Goal: Task Accomplishment & Management: Use online tool/utility

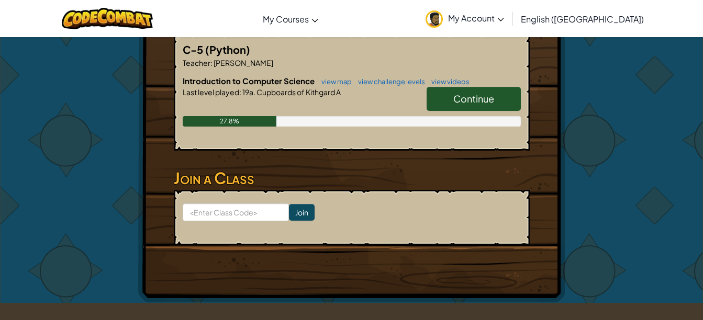
scroll to position [224, 0]
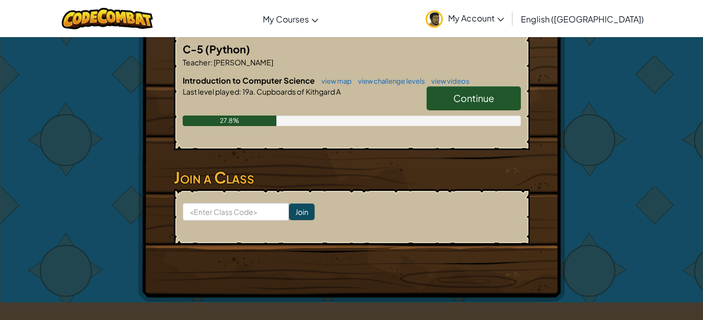
click at [489, 92] on span "Continue" at bounding box center [473, 98] width 41 height 12
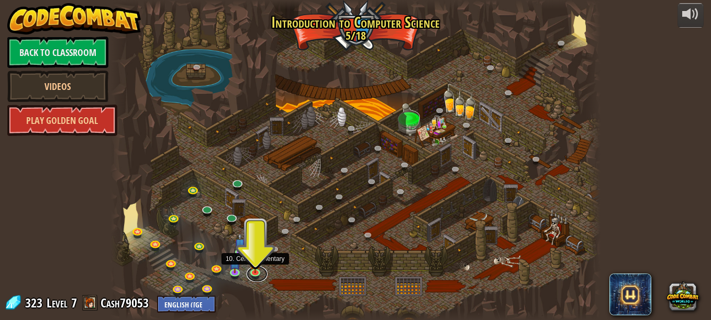
click at [253, 273] on link at bounding box center [256, 274] width 21 height 16
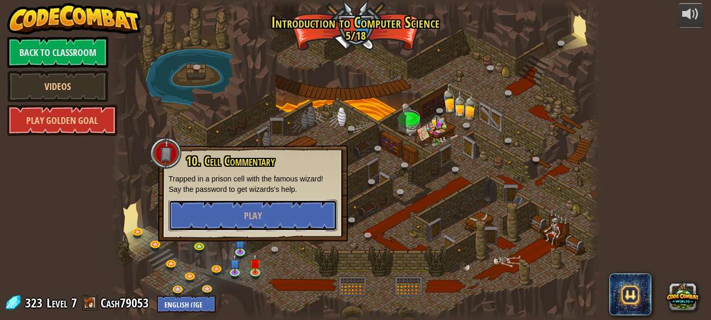
click at [312, 215] on button "Play" at bounding box center [252, 215] width 168 height 31
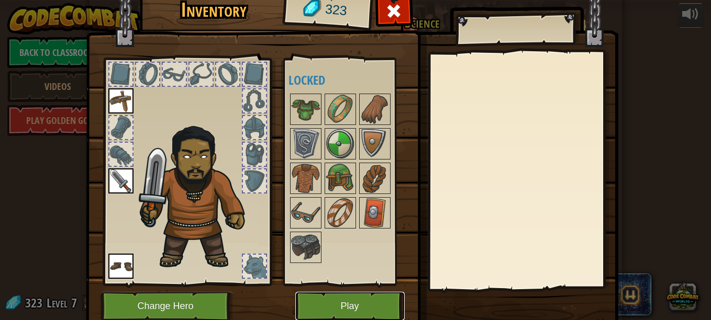
click at [343, 303] on button "Play" at bounding box center [349, 306] width 109 height 29
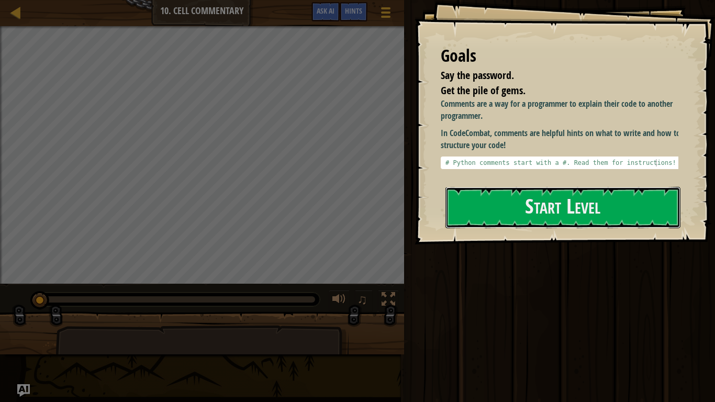
click at [541, 213] on button "Start Level" at bounding box center [562, 207] width 235 height 41
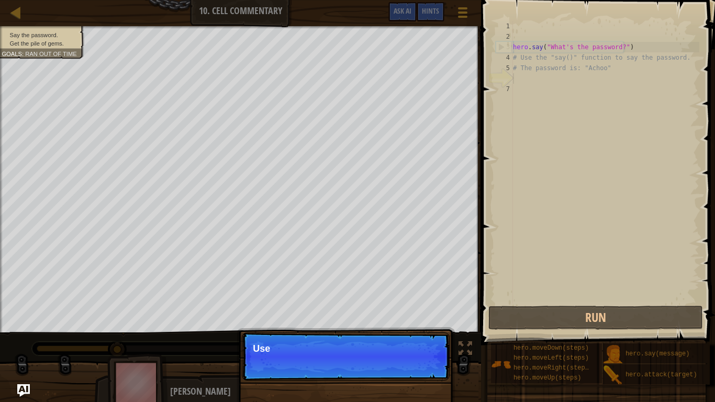
click at [415, 320] on p "Continue Use" at bounding box center [346, 356] width 208 height 48
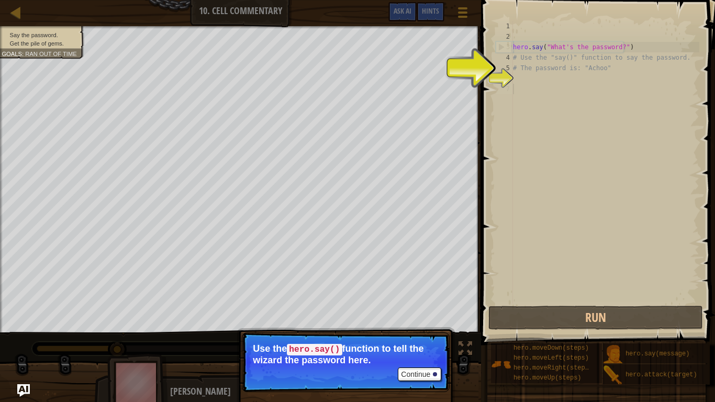
click at [538, 88] on div "hero . say ( "What's the password?" ) # Use the "say()" function to say the pas…" at bounding box center [605, 172] width 188 height 303
click at [519, 83] on div "hero . say ( "What's the password?" ) # Use the "say()" function to say the pas…" at bounding box center [605, 172] width 188 height 303
click at [425, 320] on button "Continue" at bounding box center [419, 374] width 43 height 14
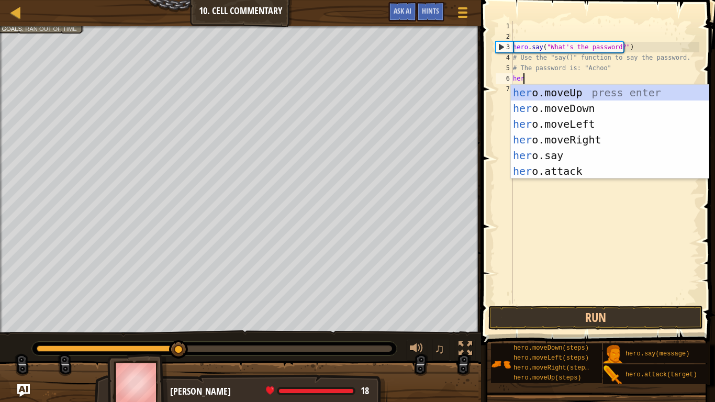
scroll to position [5, 1]
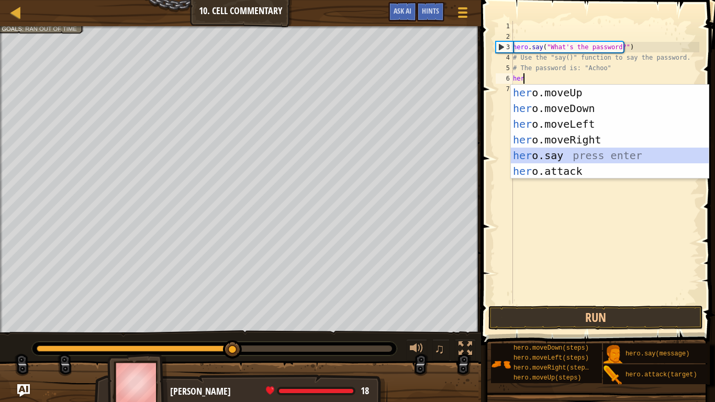
click at [586, 152] on div "her o.moveUp press enter her o.moveDown press enter her o.moveLeft press enter …" at bounding box center [610, 148] width 198 height 126
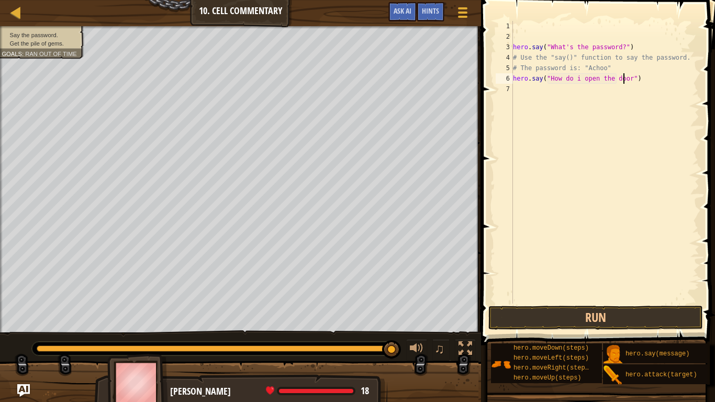
scroll to position [5, 9]
click at [559, 316] on button "Run" at bounding box center [595, 318] width 215 height 24
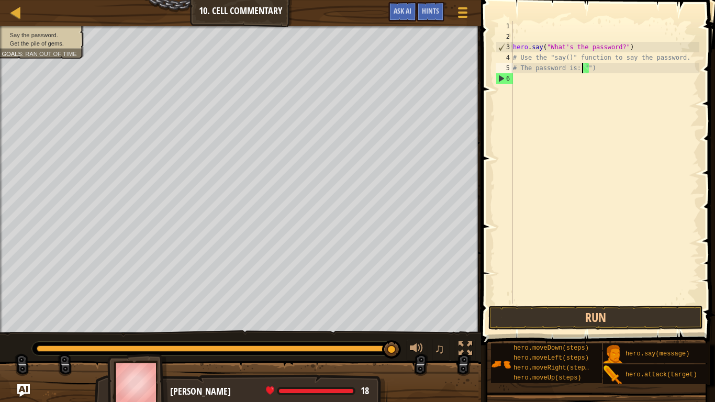
type textarea "# The password is: ")"
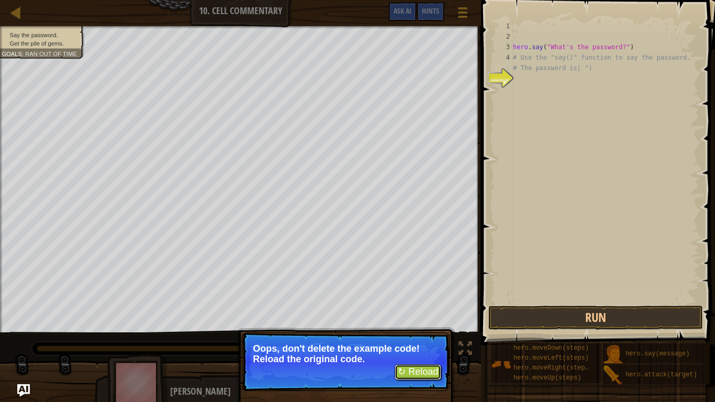
click at [420, 320] on button "↻ Reload" at bounding box center [418, 372] width 47 height 16
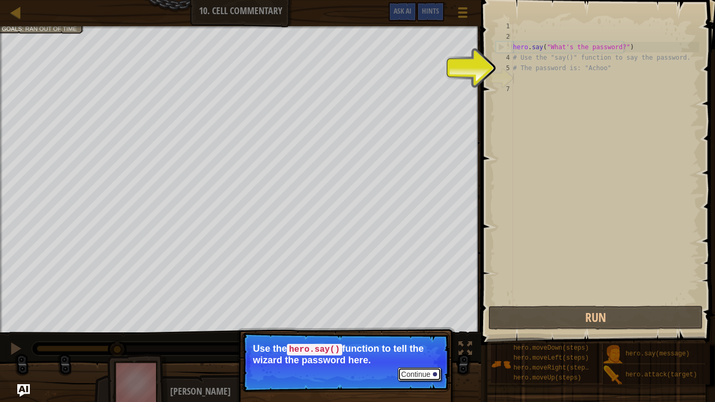
click at [417, 320] on button "Continue" at bounding box center [419, 374] width 43 height 14
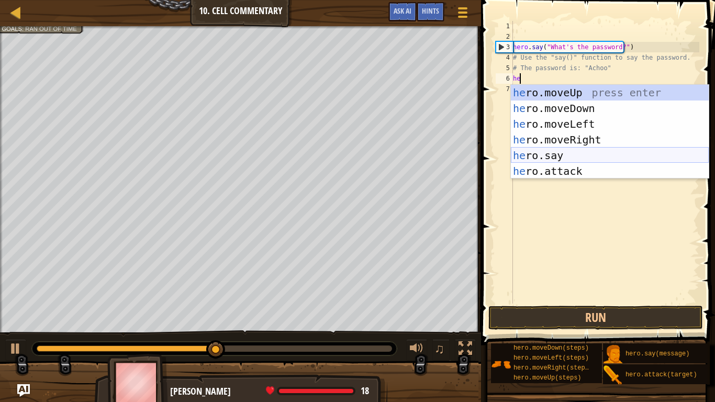
click at [579, 153] on div "he ro.moveUp press enter he ro.moveDown press enter he ro.moveLeft press enter …" at bounding box center [610, 148] width 198 height 126
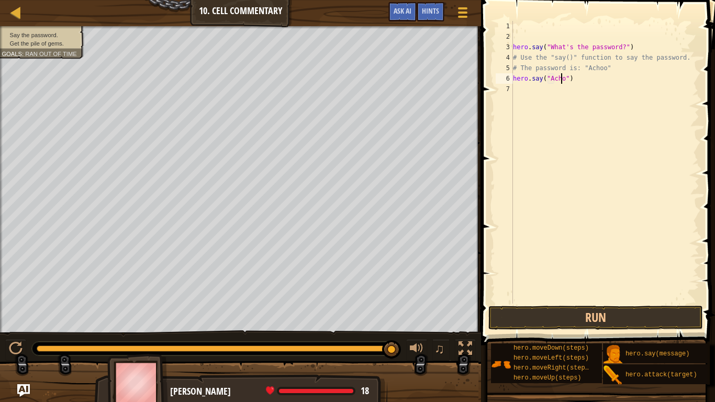
scroll to position [5, 4]
click at [553, 318] on button "Run" at bounding box center [595, 318] width 215 height 24
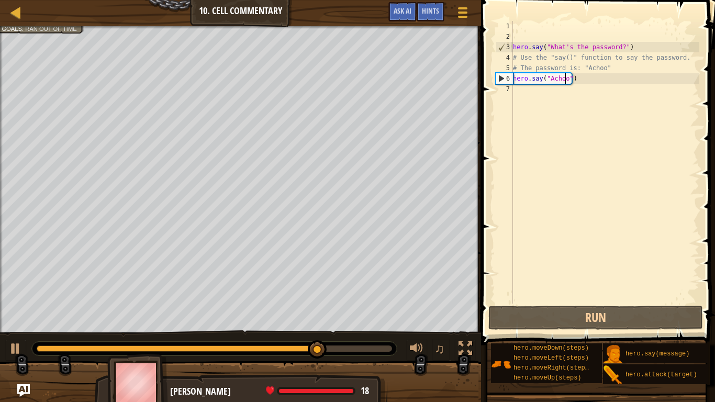
type textarea "# The password is: "Achoo""
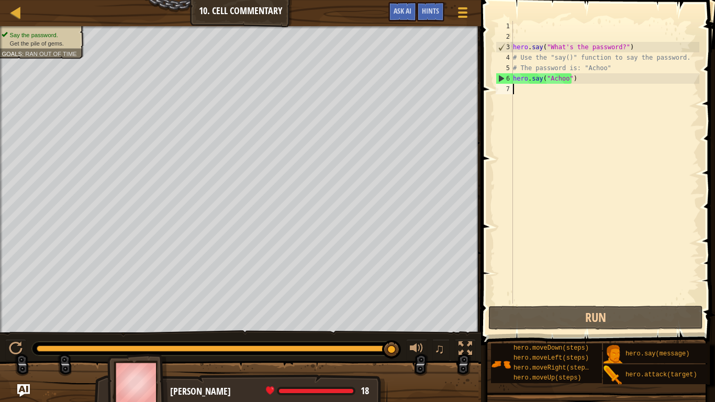
click at [517, 91] on div "hero . say ( "What's the password?" ) # Use the "say()" function to say the pas…" at bounding box center [605, 172] width 188 height 303
type textarea "u"
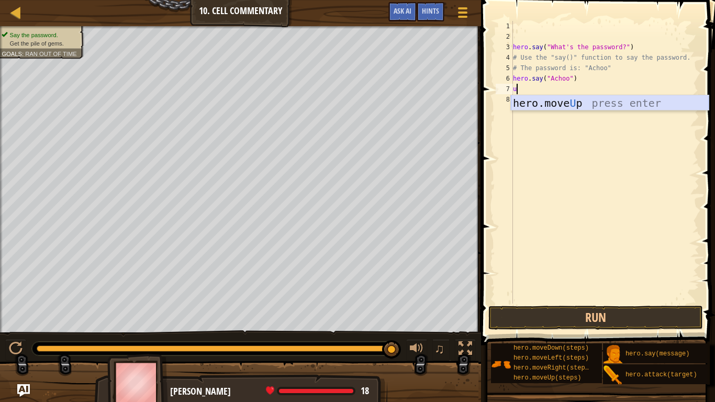
click at [587, 105] on div "hero.move U p press enter" at bounding box center [610, 118] width 198 height 47
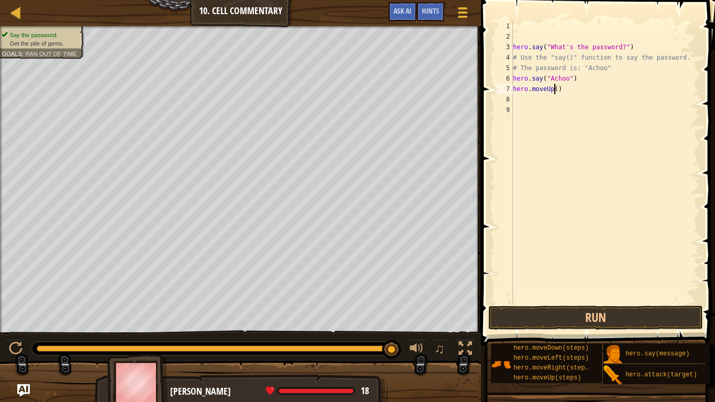
click at [555, 90] on div "hero . say ( "What's the password?" ) # Use the "say()" function to say the pas…" at bounding box center [605, 172] width 188 height 303
type textarea "hero.moveUp(2)"
click at [628, 320] on button "Run" at bounding box center [595, 318] width 215 height 24
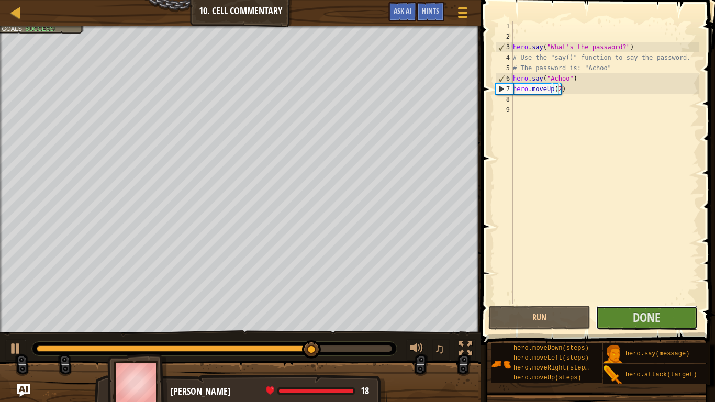
click at [629, 320] on button "Done" at bounding box center [646, 318] width 102 height 24
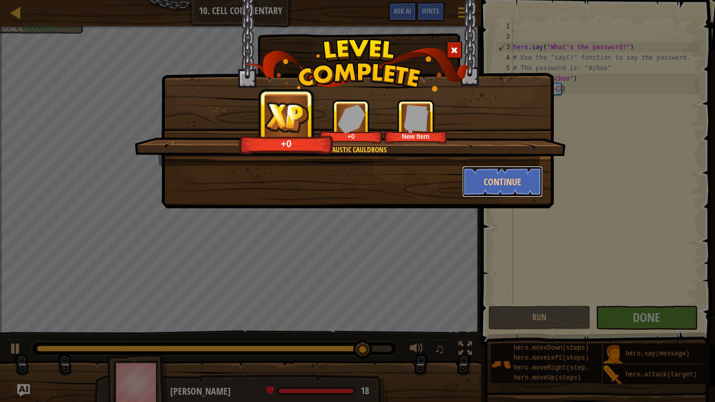
click at [493, 178] on button "Continue" at bounding box center [502, 181] width 81 height 31
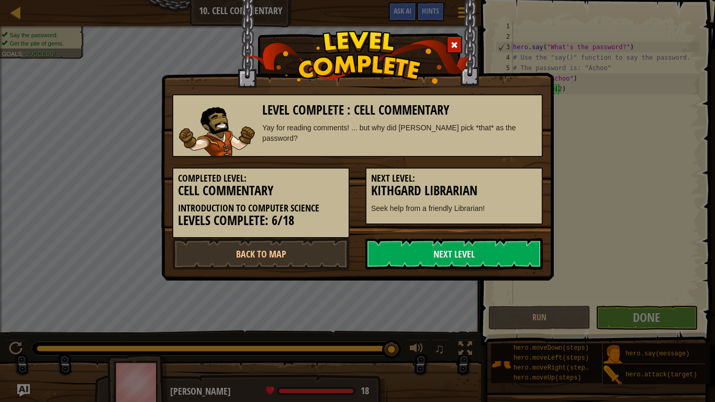
click at [479, 252] on link "Next Level" at bounding box center [453, 253] width 177 height 31
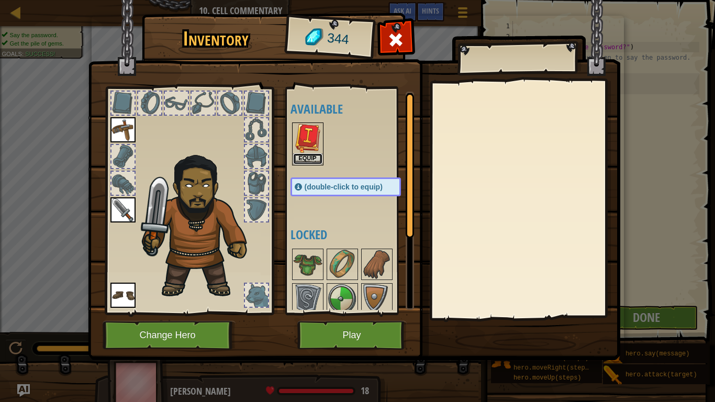
click at [312, 156] on button "Equip" at bounding box center [307, 158] width 29 height 11
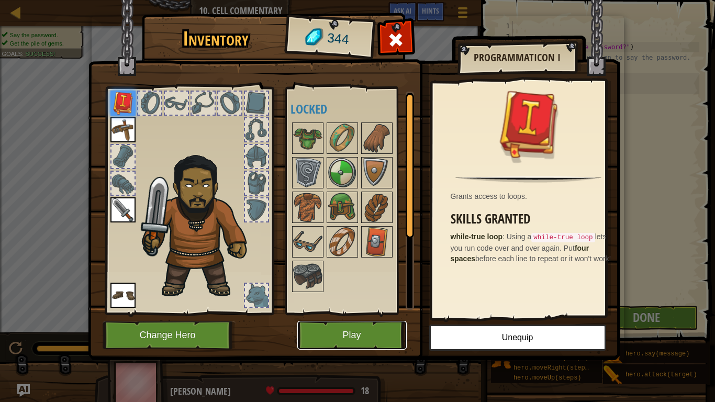
click at [386, 320] on button "Play" at bounding box center [351, 335] width 109 height 29
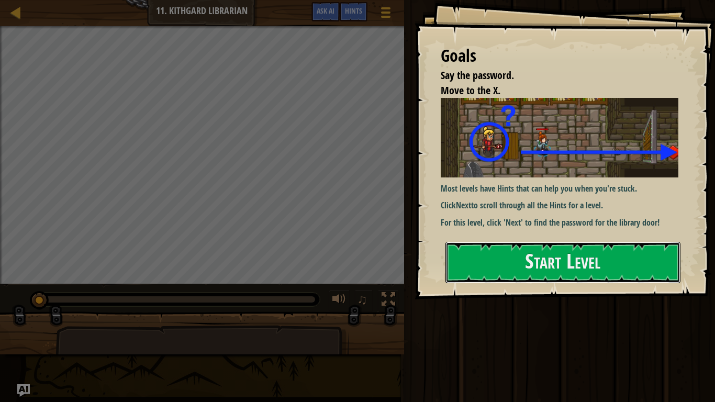
click at [496, 256] on button "Start Level" at bounding box center [562, 262] width 235 height 41
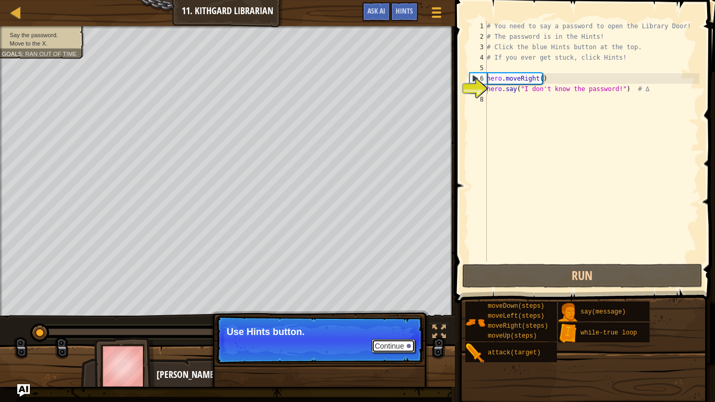
click at [398, 320] on button "Continue" at bounding box center [393, 346] width 43 height 14
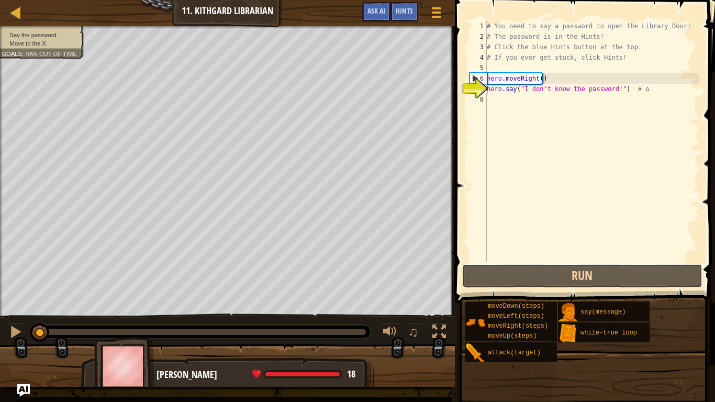
click at [540, 269] on button "Run" at bounding box center [582, 276] width 240 height 24
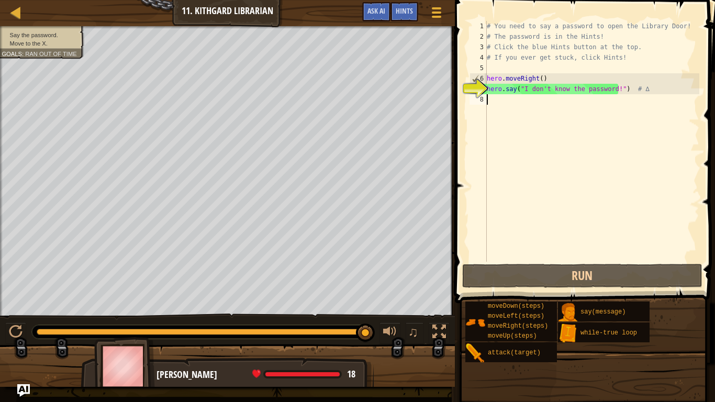
click at [494, 105] on div "# You need to say a password to open the Library Door! # The password is in the…" at bounding box center [592, 152] width 215 height 262
type textarea "p"
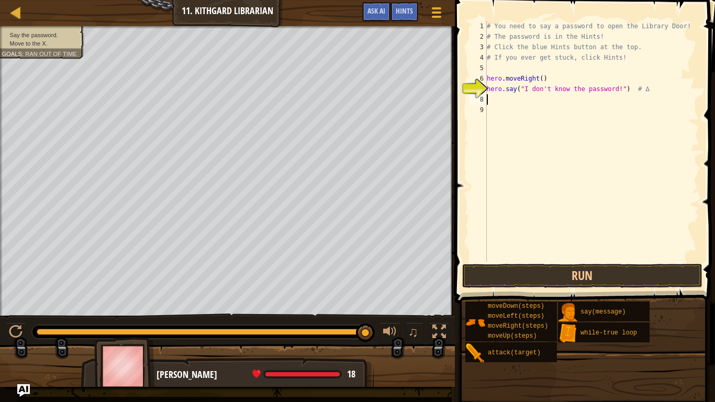
type textarea "w"
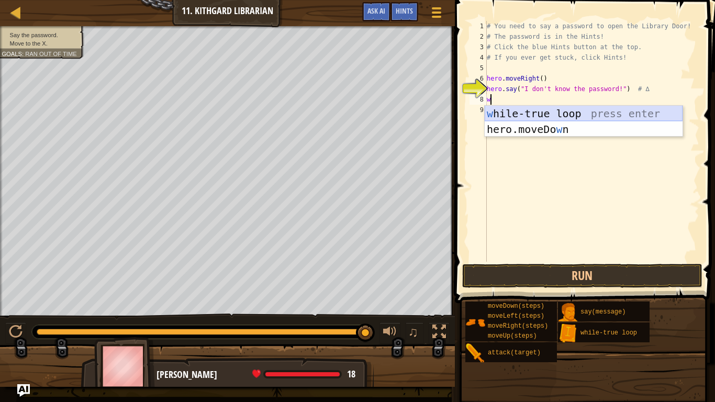
click at [568, 114] on div "w [PERSON_NAME]-true loop press enter hero.moveDo w n press enter" at bounding box center [584, 137] width 198 height 63
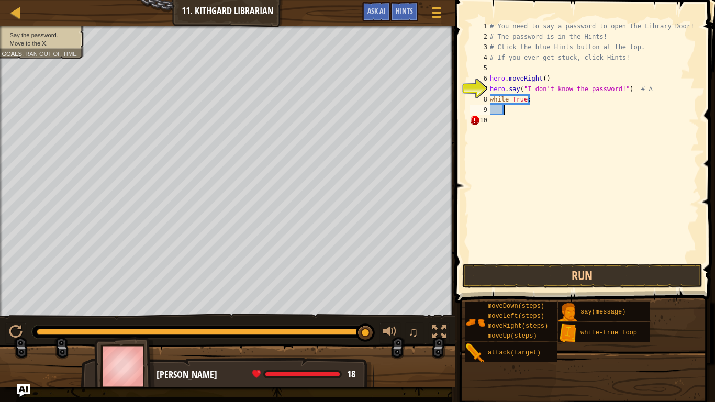
click at [526, 102] on div "# You need to say a password to open the Library Door! # The password is in the…" at bounding box center [593, 152] width 211 height 262
type textarea "w"
click at [22, 320] on img "Ask AI" at bounding box center [23, 390] width 13 height 13
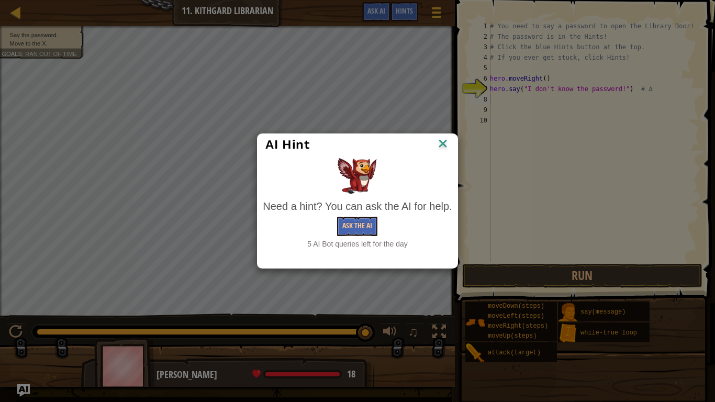
click at [453, 145] on div "AI Hint" at bounding box center [356, 144] width 199 height 21
click at [435, 145] on div "AI Hint" at bounding box center [357, 145] width 184 height 16
click at [446, 142] on img at bounding box center [443, 145] width 14 height 16
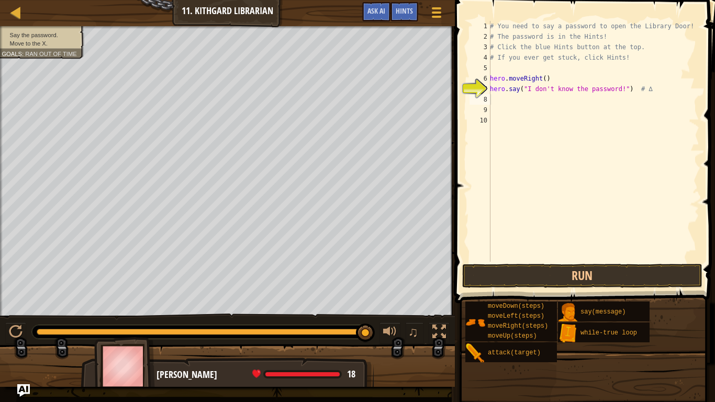
click at [410, 12] on span "Hints" at bounding box center [404, 11] width 17 height 10
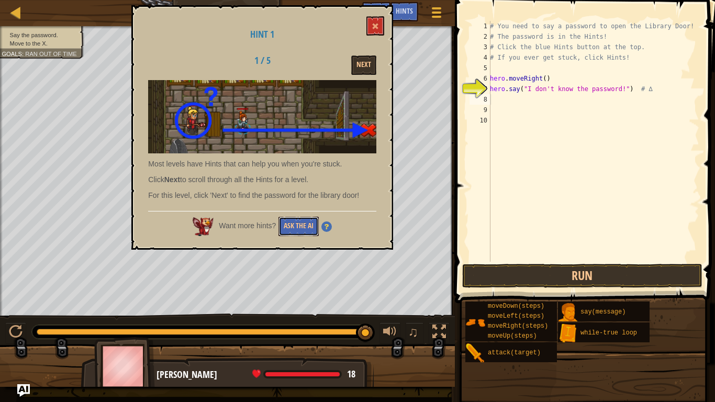
click at [308, 233] on button "Ask the AI" at bounding box center [298, 226] width 40 height 19
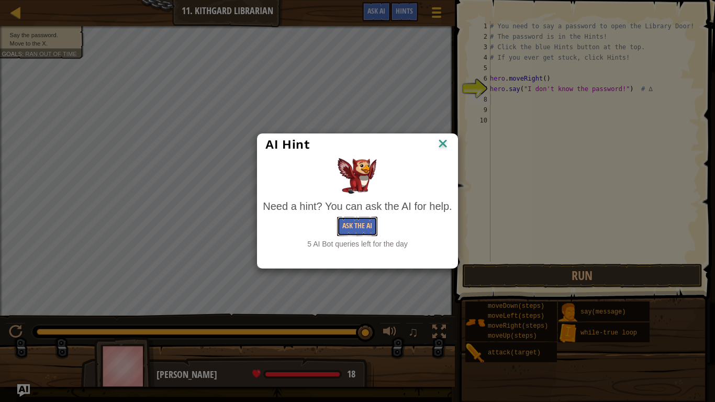
click at [354, 234] on button "Ask the AI" at bounding box center [357, 226] width 40 height 19
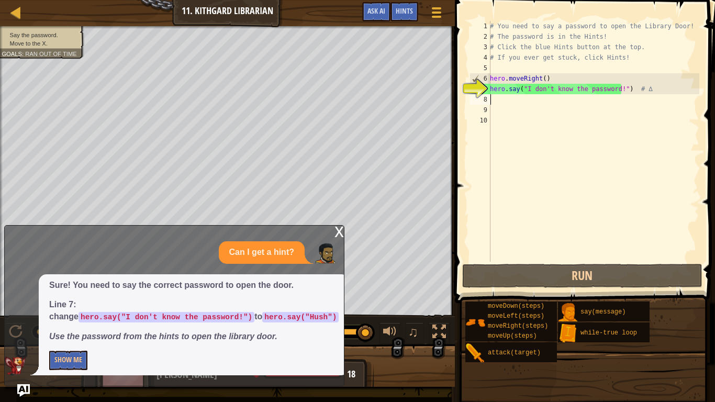
click at [505, 100] on div "# You need to say a password to open the Library Door! # The password is in the…" at bounding box center [593, 152] width 211 height 262
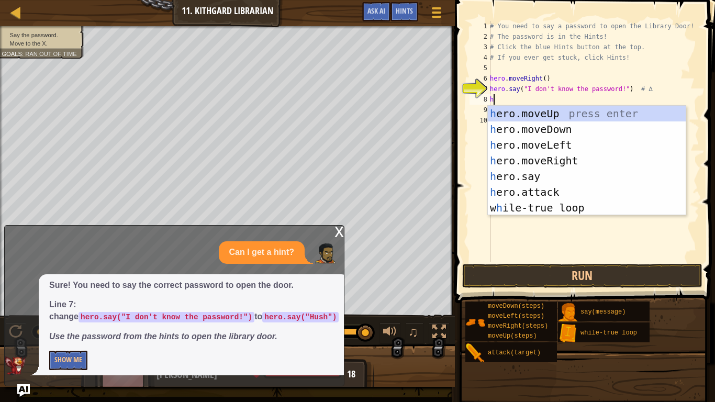
click at [615, 90] on div "# You need to say a password to open the Library Door! # The password is in the…" at bounding box center [593, 152] width 211 height 262
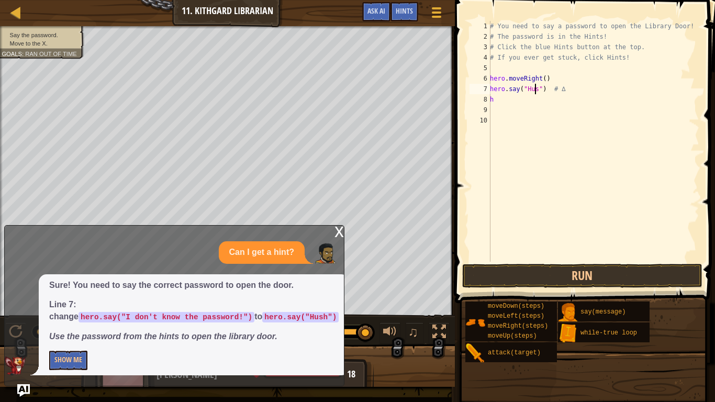
scroll to position [5, 4]
click at [573, 273] on button "Run" at bounding box center [582, 276] width 240 height 24
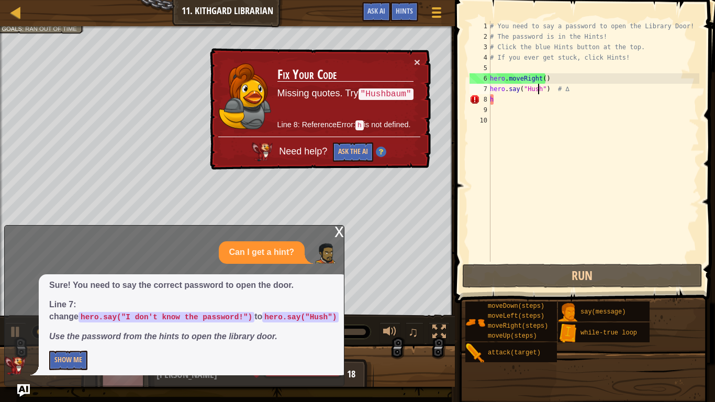
click at [503, 98] on div "# You need to say a password to open the Library Door! # The password is in the…" at bounding box center [593, 152] width 211 height 262
type textarea "h"
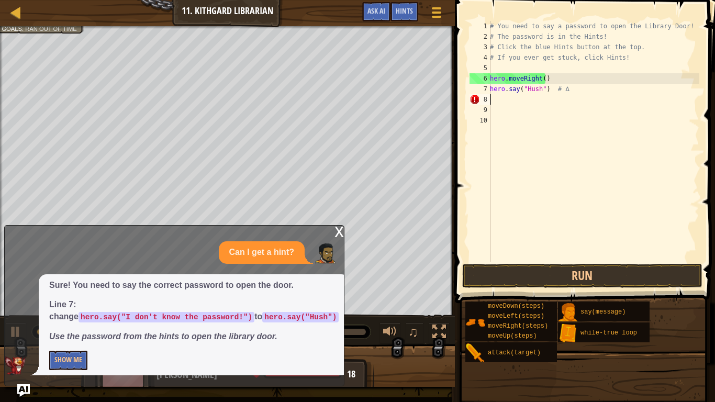
click at [503, 98] on div "# You need to say a password to open the Library Door! # The password is in the…" at bounding box center [593, 152] width 211 height 262
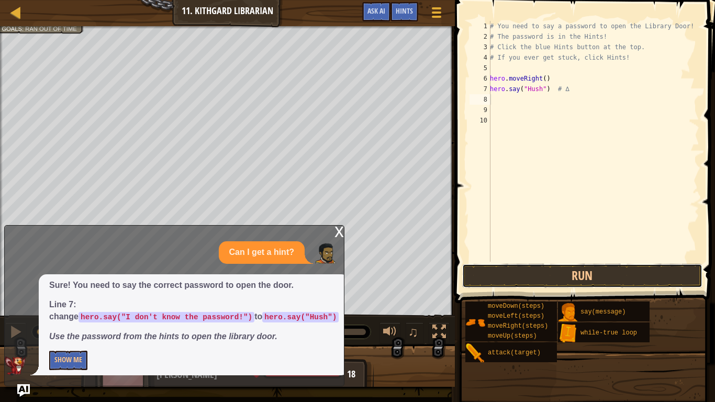
click at [522, 266] on button "Run" at bounding box center [582, 276] width 240 height 24
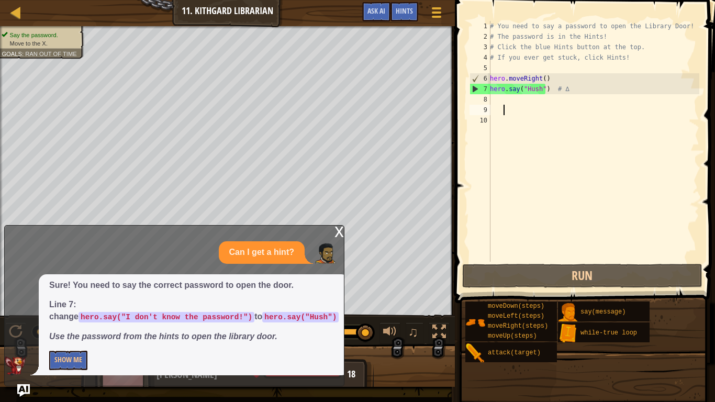
click at [511, 107] on div "# You need to say a password to open the Library Door! # The password is in the…" at bounding box center [593, 152] width 211 height 262
click at [501, 96] on div "# You need to say a password to open the Library Door! # The password is in the…" at bounding box center [593, 152] width 211 height 262
type textarea "r"
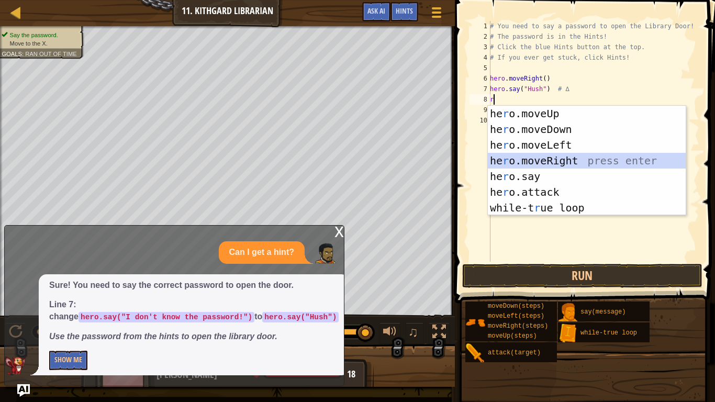
click at [564, 159] on div "he r o.moveUp press enter he r o.moveDown press enter he r o.moveLeft press ent…" at bounding box center [587, 176] width 198 height 141
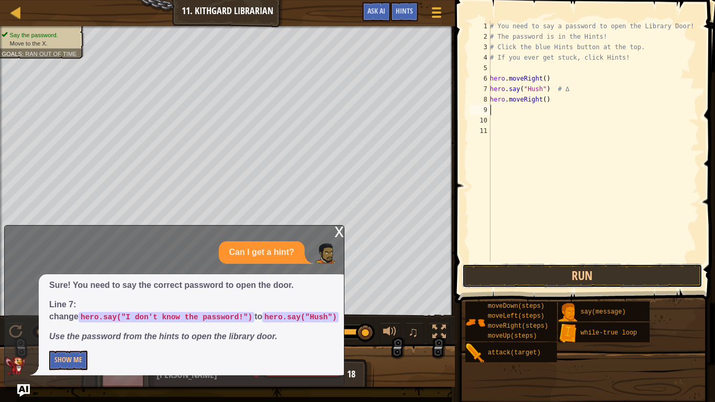
click at [530, 273] on button "Run" at bounding box center [582, 276] width 240 height 24
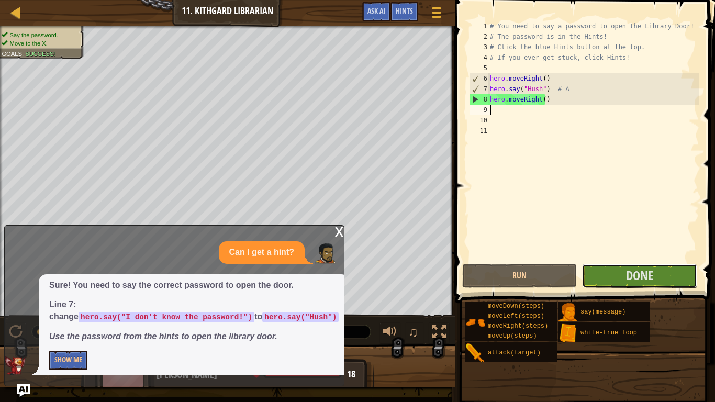
click at [605, 274] on button "Done" at bounding box center [639, 276] width 115 height 24
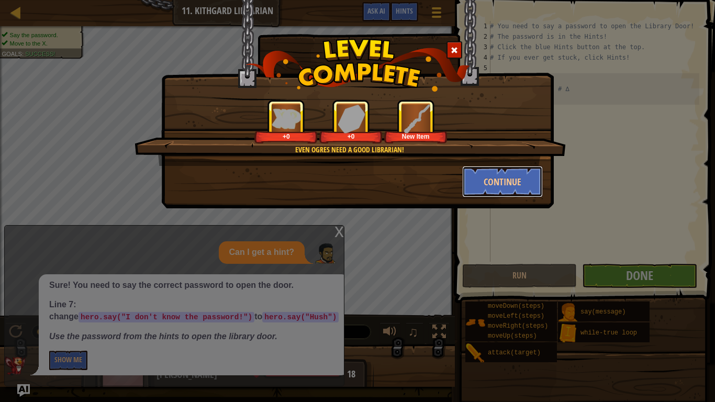
click at [512, 195] on button "Continue" at bounding box center [502, 181] width 81 height 31
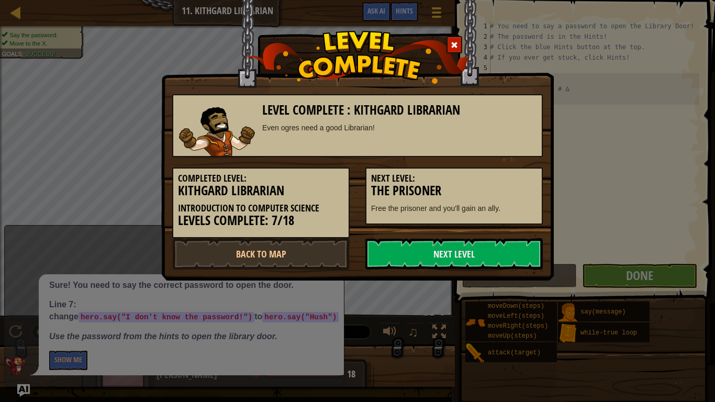
click at [407, 255] on link "Next Level" at bounding box center [453, 253] width 177 height 31
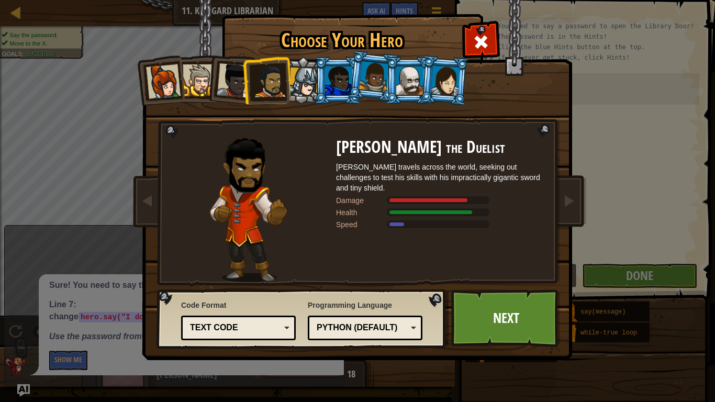
click at [298, 78] on div at bounding box center [304, 83] width 30 height 30
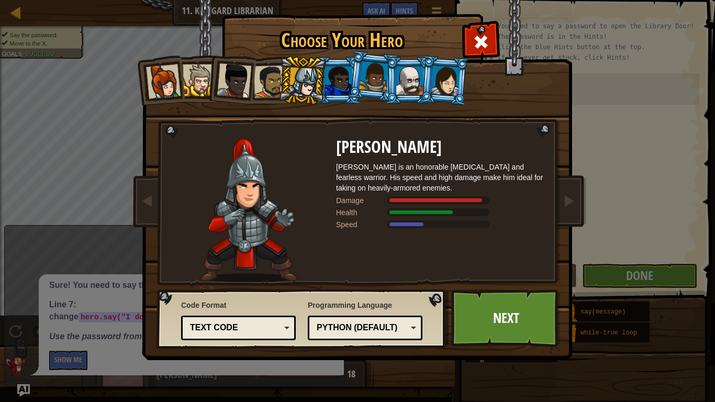
click at [166, 80] on div at bounding box center [163, 81] width 35 height 35
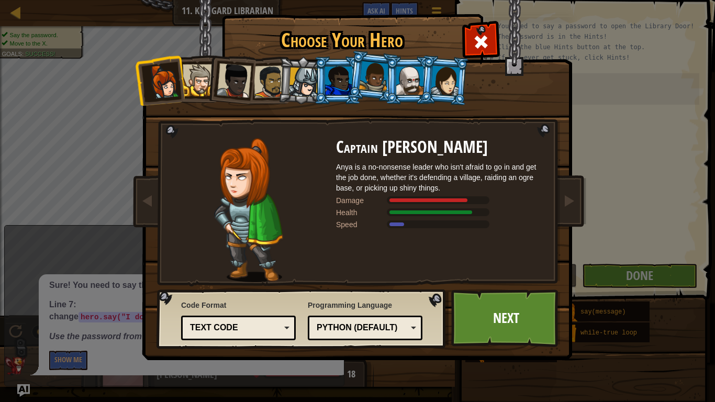
click at [202, 82] on div at bounding box center [199, 80] width 32 height 32
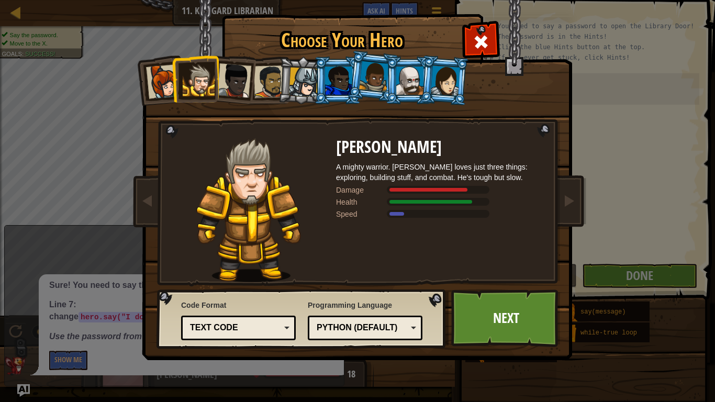
click at [249, 86] on div at bounding box center [234, 80] width 35 height 35
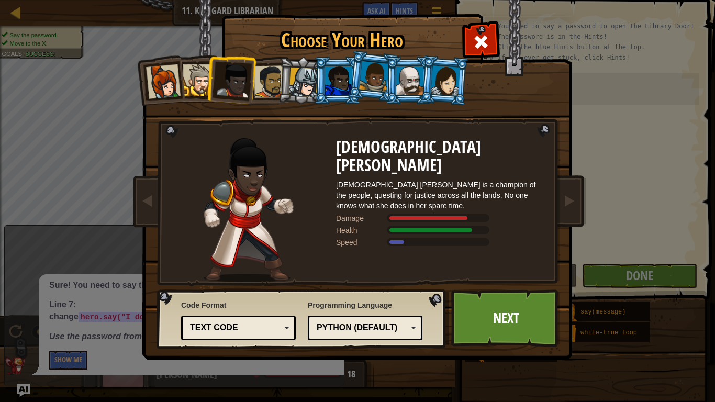
click at [267, 87] on div at bounding box center [270, 81] width 32 height 32
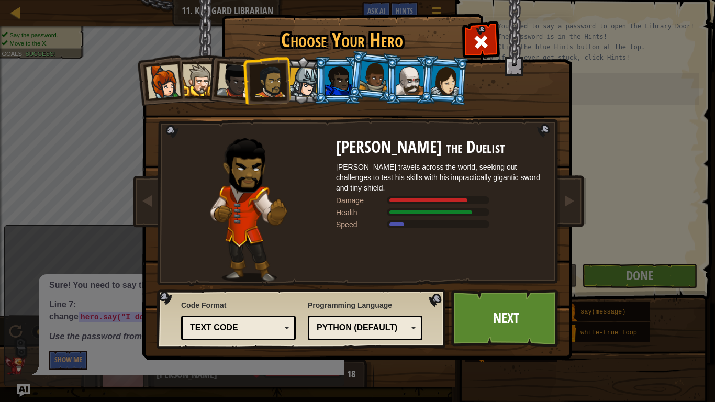
click at [302, 83] on div at bounding box center [304, 83] width 30 height 30
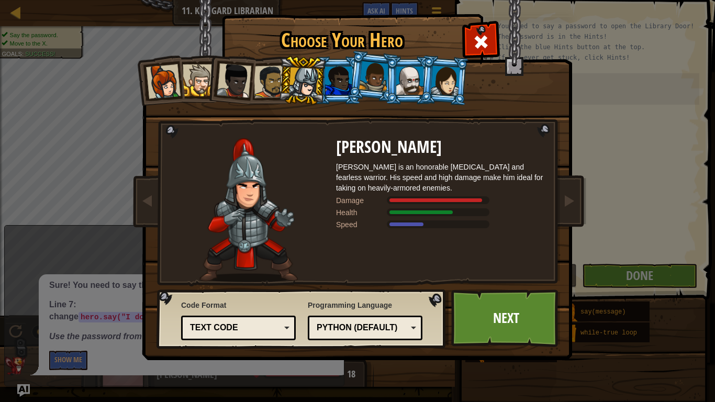
click at [339, 77] on div at bounding box center [338, 80] width 27 height 28
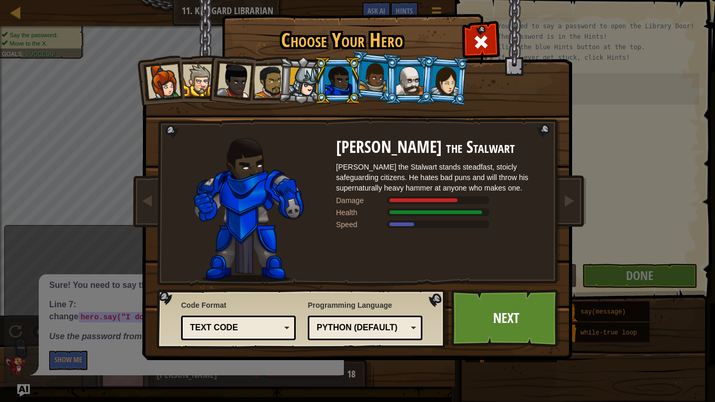
click at [381, 80] on div at bounding box center [374, 76] width 30 height 31
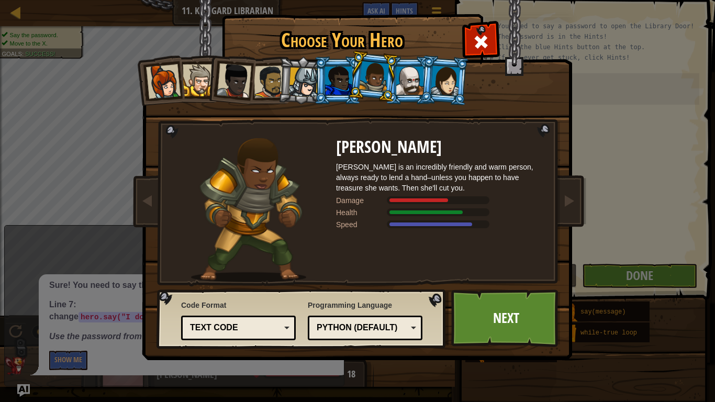
click at [412, 87] on div at bounding box center [409, 80] width 27 height 28
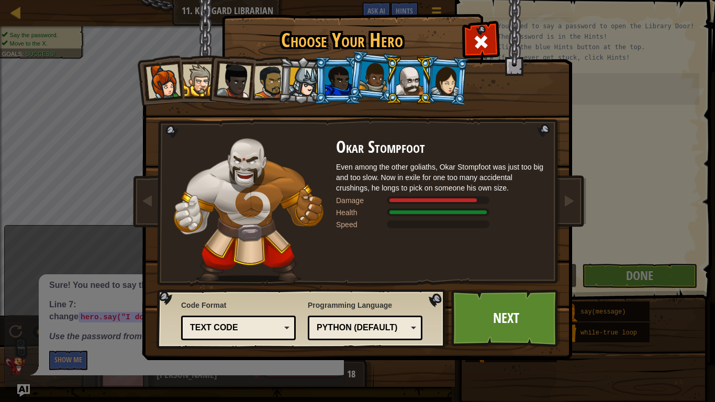
click at [272, 76] on div at bounding box center [270, 81] width 32 height 32
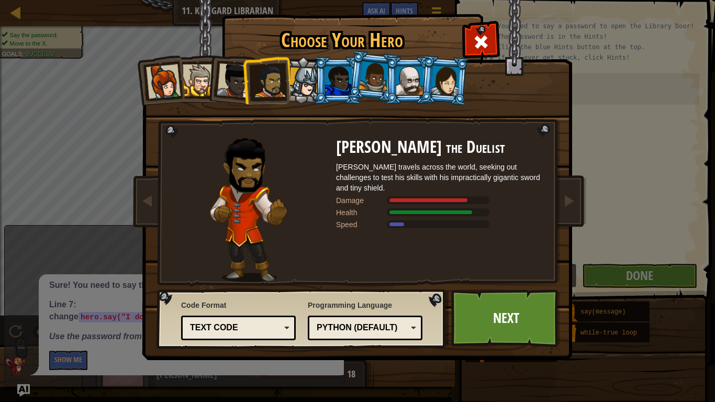
click at [532, 311] on link "Next" at bounding box center [505, 318] width 109 height 58
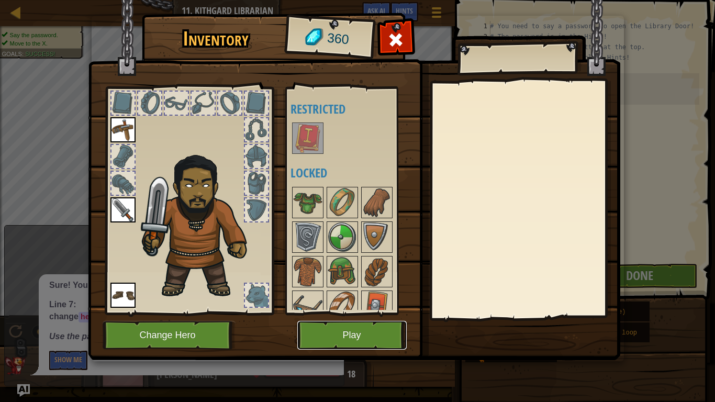
click at [336, 320] on button "Play" at bounding box center [351, 335] width 109 height 29
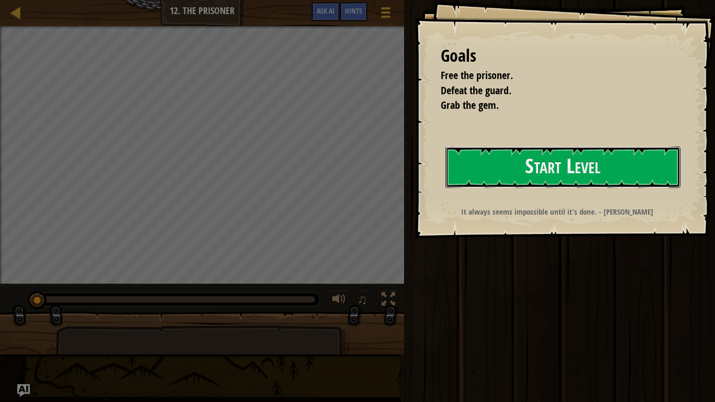
click at [528, 175] on button "Start Level" at bounding box center [562, 167] width 235 height 41
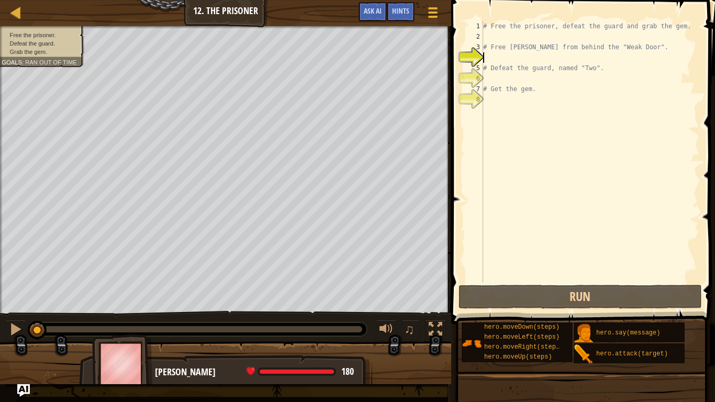
type textarea "r"
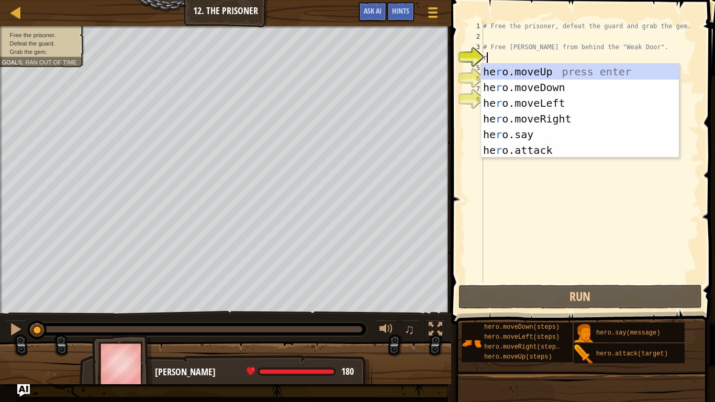
scroll to position [5, 0]
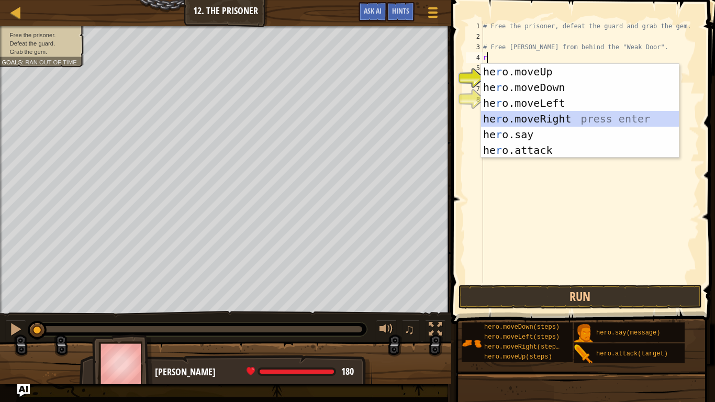
click at [522, 112] on div "he r o.moveUp press enter he r o.moveDown press enter he r o.moveLeft press ent…" at bounding box center [580, 127] width 198 height 126
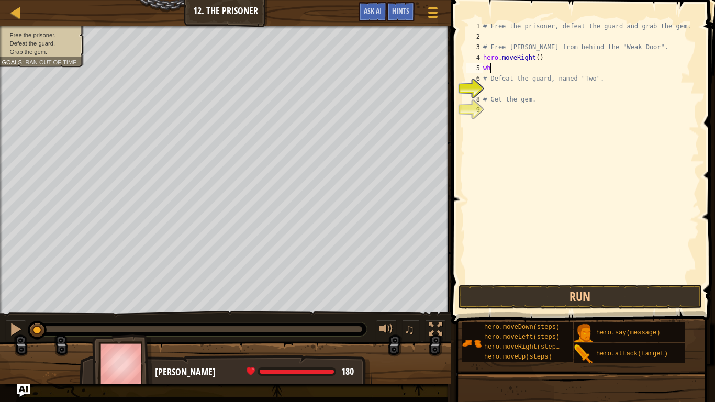
type textarea "w"
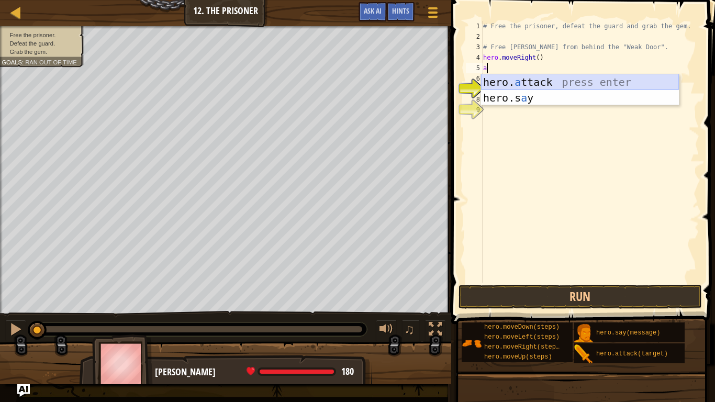
click at [526, 82] on div "hero. a ttack press enter hero.s a y press enter" at bounding box center [580, 105] width 198 height 63
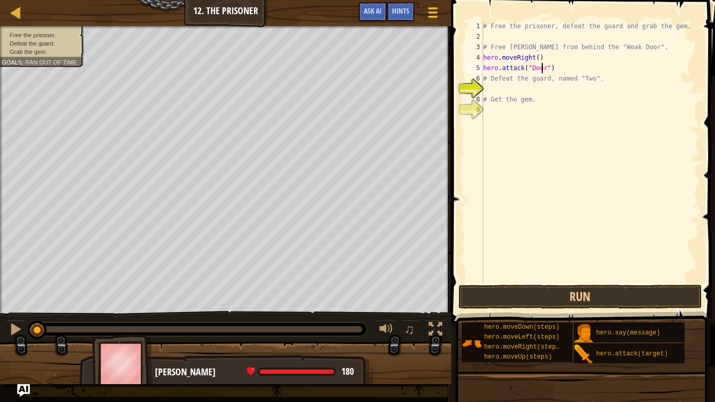
scroll to position [5, 5]
click at [579, 294] on button "Run" at bounding box center [580, 297] width 244 height 24
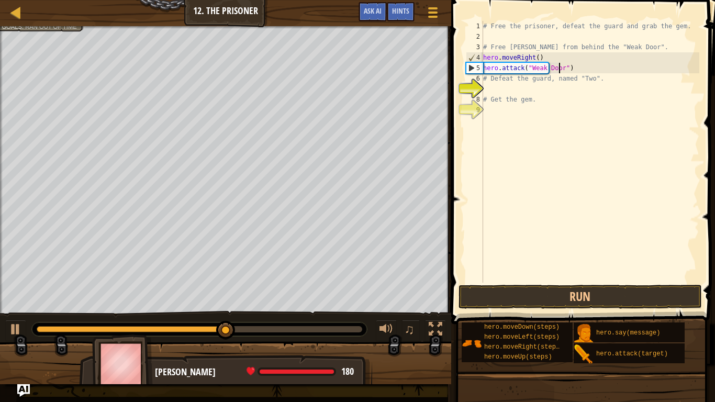
scroll to position [5, 6]
type textarea "hero.attack("Weak Door")"
click at [630, 291] on button "Run" at bounding box center [580, 297] width 244 height 24
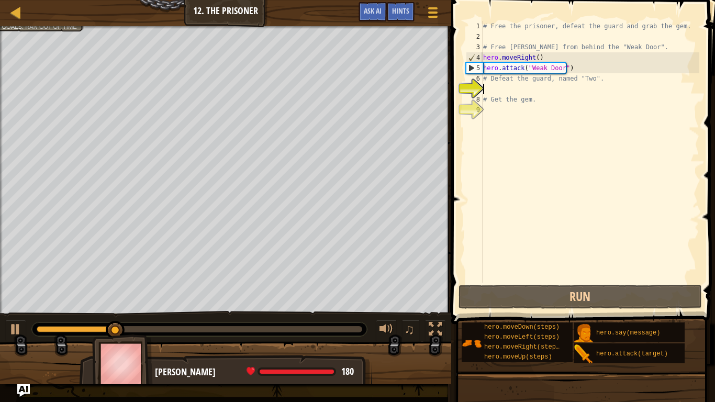
click at [499, 93] on div "# Free the prisoner, defeat the guard and grab the gem. # Free [PERSON_NAME] fr…" at bounding box center [590, 162] width 218 height 283
type textarea "r"
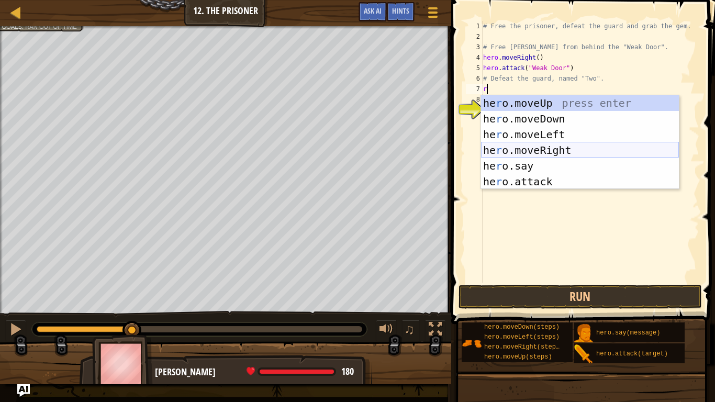
click at [555, 151] on div "he r o.moveUp press enter he r o.moveDown press enter he r o.moveLeft press ent…" at bounding box center [580, 158] width 198 height 126
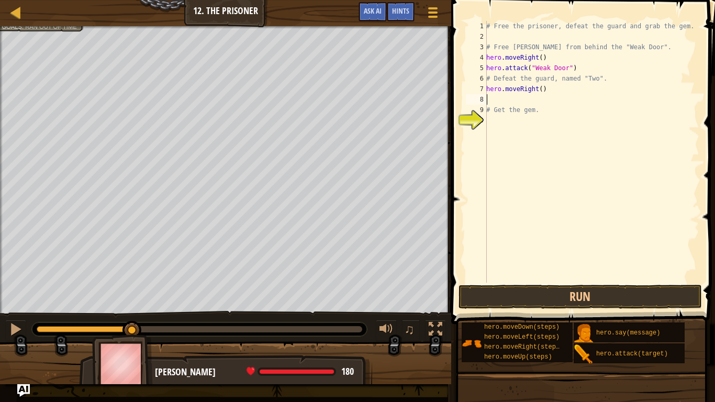
click at [539, 90] on div "# Free the prisoner, defeat the guard and grab the gem. # Free [PERSON_NAME] fr…" at bounding box center [591, 162] width 215 height 283
type textarea "hero.moveRight(2)"
click at [505, 102] on div "# Free the prisoner, defeat the guard and grab the gem. # Free [PERSON_NAME] fr…" at bounding box center [591, 162] width 215 height 283
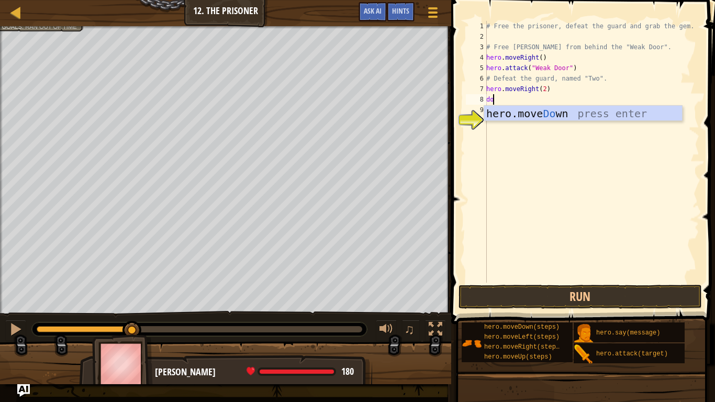
type textarea "dow"
click at [586, 112] on div "hero.move Dow n press enter" at bounding box center [583, 129] width 198 height 47
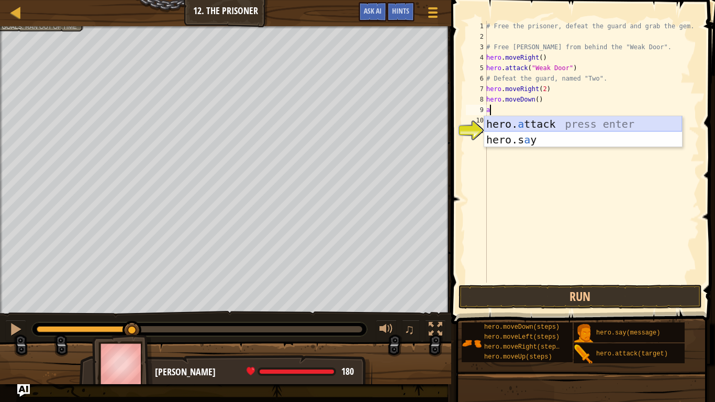
click at [549, 119] on div "hero. a ttack press enter hero.s a y press enter" at bounding box center [583, 147] width 198 height 63
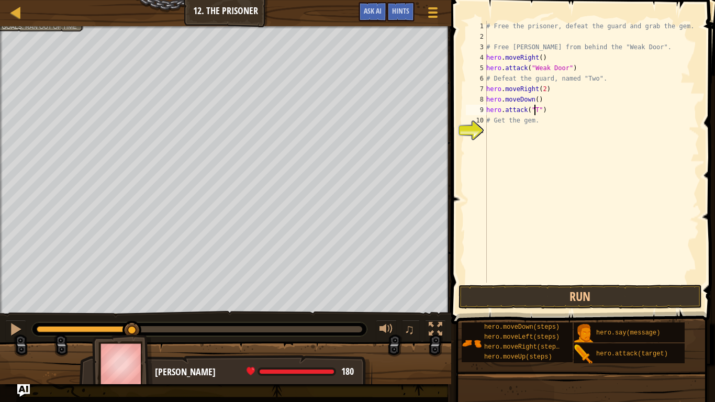
scroll to position [5, 4]
click at [608, 301] on button "Run" at bounding box center [580, 297] width 244 height 24
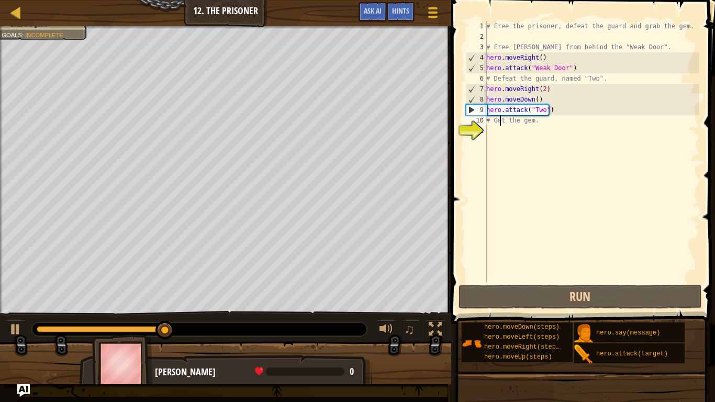
click at [499, 125] on div "# Free the prisoner, defeat the guard and grab the gem. # Free [PERSON_NAME] fr…" at bounding box center [591, 162] width 215 height 283
click at [542, 122] on div "# Free the prisoner, defeat the guard and grab the gem. # Free [PERSON_NAME] fr…" at bounding box center [591, 162] width 215 height 283
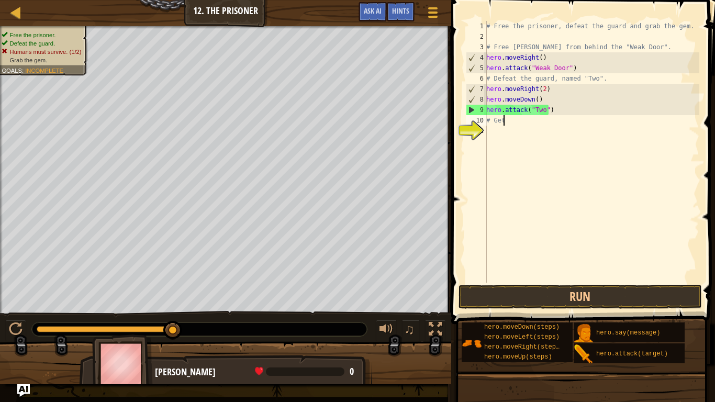
scroll to position [5, 1]
type textarea "#"
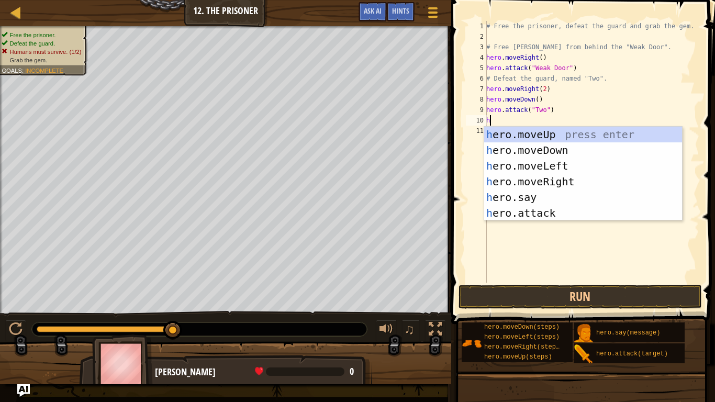
click at [541, 210] on div "h ero.moveUp press enter h ero.moveDown press enter h ero.moveLeft press enter …" at bounding box center [583, 190] width 198 height 126
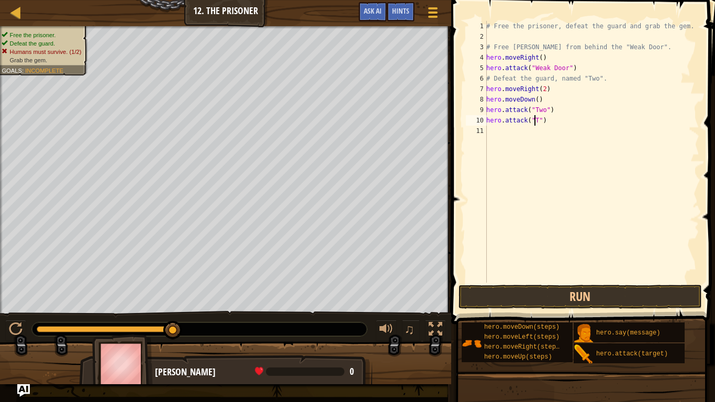
scroll to position [5, 4]
type textarea "hero.attack("Two")"
click at [573, 299] on button "Run" at bounding box center [580, 297] width 244 height 24
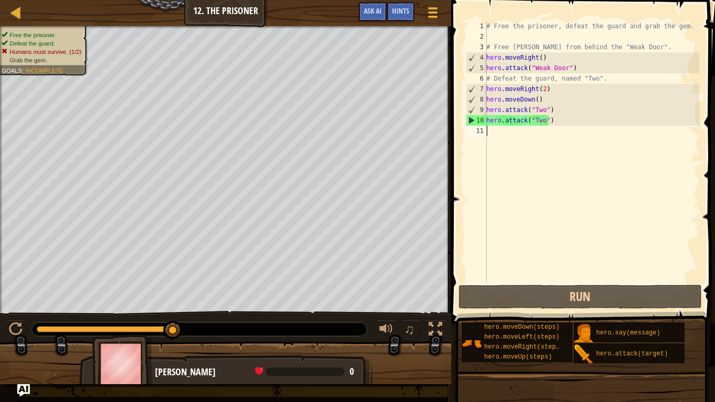
click at [503, 135] on div "# Free the prisoner, defeat the guard and grab the gem. # Free [PERSON_NAME] fr…" at bounding box center [591, 162] width 215 height 283
click at [554, 123] on div "# Free the prisoner, defeat the guard and grab the gem. # Free [PERSON_NAME] fr…" at bounding box center [591, 162] width 215 height 283
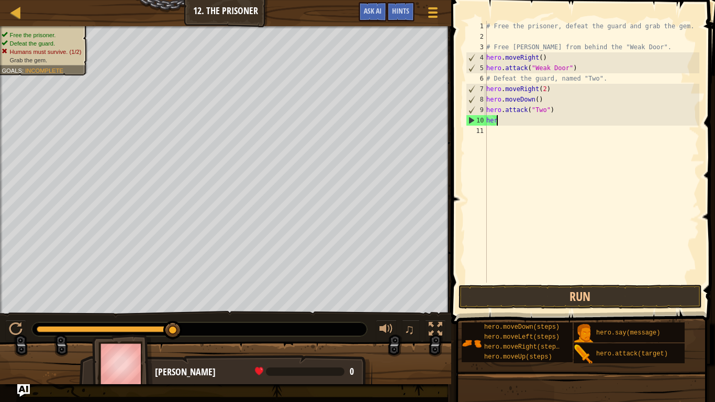
type textarea "h"
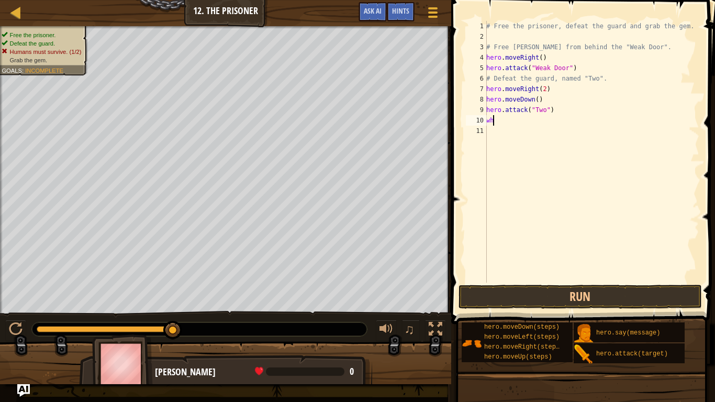
type textarea "w"
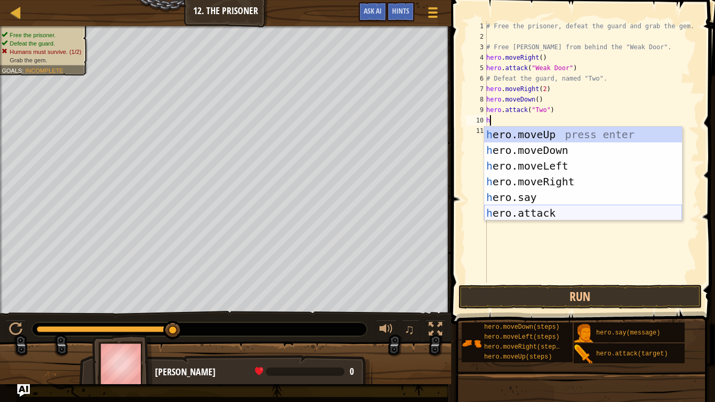
click at [541, 210] on div "h ero.moveUp press enter h ero.moveDown press enter h ero.moveLeft press enter …" at bounding box center [583, 190] width 198 height 126
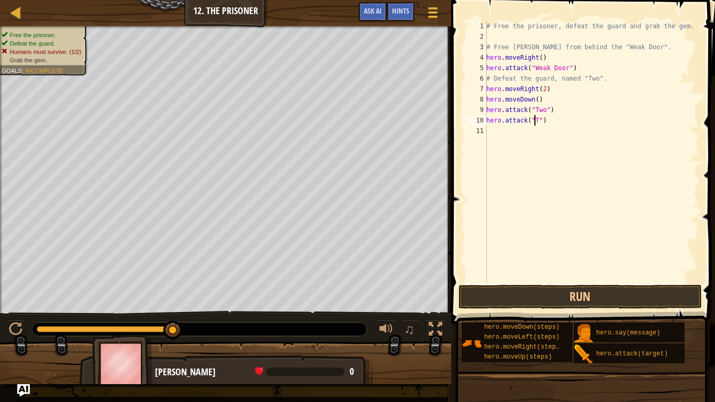
scroll to position [5, 4]
type textarea "hero.attack("Two")"
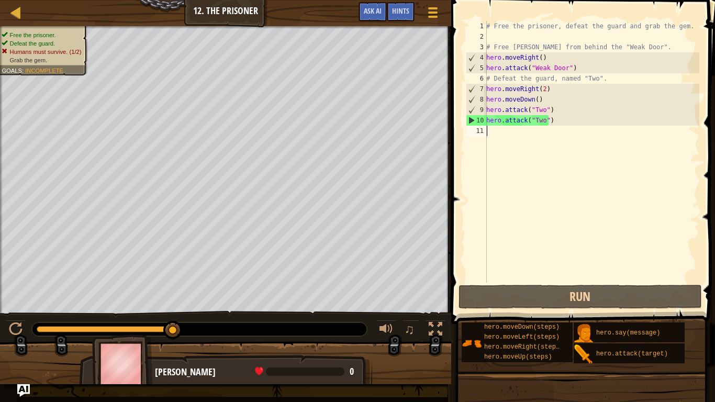
click at [491, 134] on div "# Free the prisoner, defeat the guard and grab the gem. # Free [PERSON_NAME] fr…" at bounding box center [591, 162] width 215 height 283
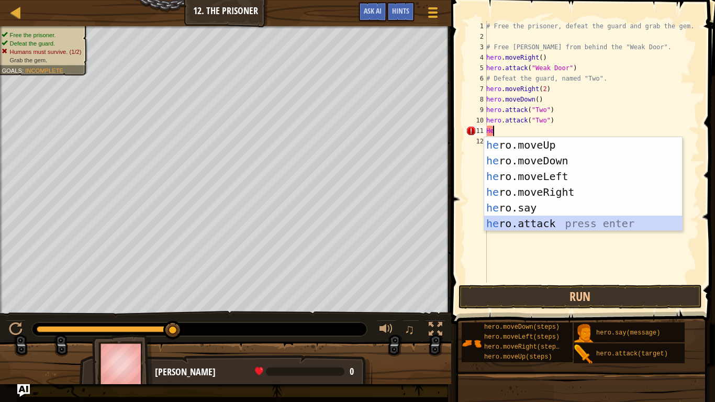
click at [583, 225] on div "he ro.moveUp press enter he ro.moveDown press enter he ro.moveLeft press enter …" at bounding box center [583, 200] width 198 height 126
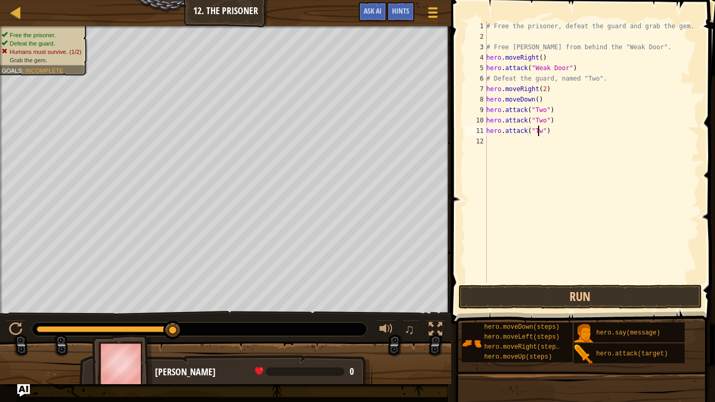
scroll to position [5, 4]
type textarea "hero.attack("Two")"
click at [492, 138] on div "# Free the prisoner, defeat the guard and grab the gem. # Free [PERSON_NAME] fr…" at bounding box center [591, 162] width 215 height 283
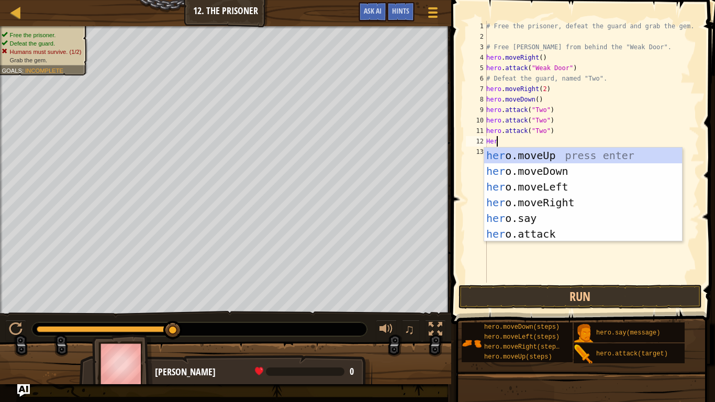
scroll to position [5, 1]
click at [559, 233] on div "hero .moveUp press enter hero .moveDown press enter hero .moveLeft press enter …" at bounding box center [583, 211] width 198 height 126
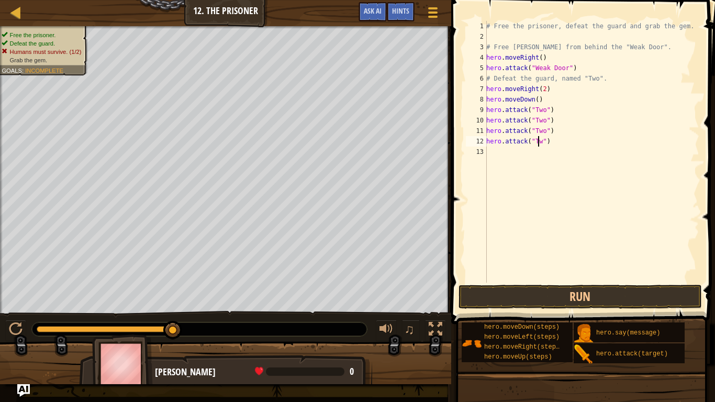
scroll to position [5, 4]
type textarea "hero.attack("Two")"
click at [599, 299] on button "Run" at bounding box center [580, 297] width 244 height 24
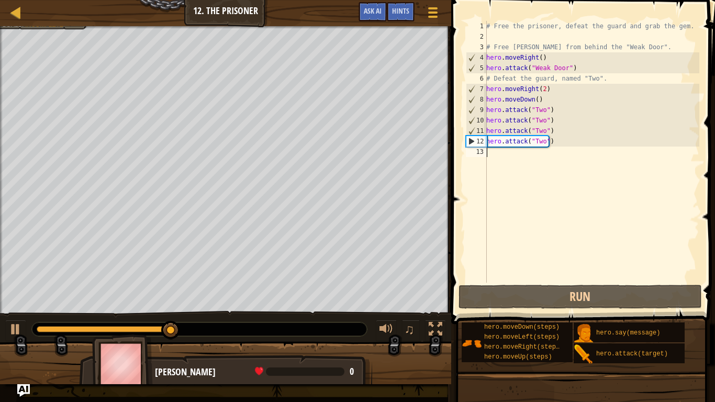
click at [496, 150] on div "# Free the prisoner, defeat the guard and grab the gem. # Free [PERSON_NAME] fr…" at bounding box center [591, 162] width 215 height 283
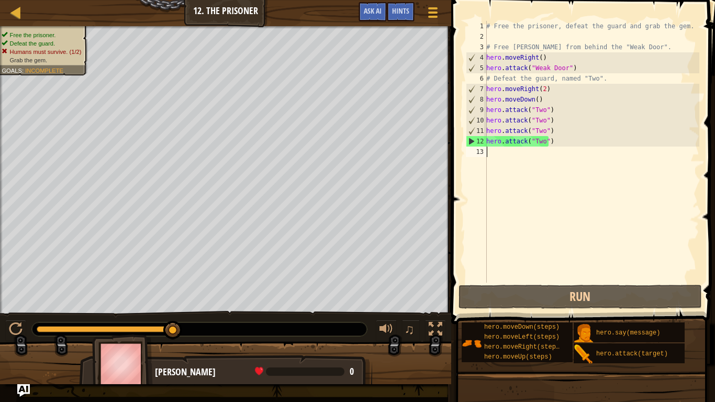
type textarea "j"
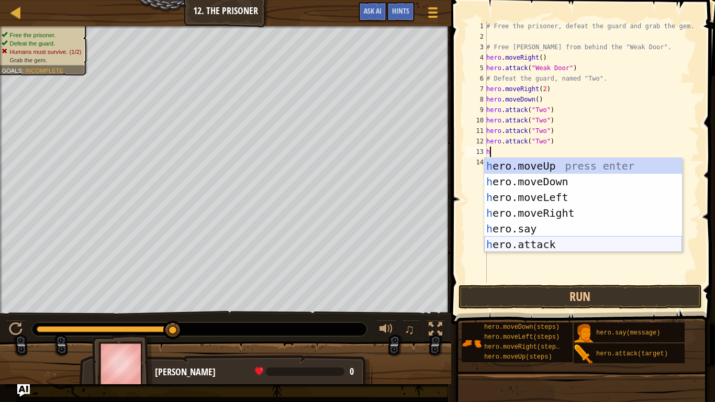
click at [557, 240] on div "h ero.moveUp press enter h ero.moveDown press enter h ero.moveLeft press enter …" at bounding box center [583, 221] width 198 height 126
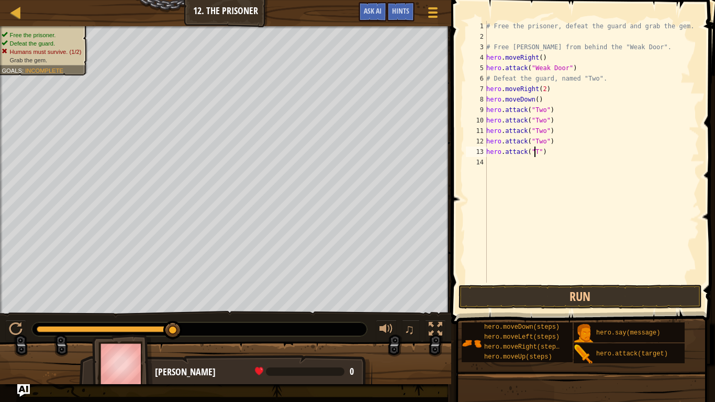
scroll to position [5, 4]
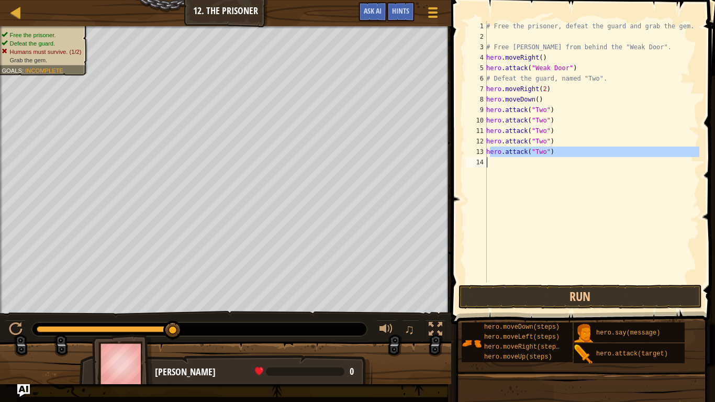
drag, startPoint x: 489, startPoint y: 154, endPoint x: 553, endPoint y: 158, distance: 63.9
click at [553, 158] on div "# Free the prisoner, defeat the guard and grab the gem. # Free [PERSON_NAME] fr…" at bounding box center [591, 162] width 215 height 283
type textarea "hero.attack("Two")"
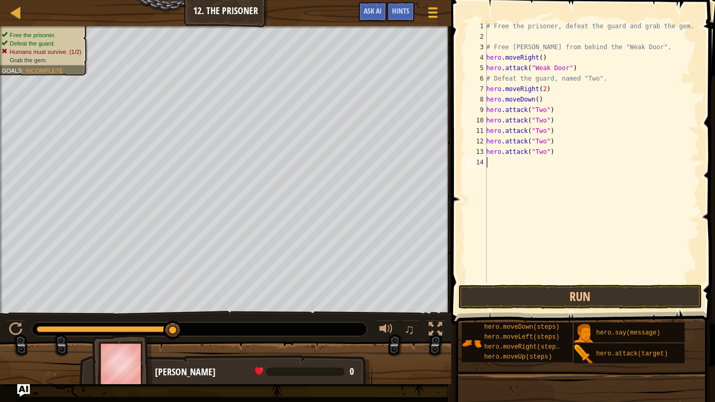
click at [535, 183] on div "# Free the prisoner, defeat the guard and grab the gem. # Free [PERSON_NAME] fr…" at bounding box center [591, 162] width 215 height 283
drag, startPoint x: 487, startPoint y: 152, endPoint x: 547, endPoint y: 156, distance: 60.3
click at [547, 156] on div "# Free the prisoner, defeat the guard and grab the gem. # Free [PERSON_NAME] fr…" at bounding box center [591, 162] width 215 height 283
type textarea "hero.attack("Two")"
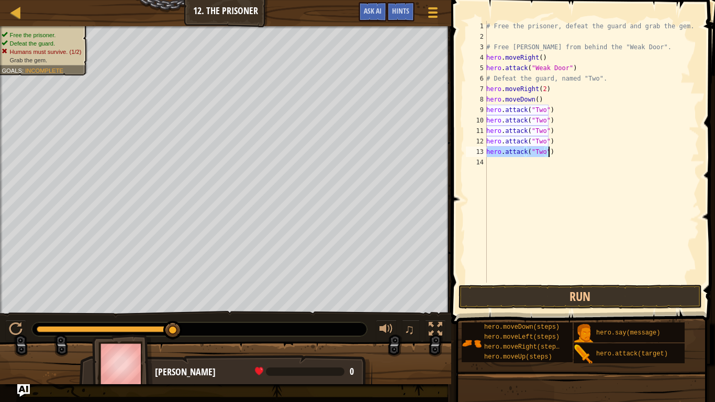
click at [491, 168] on div "# Free the prisoner, defeat the guard and grab the gem. # Free [PERSON_NAME] fr…" at bounding box center [591, 162] width 215 height 283
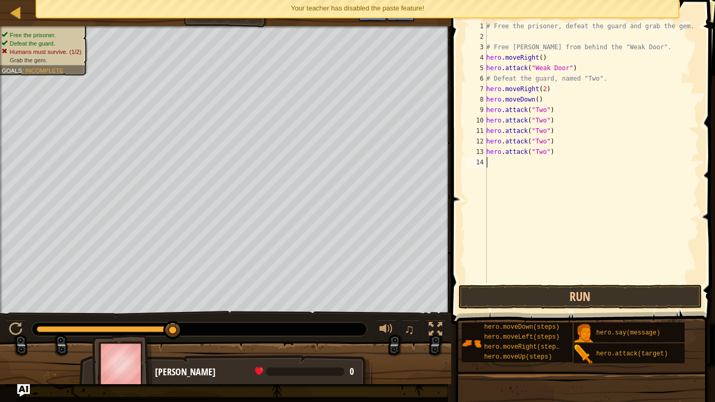
type textarea "v"
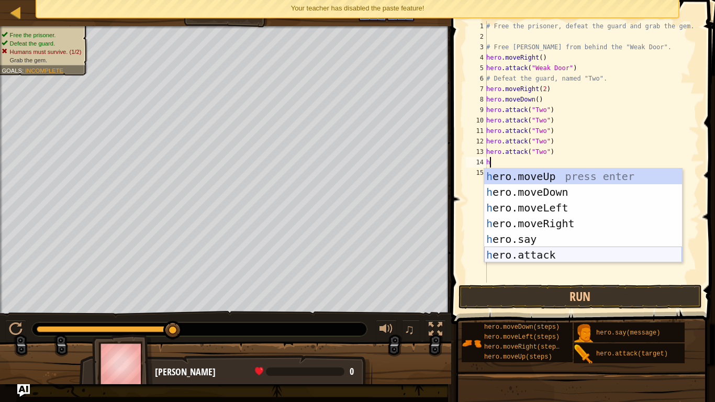
click at [567, 253] on div "h ero.moveUp press enter h ero.moveDown press enter h ero.moveLeft press enter …" at bounding box center [583, 231] width 198 height 126
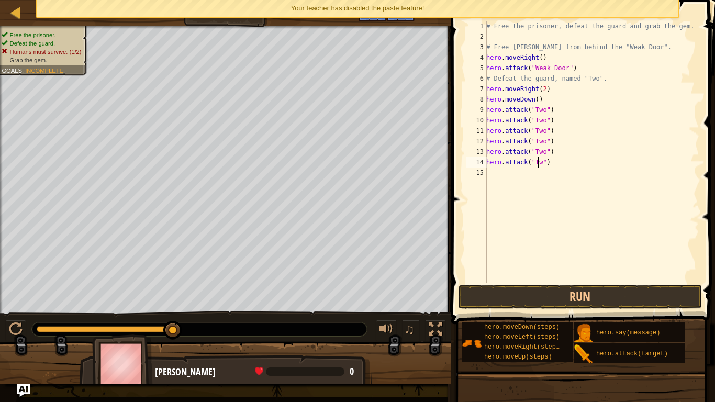
scroll to position [5, 4]
type textarea "hero.attack("Two")"
click at [549, 290] on button "Run" at bounding box center [580, 297] width 244 height 24
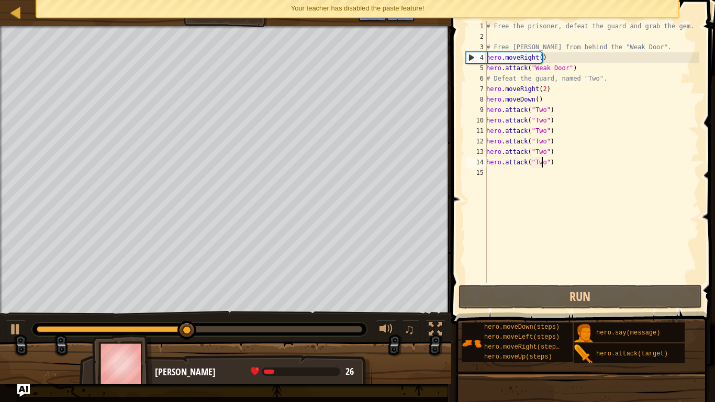
click at [511, 179] on div "# Free the prisoner, defeat the guard and grab the gem. # Free [PERSON_NAME] fr…" at bounding box center [591, 162] width 215 height 283
type textarea "r"
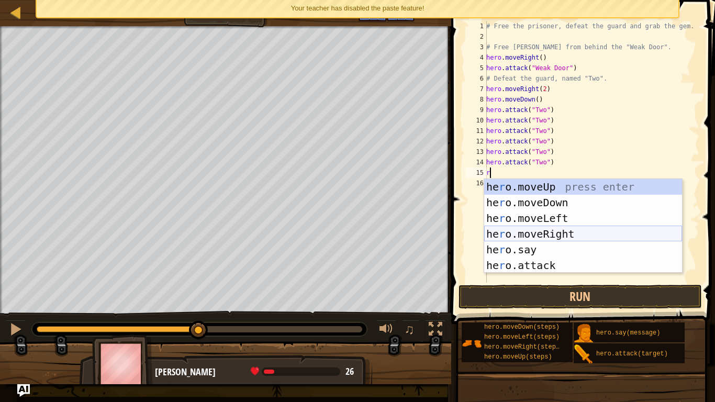
click at [568, 234] on div "he r o.moveUp press enter he r o.moveDown press enter he r o.moveLeft press ent…" at bounding box center [583, 242] width 198 height 126
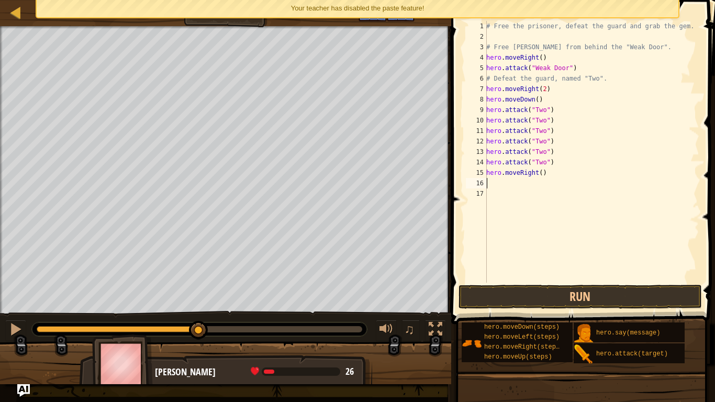
type textarea "d"
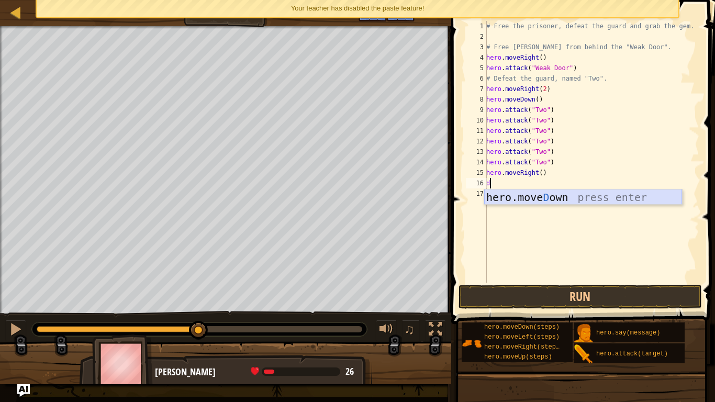
click at [544, 201] on div "hero.[PERSON_NAME] own press enter" at bounding box center [583, 212] width 198 height 47
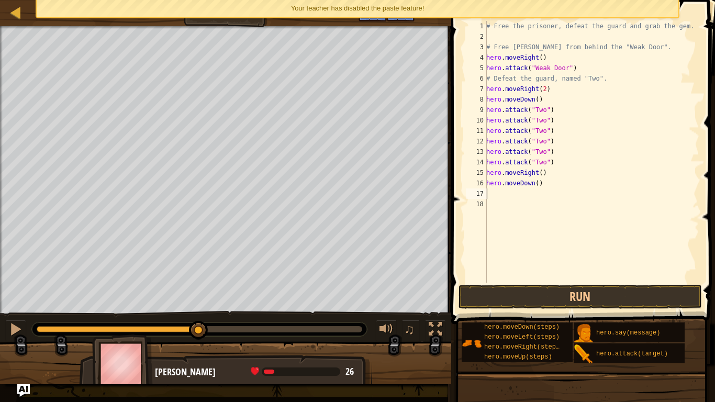
click at [534, 190] on div "# Free the prisoner, defeat the guard and grab the gem. # Free [PERSON_NAME] fr…" at bounding box center [591, 162] width 215 height 283
click at [535, 180] on div "# Free the prisoner, defeat the guard and grab the gem. # Free [PERSON_NAME] fr…" at bounding box center [591, 162] width 215 height 283
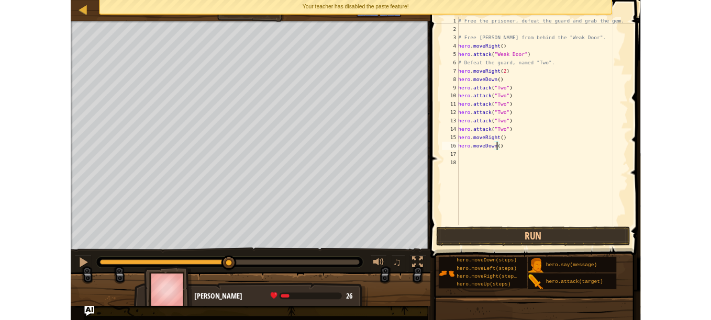
scroll to position [5, 4]
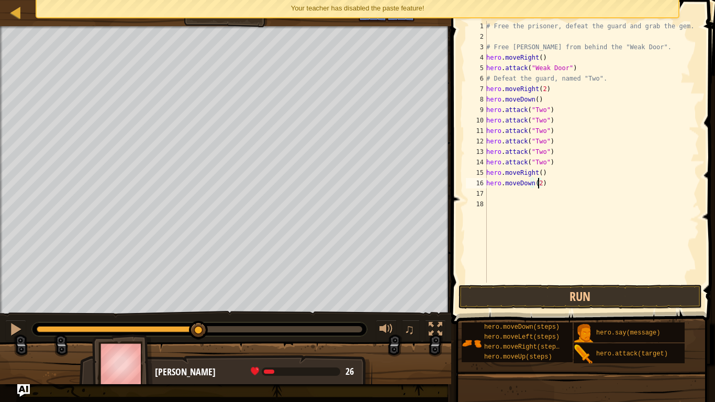
type textarea "hero.moveDown(2)"
click at [591, 299] on button "Run" at bounding box center [580, 297] width 244 height 24
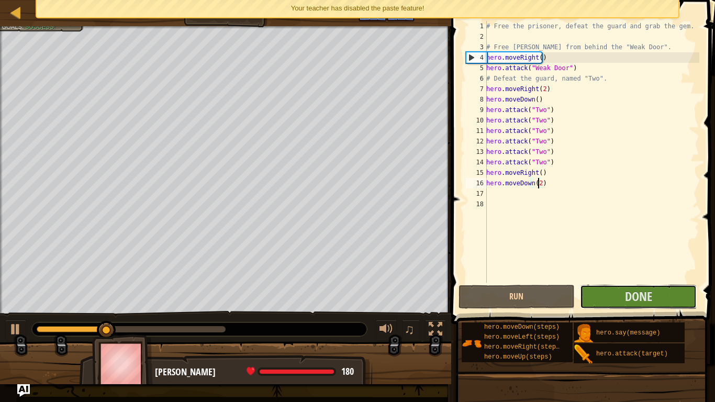
click at [612, 295] on button "Done" at bounding box center [638, 297] width 117 height 24
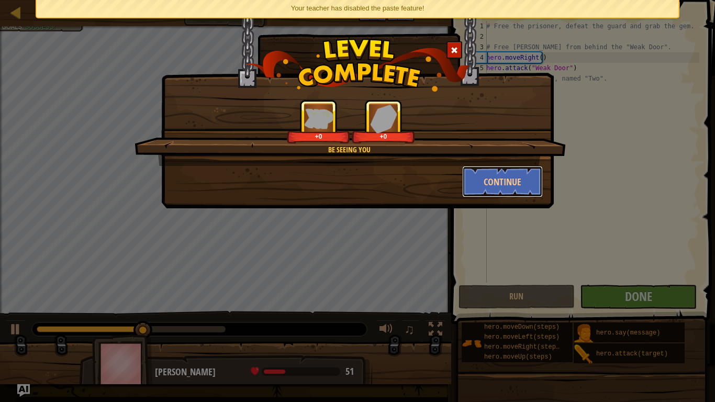
click at [512, 176] on button "Continue" at bounding box center [502, 181] width 81 height 31
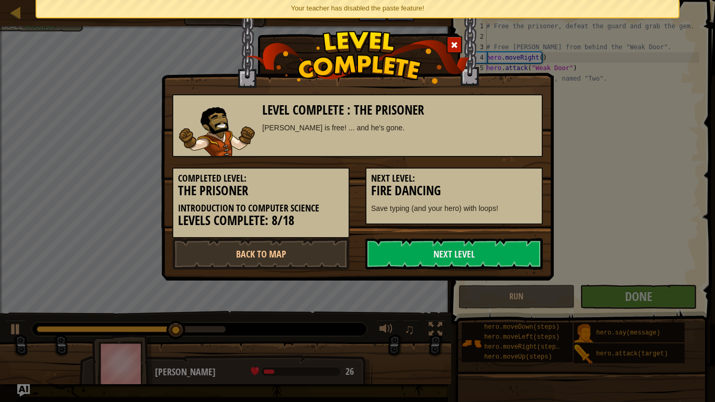
click at [482, 248] on link "Next Level" at bounding box center [453, 253] width 177 height 31
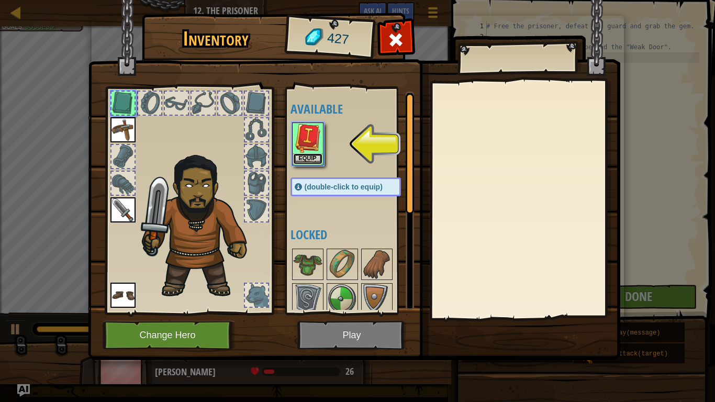
click at [311, 160] on button "Equip" at bounding box center [307, 158] width 29 height 11
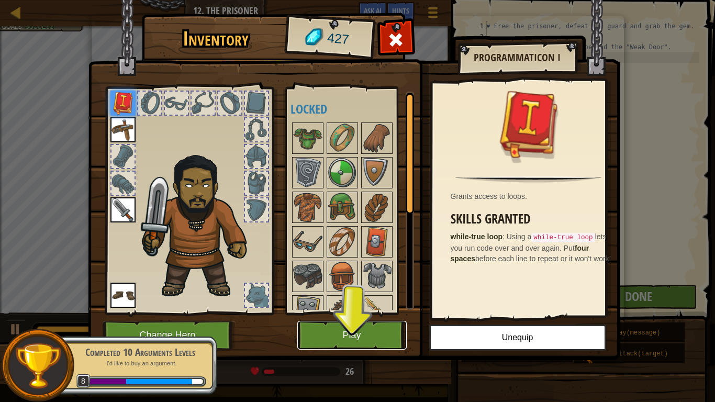
click at [344, 320] on button "Play" at bounding box center [351, 335] width 109 height 29
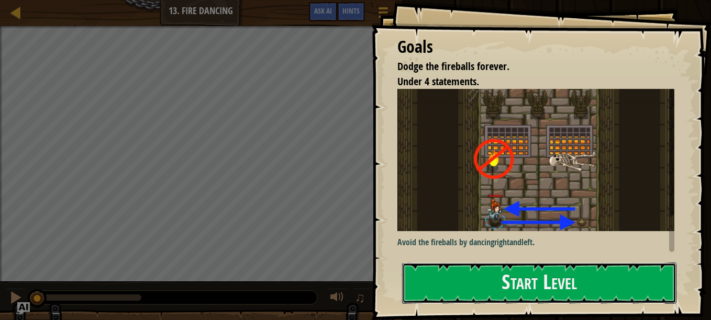
click at [555, 285] on button "Start Level" at bounding box center [539, 283] width 274 height 41
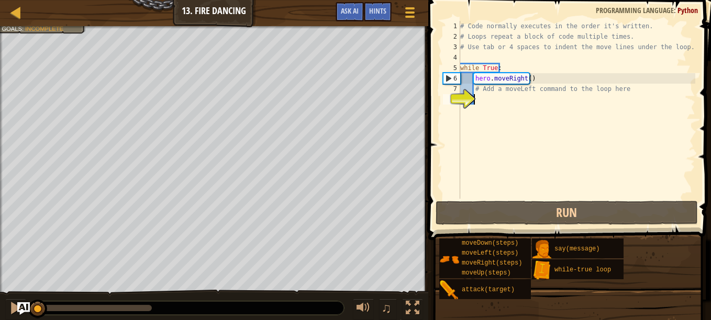
type textarea "m"
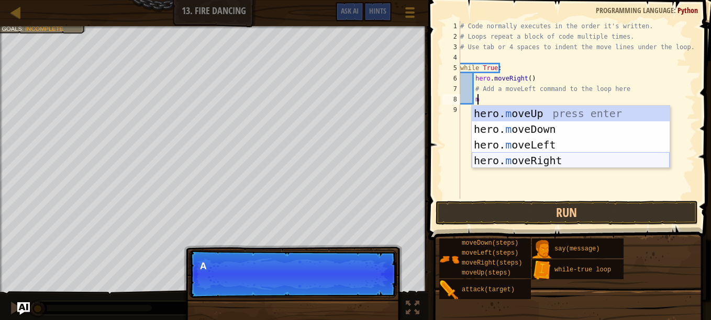
click at [567, 160] on div "hero. m oveUp press enter hero. m oveDown press enter hero. m oveLeft press ent…" at bounding box center [570, 153] width 198 height 94
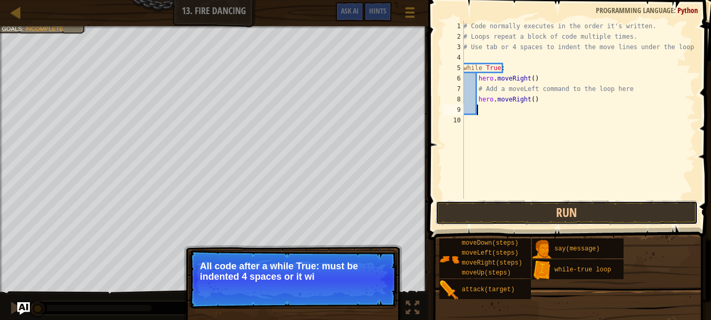
click at [556, 203] on button "Run" at bounding box center [566, 213] width 262 height 24
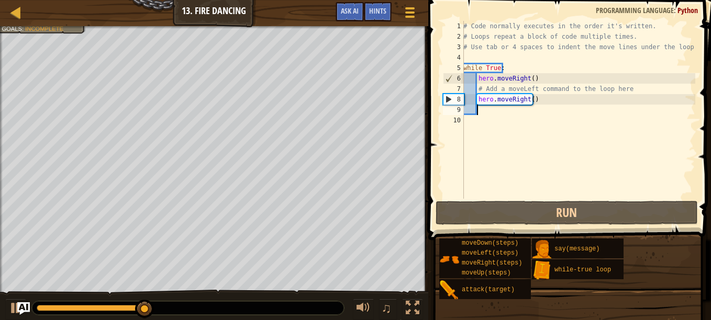
click at [534, 105] on div "# Code normally executes in the order it's written. # Loops repeat a block of c…" at bounding box center [578, 120] width 234 height 199
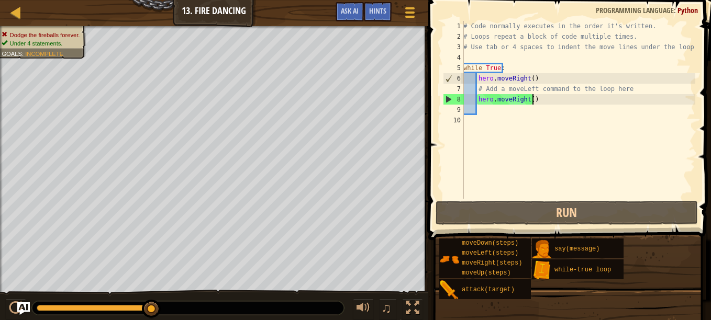
click at [539, 100] on div "# Code normally executes in the order it's written. # Loops repeat a block of c…" at bounding box center [578, 120] width 234 height 199
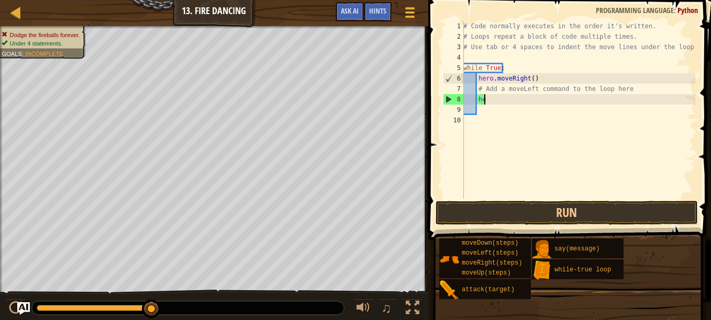
type textarea "h"
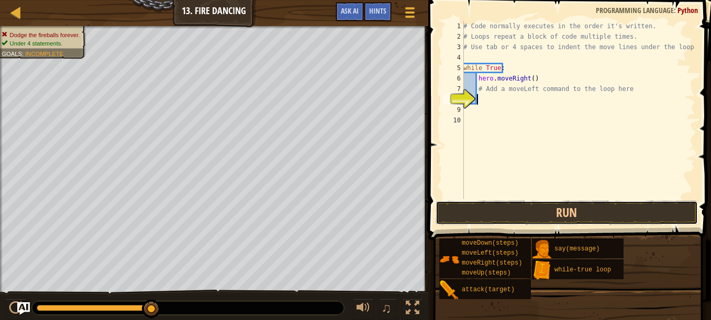
click at [550, 212] on button "Run" at bounding box center [566, 213] width 262 height 24
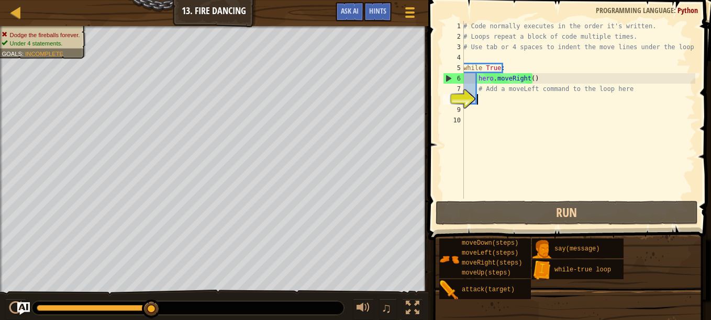
click at [625, 90] on div "# Code normally executes in the order it's written. # Loops repeat a block of c…" at bounding box center [578, 120] width 234 height 199
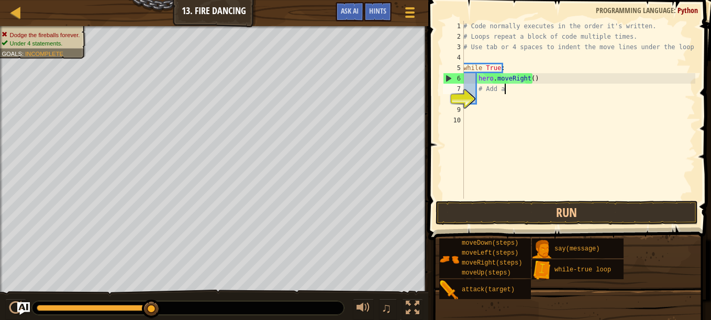
type textarea "#"
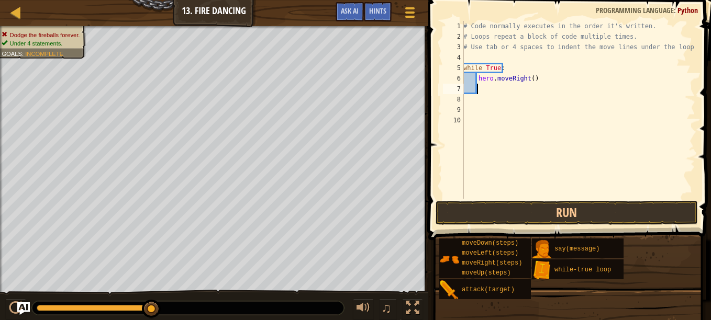
type textarea "m"
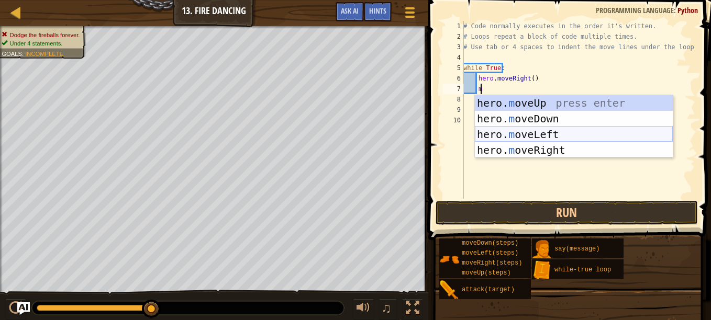
click at [595, 134] on div "hero. m oveUp press enter hero. m oveDown press enter hero. m oveLeft press ent…" at bounding box center [574, 142] width 198 height 94
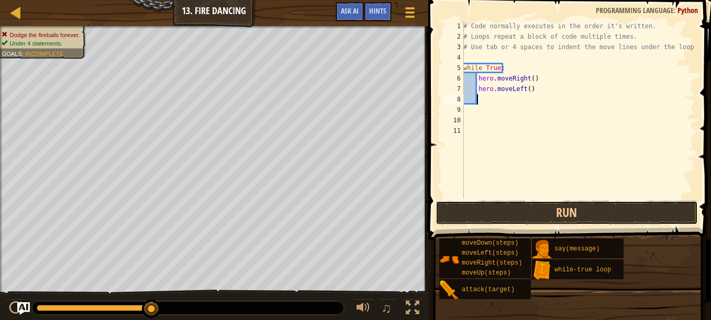
click at [605, 217] on button "Run" at bounding box center [566, 213] width 262 height 24
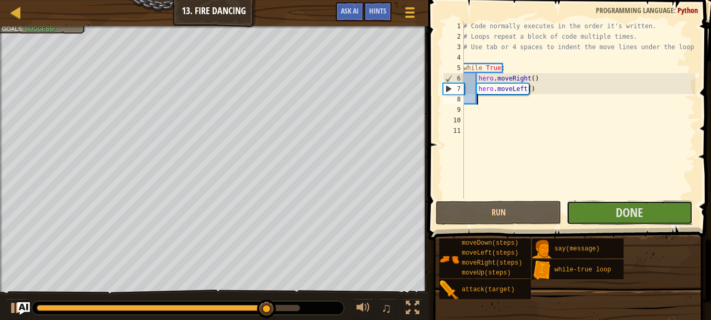
click at [608, 205] on button "Done" at bounding box center [629, 213] width 126 height 24
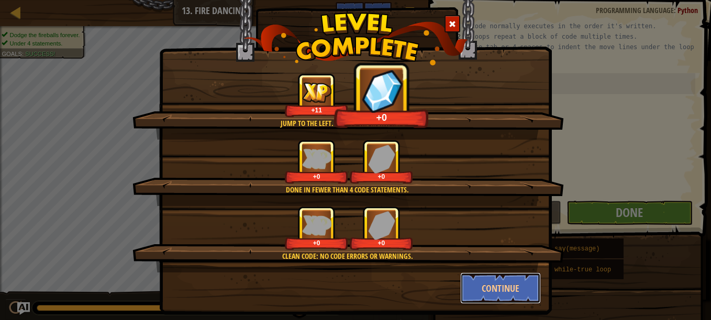
click at [504, 296] on button "Continue" at bounding box center [500, 288] width 81 height 31
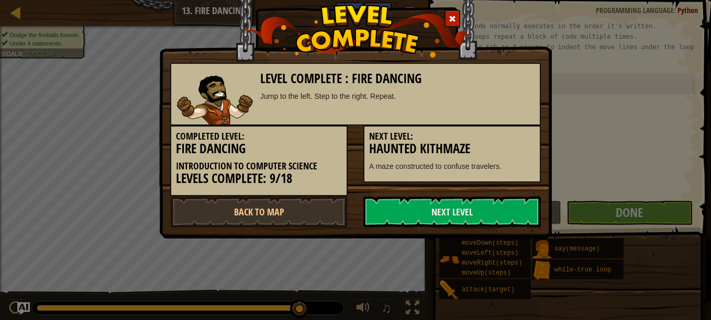
click at [519, 203] on link "Next Level" at bounding box center [451, 211] width 177 height 31
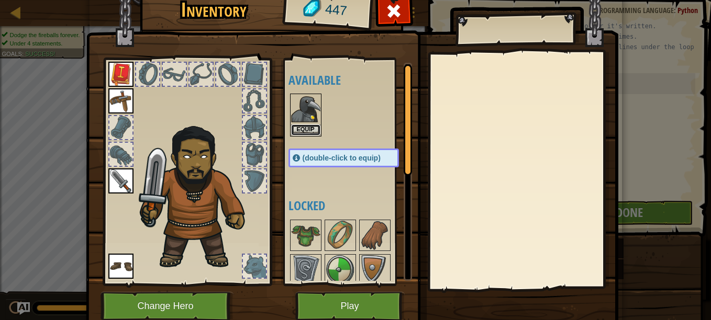
click at [304, 130] on button "Equip" at bounding box center [305, 130] width 29 height 11
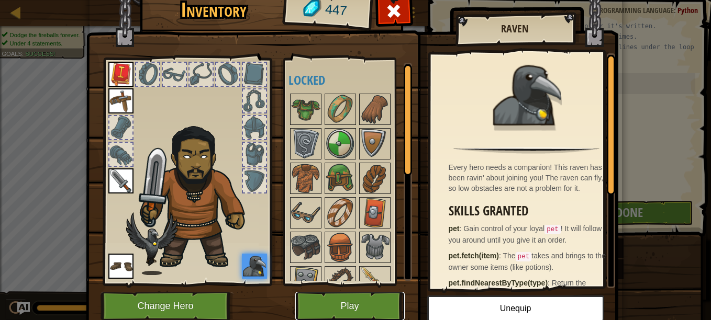
click at [377, 313] on button "Play" at bounding box center [349, 306] width 109 height 29
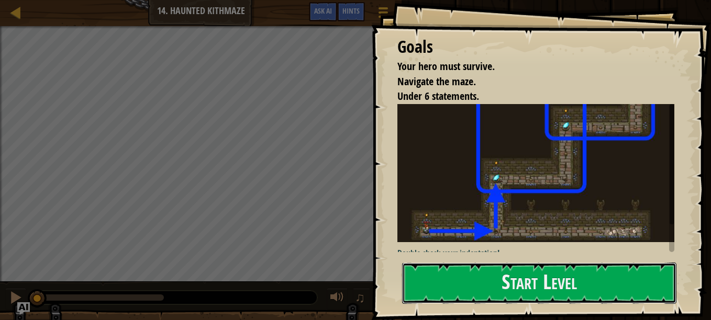
click at [599, 294] on button "Start Level" at bounding box center [539, 283] width 274 height 41
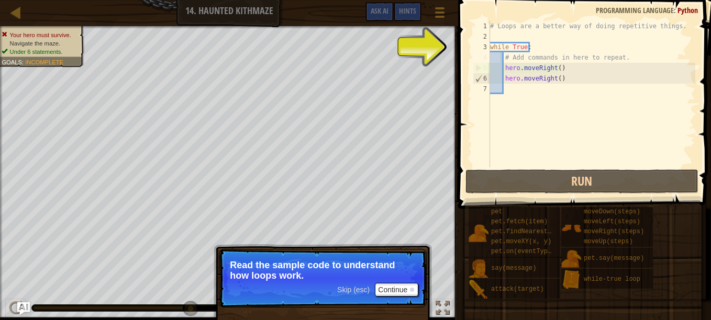
click at [500, 57] on div "# Loops are a better way of doing repetitive things. while True : # Add command…" at bounding box center [591, 104] width 207 height 167
click at [619, 58] on div "# Loops are a better way of doing repetitive things. while True : # Add command…" at bounding box center [591, 104] width 207 height 167
click at [393, 291] on button "Continue" at bounding box center [396, 290] width 43 height 14
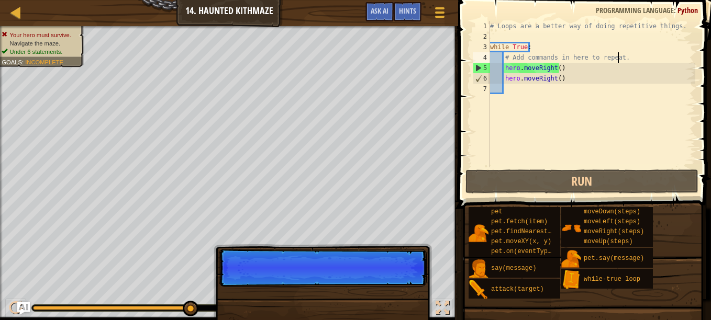
scroll to position [5, 10]
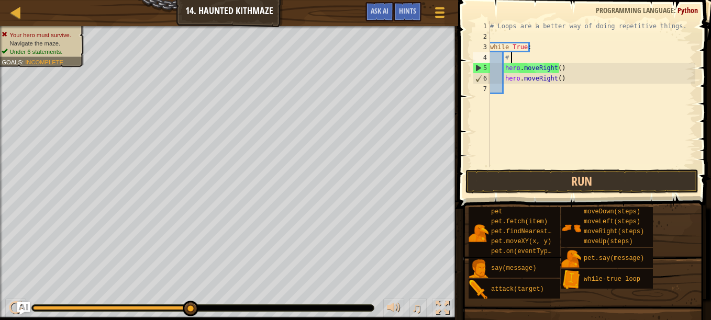
type textarea "#"
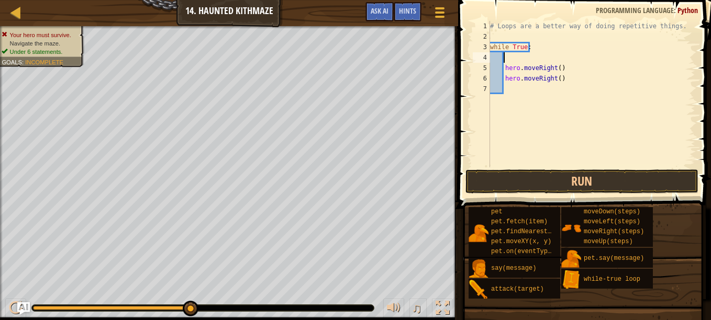
type textarea "h"
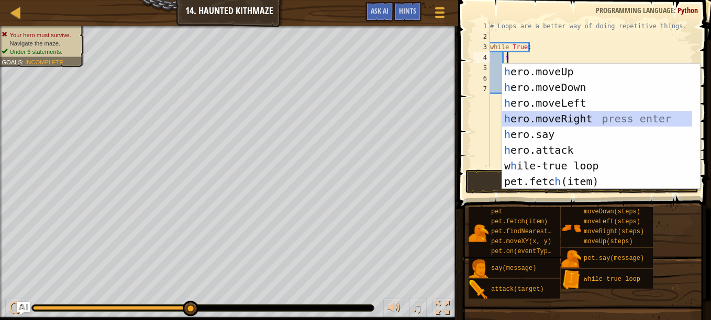
click at [572, 118] on div "h ero.moveUp press enter h ero.moveDown press enter h ero.moveLeft press enter …" at bounding box center [597, 142] width 190 height 157
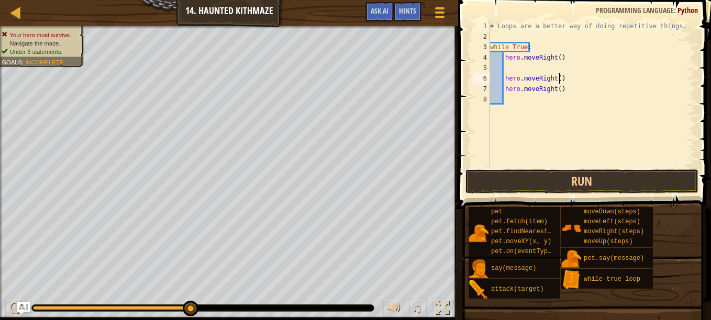
click at [557, 80] on div "# Loops are a better way of doing repetitive things. while True : hero . moveRi…" at bounding box center [591, 104] width 207 height 167
type textarea "h"
click at [561, 91] on div "# Loops are a better way of doing repetitive things. while True : hero . moveRi…" at bounding box center [591, 104] width 207 height 167
type textarea "h"
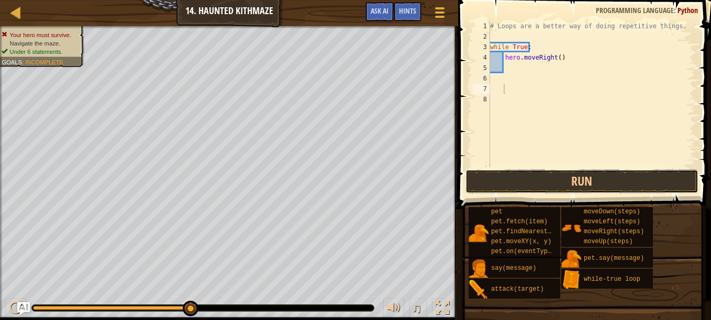
click at [534, 173] on button "Run" at bounding box center [581, 182] width 233 height 24
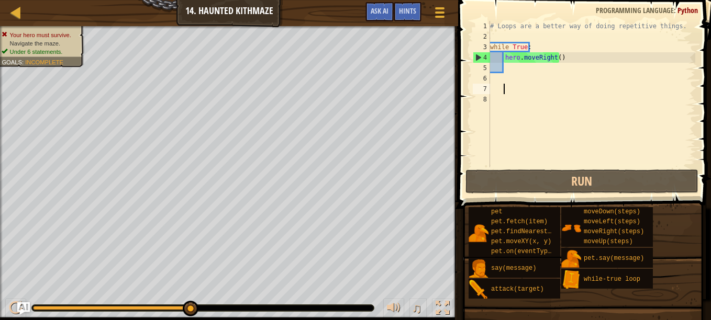
click at [510, 71] on div "# Loops are a better way of doing repetitive things. while True : hero . moveRi…" at bounding box center [591, 104] width 207 height 167
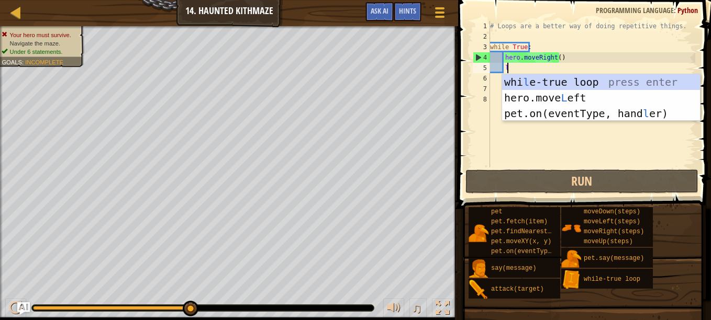
type textarea "l"
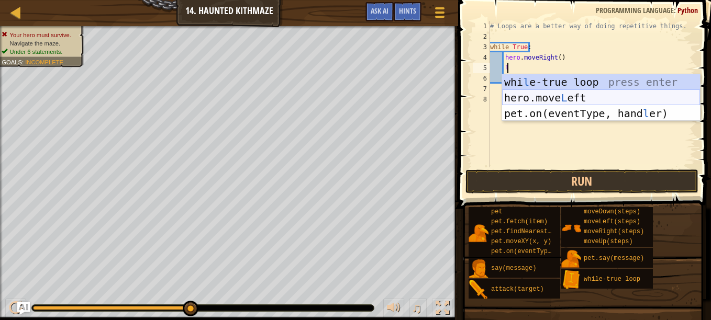
click at [577, 101] on div "whi l e-true loop press enter hero.move L eft press enter pet.on(eventType, han…" at bounding box center [601, 113] width 198 height 78
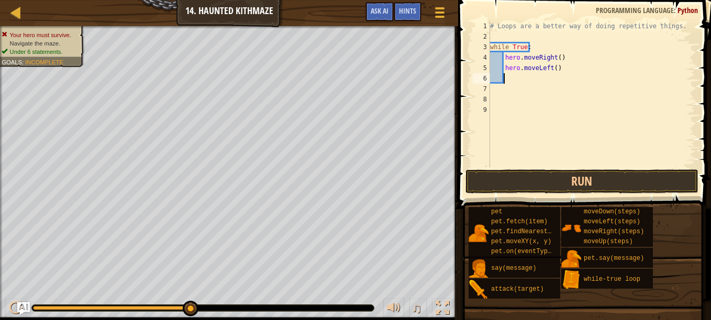
scroll to position [5, 1]
click at [570, 189] on button "Run" at bounding box center [581, 182] width 233 height 24
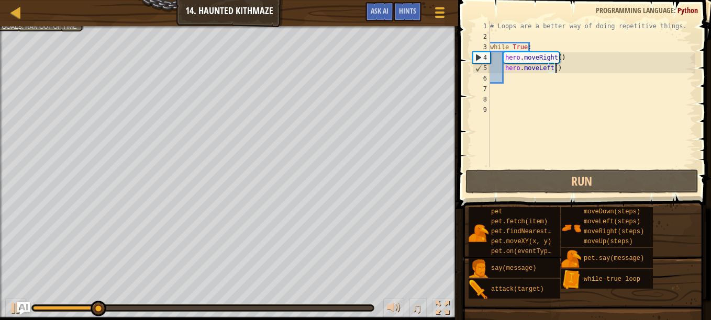
click at [575, 71] on div "# Loops are a better way of doing repetitive things. while True : hero . moveRi…" at bounding box center [591, 104] width 207 height 167
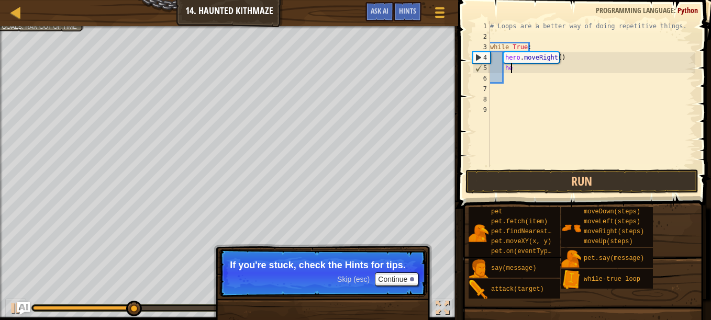
type textarea "h"
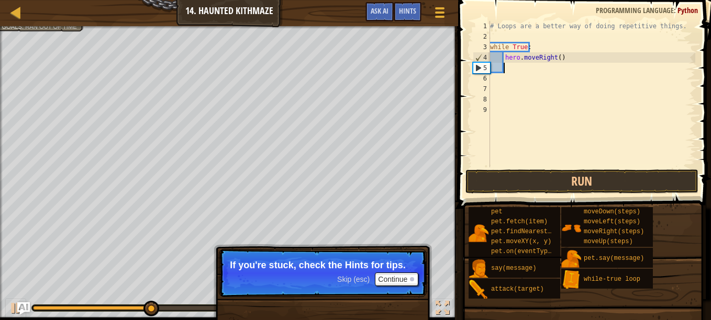
click at [408, 15] on span "Hints" at bounding box center [407, 11] width 17 height 10
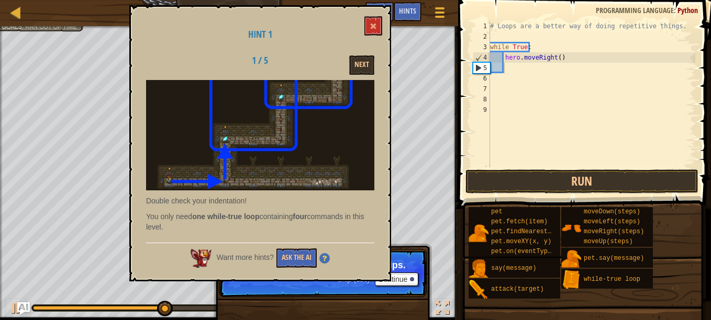
click at [271, 262] on div "Want more hints? Ask the AI" at bounding box center [260, 255] width 228 height 25
click at [290, 261] on button "Ask the AI" at bounding box center [296, 258] width 40 height 19
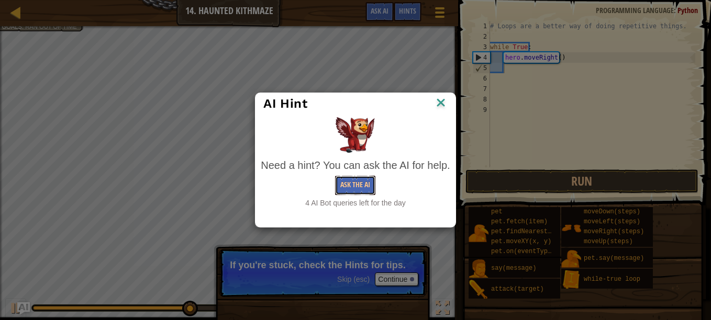
click at [372, 192] on button "Ask the AI" at bounding box center [355, 185] width 40 height 19
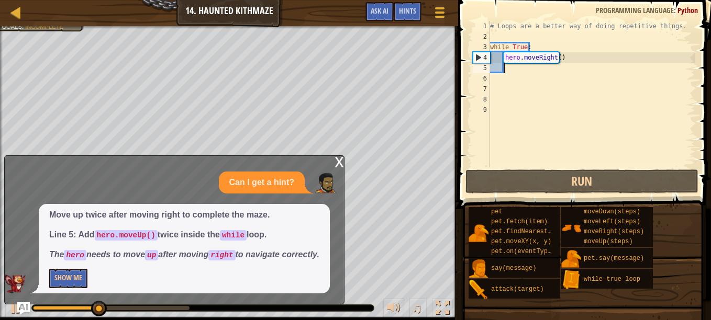
type textarea "h"
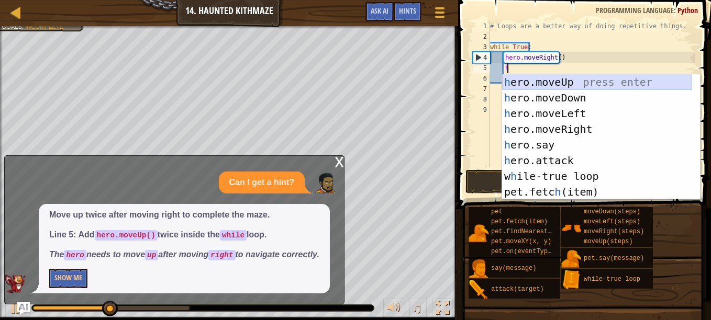
click at [547, 84] on div "h ero.moveUp press enter h ero.moveDown press enter h ero.moveLeft press enter …" at bounding box center [597, 152] width 190 height 157
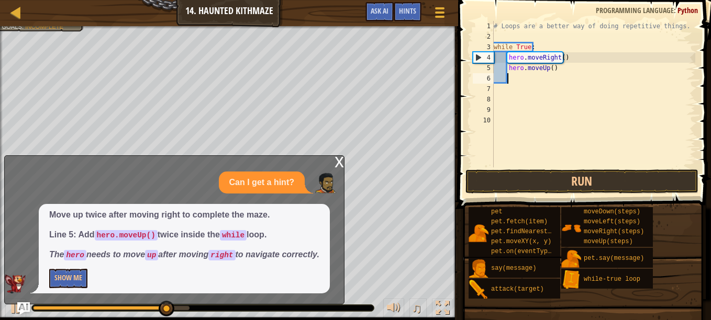
type textarea "w"
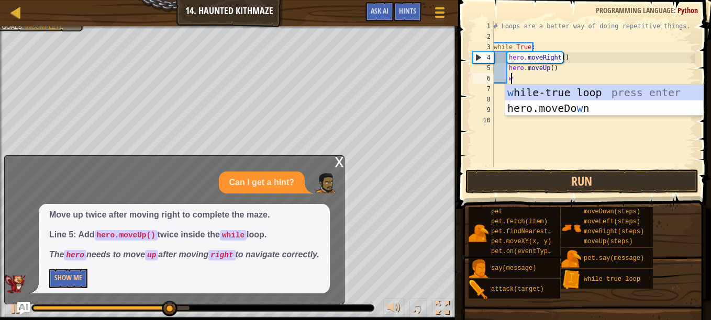
scroll to position [5, 1]
click at [526, 91] on div "w [PERSON_NAME]-true loop press enter hero.moveDo w n press enter" at bounding box center [604, 116] width 198 height 63
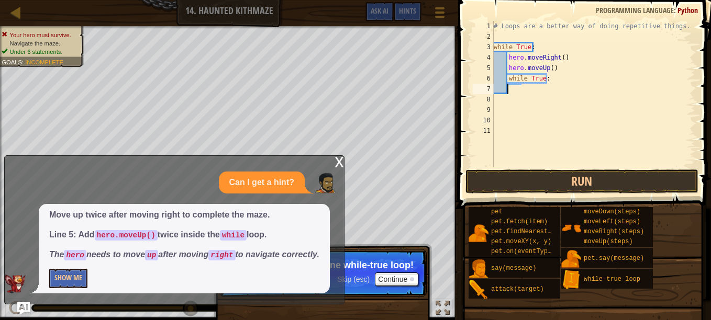
scroll to position [5, 0]
type textarea "w"
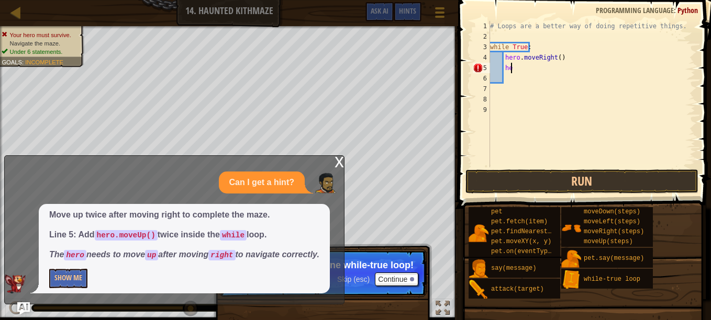
type textarea "h"
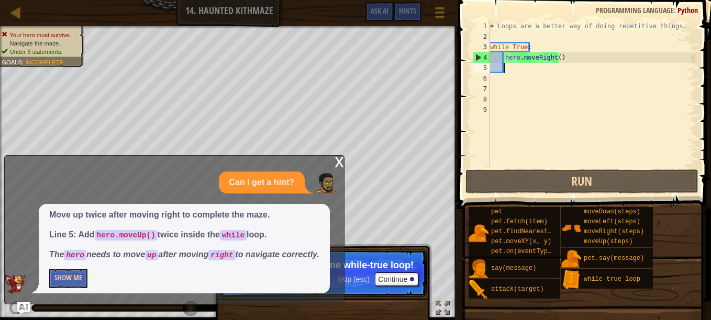
type textarea "w"
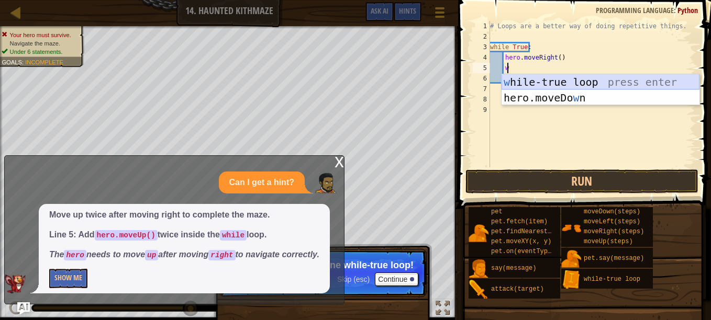
click at [537, 84] on div "w [PERSON_NAME]-true loop press enter hero.moveDo w n press enter" at bounding box center [600, 105] width 198 height 63
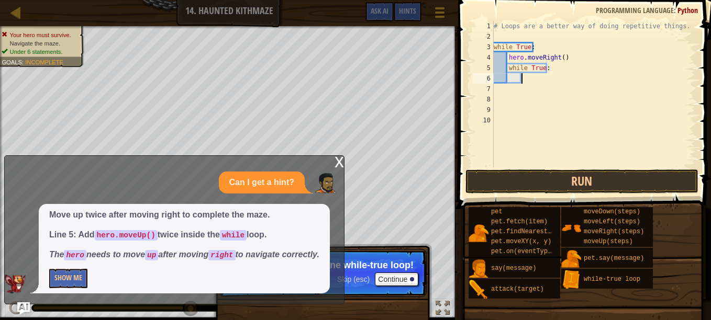
type textarea "h"
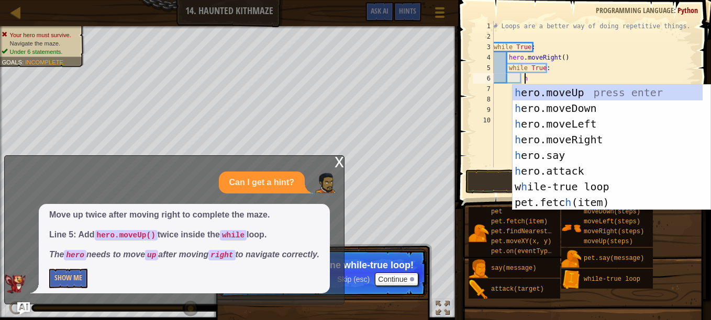
scroll to position [5, 2]
click at [569, 93] on div "h ero.moveUp press enter h ero.moveDown press enter h ero.moveLeft press enter …" at bounding box center [611, 163] width 198 height 157
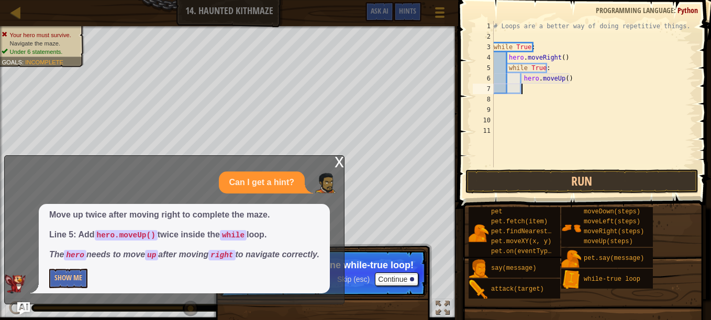
type textarea "h"
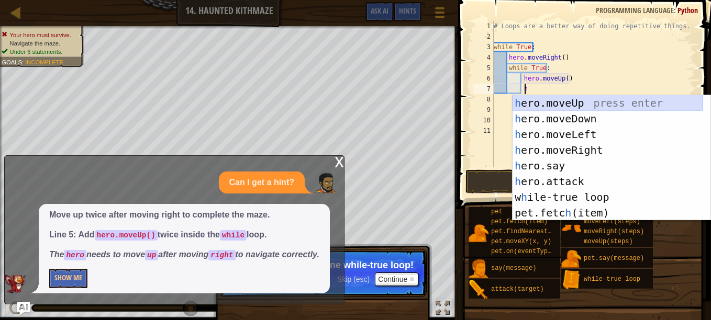
click at [592, 102] on div "h ero.moveUp press enter h ero.moveDown press enter h ero.moveLeft press enter …" at bounding box center [607, 173] width 190 height 157
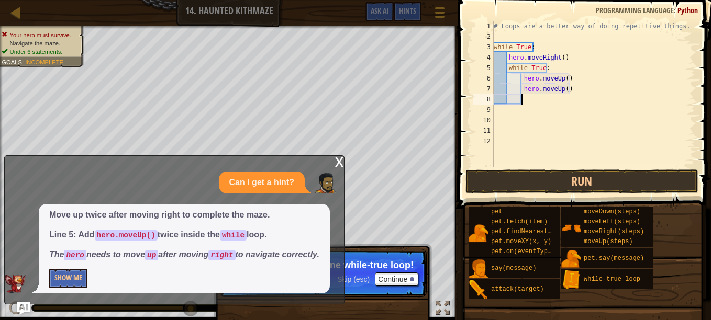
scroll to position [5, 2]
click at [577, 184] on button "Run" at bounding box center [581, 182] width 233 height 24
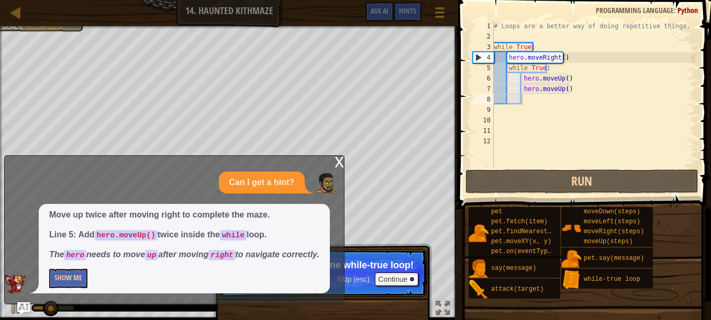
click at [341, 156] on div "x" at bounding box center [338, 161] width 9 height 10
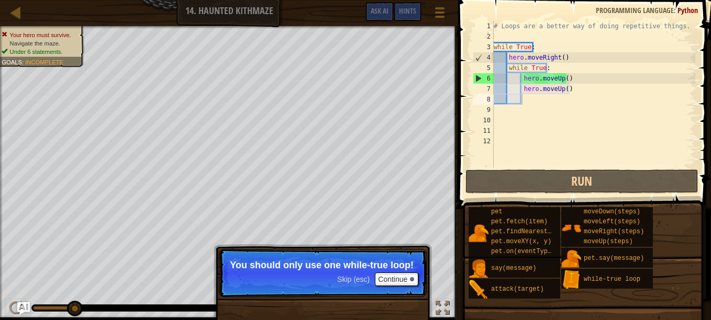
click at [568, 59] on div "# Loops are a better way of doing repetitive things. while True : hero . moveRi…" at bounding box center [593, 104] width 204 height 167
click at [551, 69] on div "# Loops are a better way of doing repetitive things. while True : hero . moveRi…" at bounding box center [593, 104] width 204 height 167
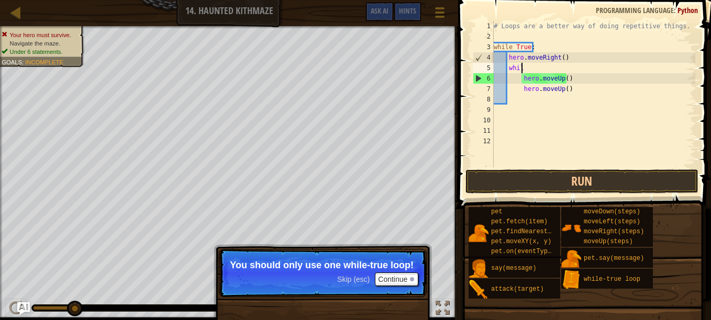
type textarea "w"
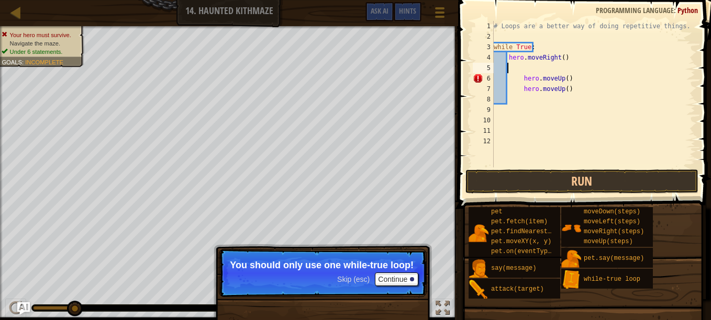
type textarea "m"
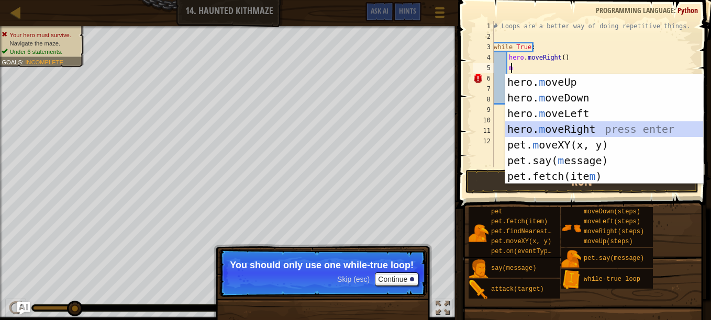
click at [586, 130] on div "hero. m oveUp press enter hero. m oveDown press enter hero. m oveLeft press ent…" at bounding box center [604, 144] width 198 height 141
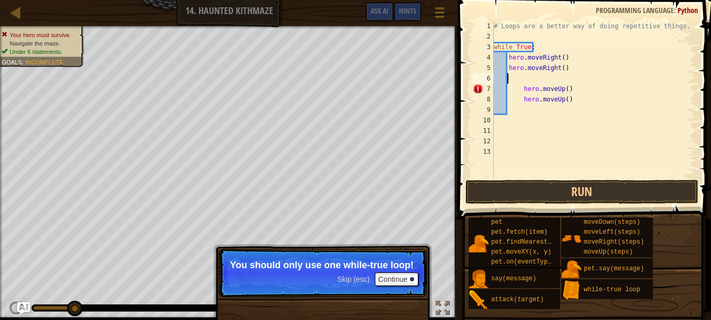
click at [525, 89] on div "# Loops are a better way of doing repetitive things. while True : hero . moveRi…" at bounding box center [593, 110] width 204 height 178
click at [523, 91] on div "# Loops are a better way of doing repetitive things. while True : hero . moveRi…" at bounding box center [593, 110] width 204 height 178
click at [521, 103] on div "# Loops are a better way of doing repetitive things. while True : hero . moveRi…" at bounding box center [593, 110] width 204 height 178
type textarea "hero.moveUp()"
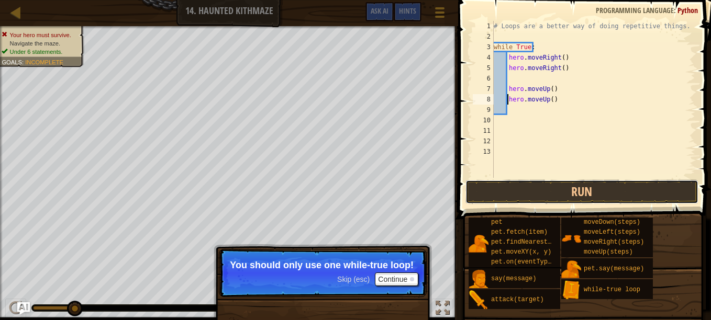
click at [555, 186] on button "Run" at bounding box center [581, 192] width 233 height 24
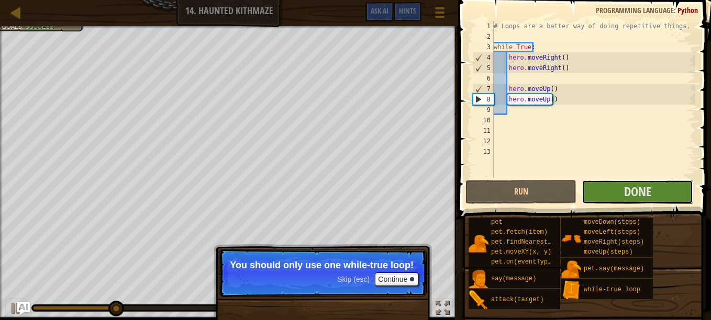
click at [619, 198] on button "Done" at bounding box center [636, 192] width 111 height 24
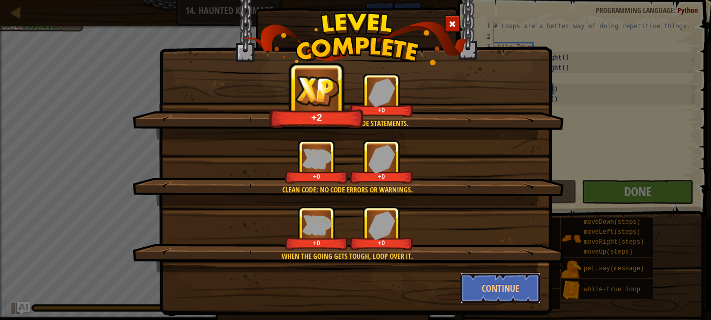
click at [527, 280] on button "Continue" at bounding box center [500, 288] width 81 height 31
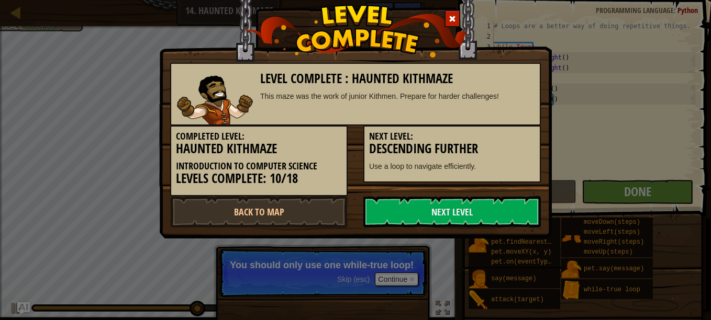
click at [462, 211] on link "Next Level" at bounding box center [451, 211] width 177 height 31
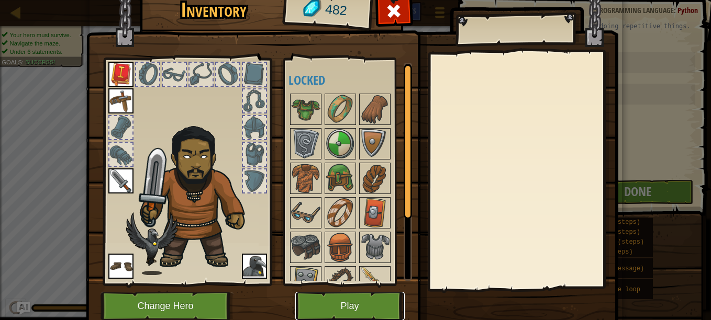
click at [350, 310] on button "Play" at bounding box center [349, 306] width 109 height 29
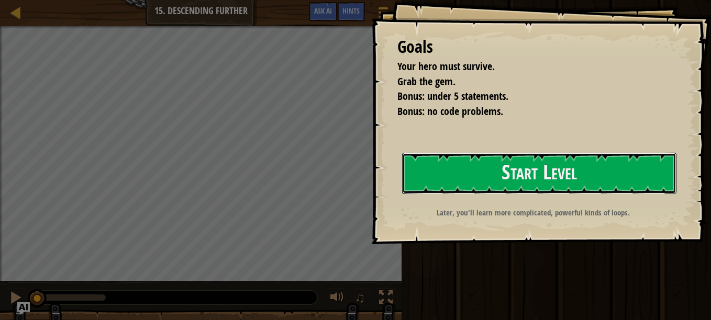
click at [463, 179] on button "Start Level" at bounding box center [539, 173] width 274 height 41
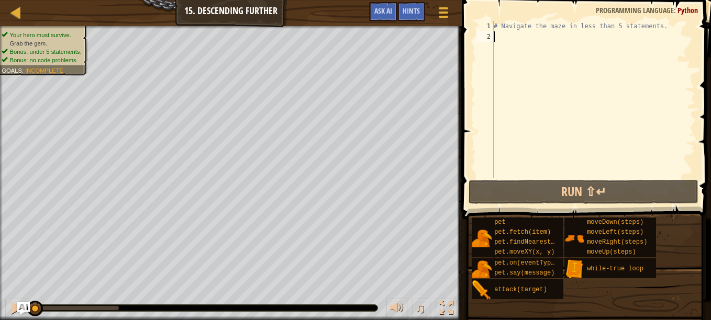
type textarea "w"
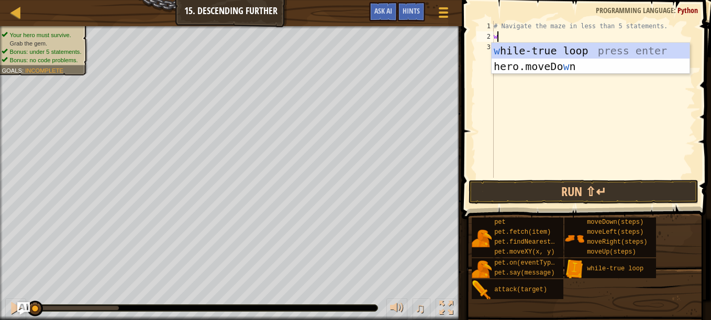
click at [571, 134] on div "# Navigate the maze in less than 5 statements. w" at bounding box center [593, 110] width 204 height 178
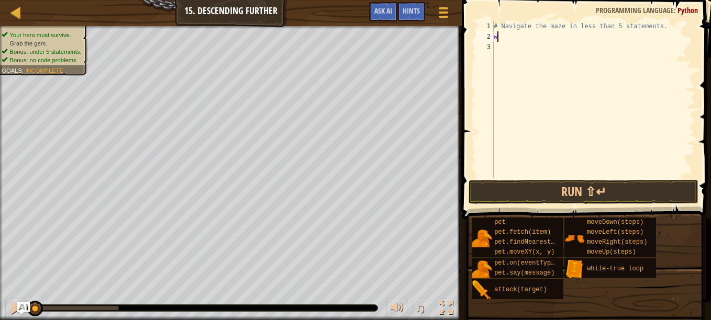
click at [501, 33] on div "# Navigate the maze in less than 5 statements. w" at bounding box center [593, 110] width 204 height 178
type textarea "w"
type textarea "m"
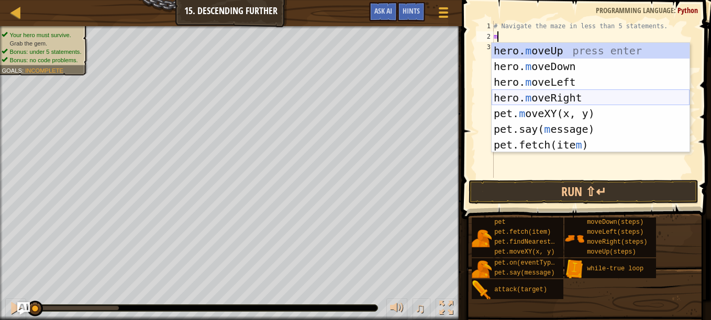
click at [575, 93] on div "hero. m oveUp press enter hero. m oveDown press enter hero. m oveLeft press ent…" at bounding box center [590, 113] width 198 height 141
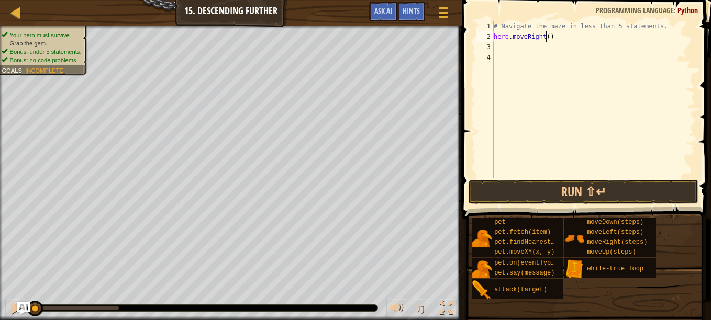
click at [546, 39] on div "# Navigate the maze in less than 5 statements. hero . moveRight ( )" at bounding box center [593, 110] width 204 height 178
type textarea "hero.moveRight(2)"
click at [508, 50] on div "# Navigate the maze in less than 5 statements. hero . moveRight ( 2 )" at bounding box center [593, 110] width 204 height 178
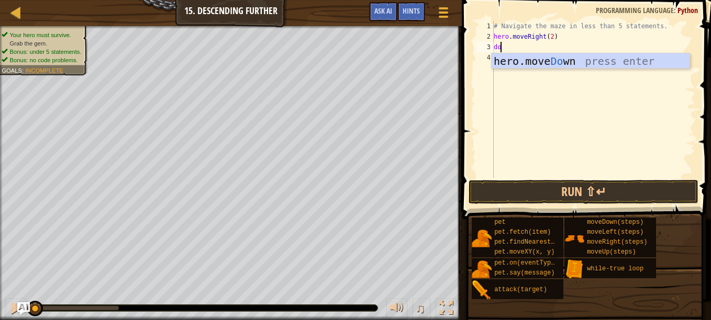
type textarea "d"
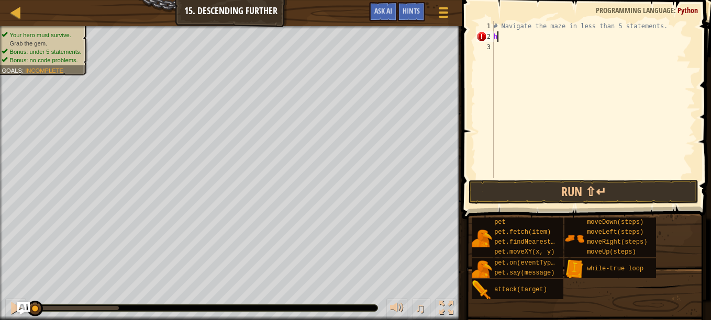
type textarea "h"
type textarea "2"
type textarea "w"
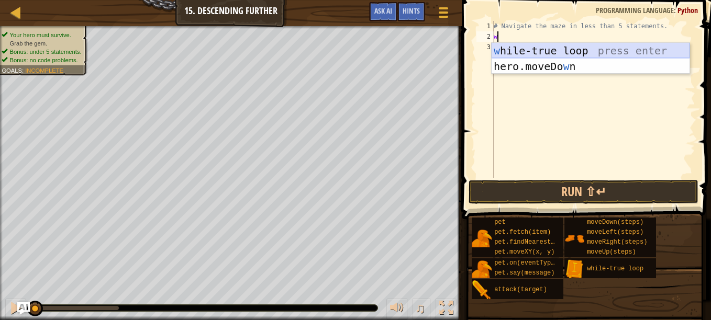
click at [640, 49] on div "w [PERSON_NAME]-true loop press enter hero.moveDo w n press enter" at bounding box center [590, 74] width 198 height 63
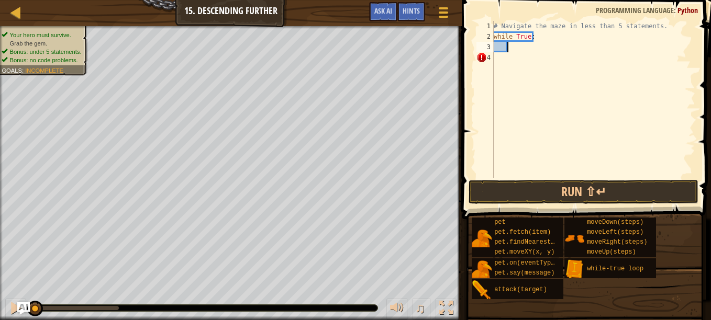
type textarea "m"
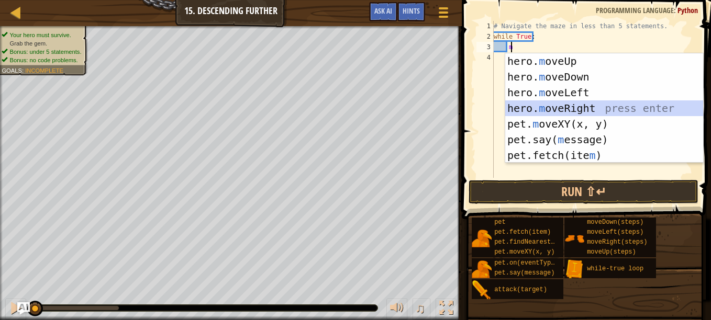
click at [585, 110] on div "hero. m oveUp press enter hero. m oveDown press enter hero. m oveLeft press ent…" at bounding box center [604, 123] width 198 height 141
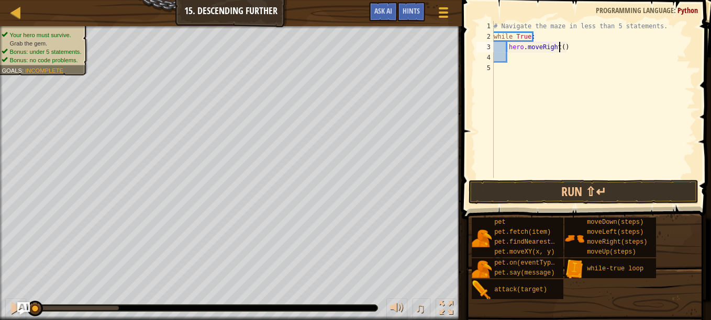
click at [560, 49] on div "# Navigate the maze in less than 5 statements. while True : hero . moveRight ( )" at bounding box center [593, 110] width 204 height 178
type textarea "hero.moveRight(2)"
click at [519, 57] on div "# Navigate the maze in less than 5 statements. while True : hero . moveRight ( …" at bounding box center [593, 110] width 204 height 178
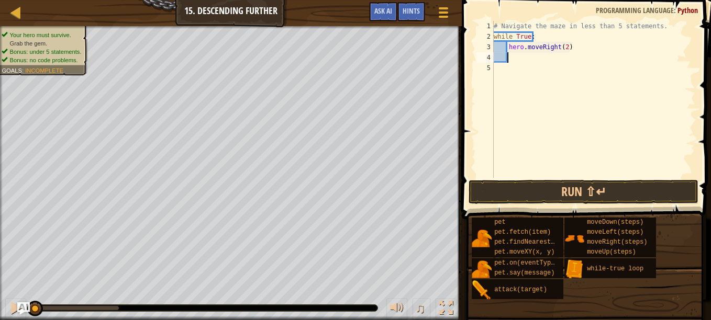
type textarea "m"
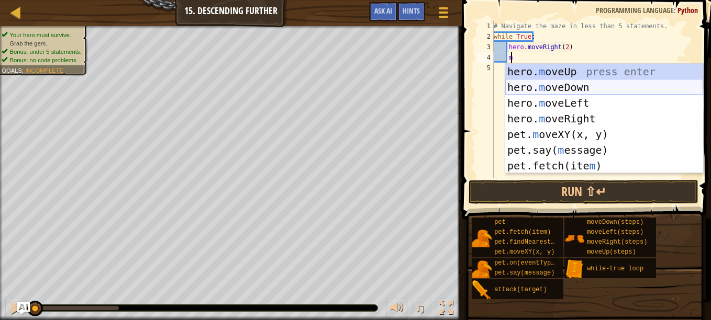
click at [589, 84] on div "hero. m oveUp press enter hero. m oveDown press enter hero. m oveLeft press ent…" at bounding box center [604, 134] width 198 height 141
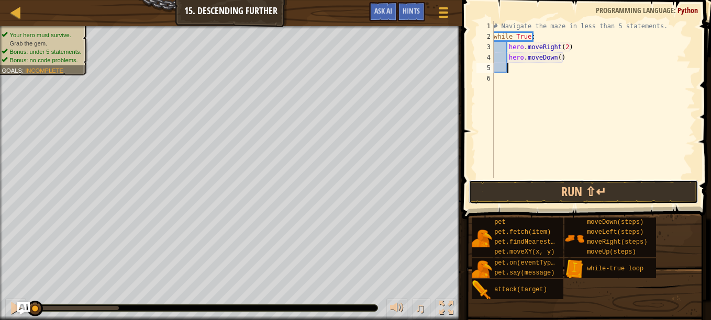
click at [616, 196] on button "Run ⇧↵" at bounding box center [583, 192] width 230 height 24
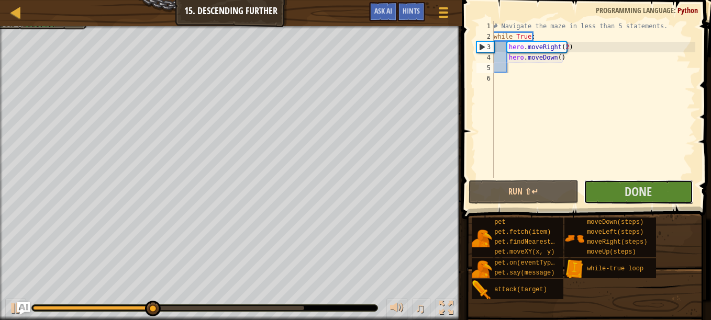
click at [614, 194] on button "Done" at bounding box center [637, 192] width 109 height 24
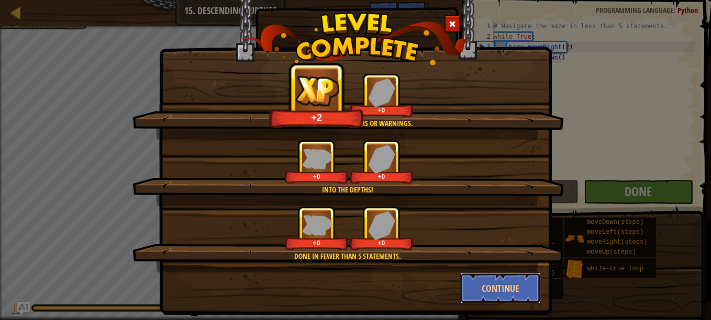
click at [515, 287] on button "Continue" at bounding box center [500, 288] width 81 height 31
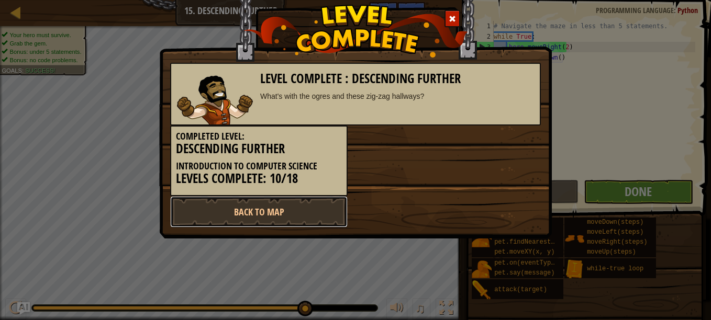
click at [321, 203] on link "Back to Map" at bounding box center [258, 211] width 177 height 31
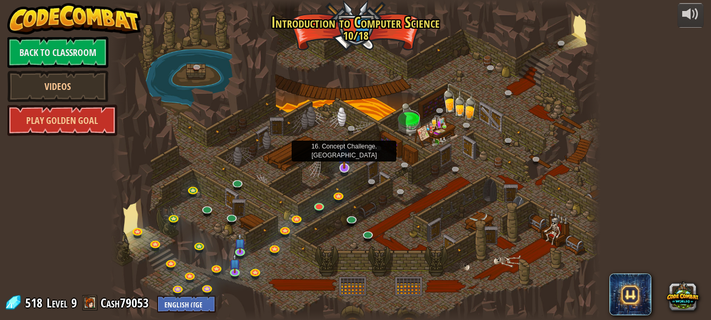
click at [344, 168] on img at bounding box center [344, 154] width 13 height 30
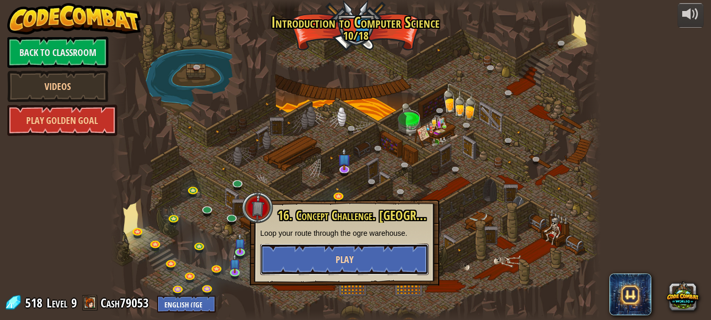
click at [399, 262] on button "Play" at bounding box center [344, 259] width 168 height 31
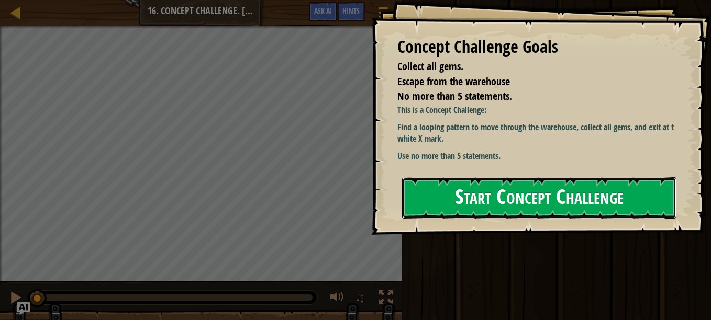
click at [566, 186] on button "Start Concept Challenge" at bounding box center [539, 197] width 274 height 41
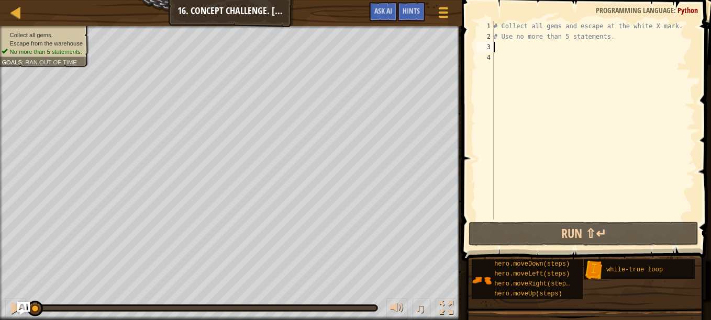
click at [502, 47] on div "# Collect all gems and escape at the white X mark. # Use no more than 5 stateme…" at bounding box center [593, 131] width 204 height 220
type textarea "w"
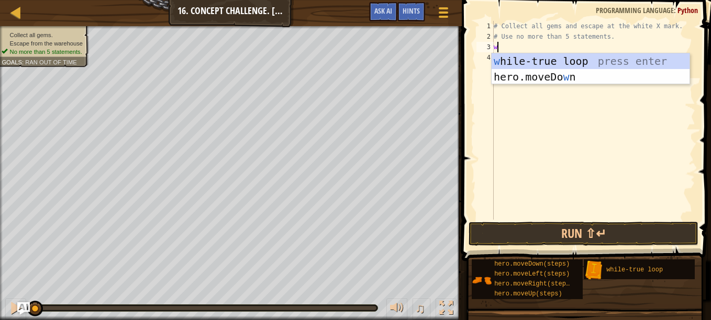
scroll to position [5, 0]
click at [572, 58] on div "w [PERSON_NAME]-true loop press enter hero.moveDo w n press enter" at bounding box center [590, 84] width 198 height 63
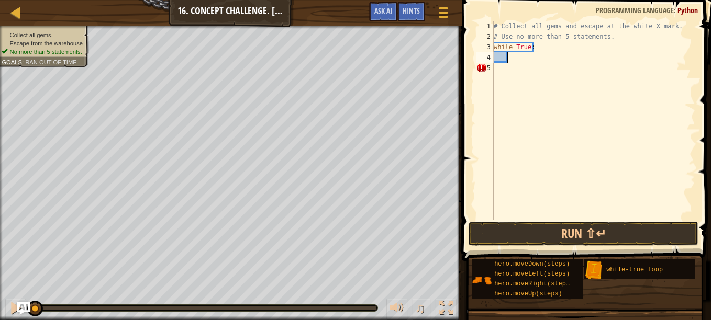
type textarea "u"
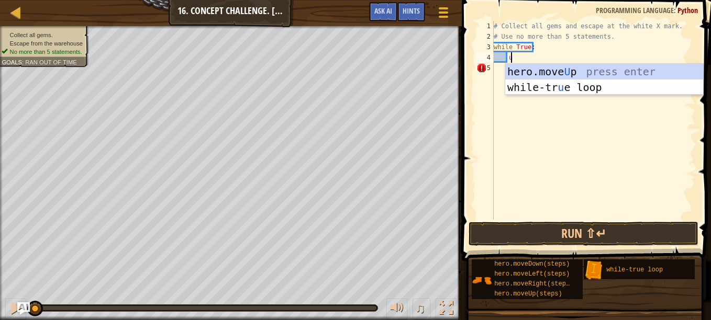
scroll to position [5, 1]
click at [616, 74] on div "hero.move U p press enter while-tr u e loop press enter" at bounding box center [604, 95] width 198 height 63
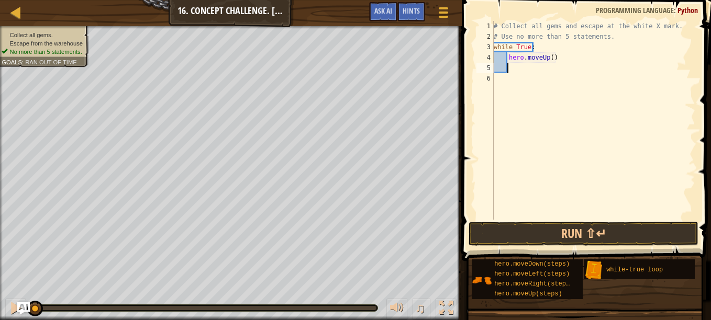
type textarea "r"
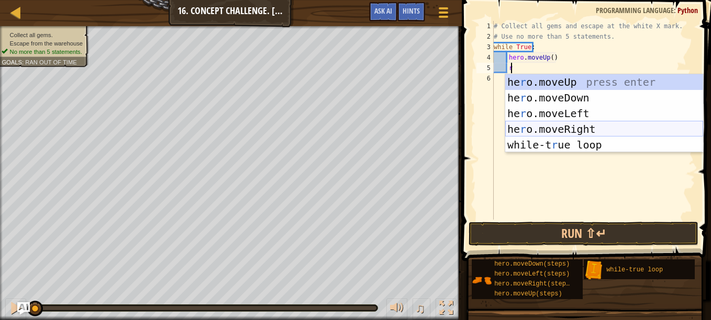
click at [601, 127] on div "he r o.moveUp press enter he r o.moveDown press enter he r o.moveLeft press ent…" at bounding box center [604, 129] width 198 height 110
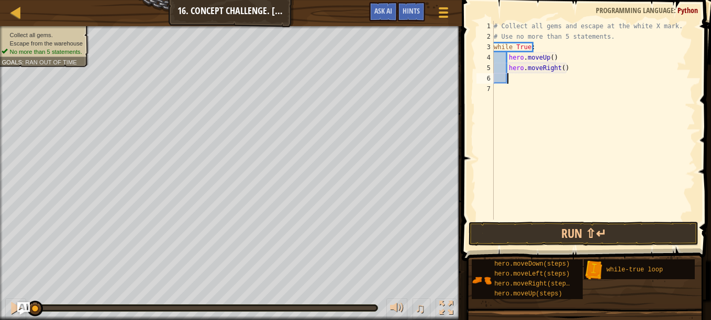
type textarea "u"
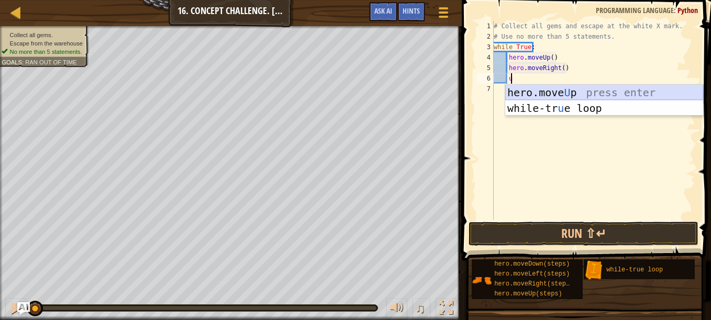
click at [565, 94] on div "hero.move U p press enter while-tr u e loop press enter" at bounding box center [604, 116] width 198 height 63
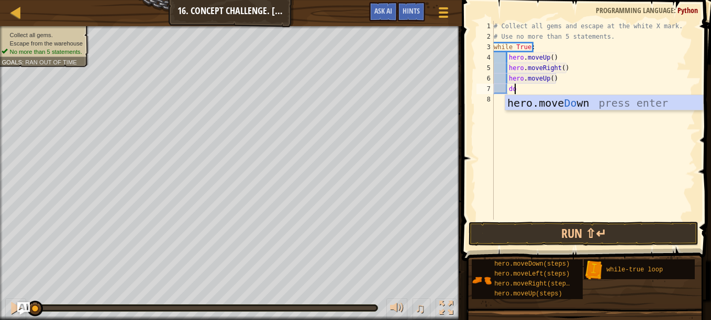
type textarea "dow"
click at [558, 97] on div "hero.move Dow n press enter" at bounding box center [604, 118] width 198 height 47
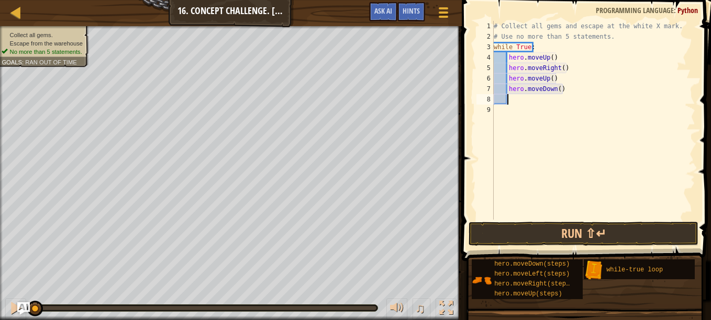
type textarea "r"
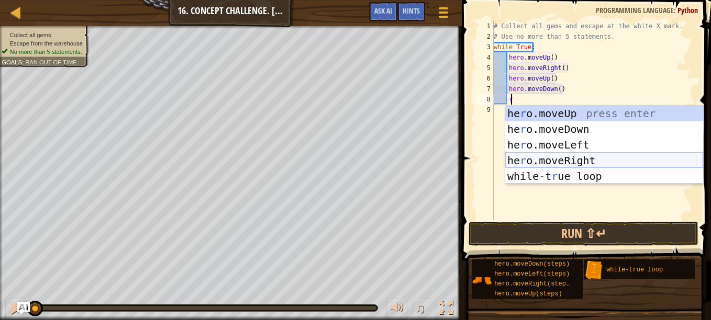
click at [580, 160] on div "he r o.moveUp press enter he r o.moveDown press enter he r o.moveLeft press ent…" at bounding box center [604, 161] width 198 height 110
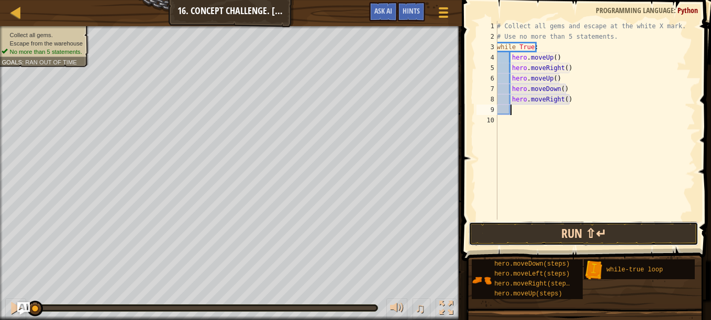
click at [597, 237] on button "Run ⇧↵" at bounding box center [583, 234] width 230 height 24
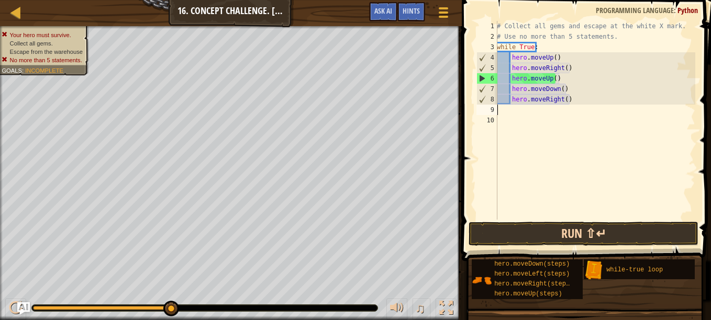
scroll to position [5, 0]
type textarea "h"
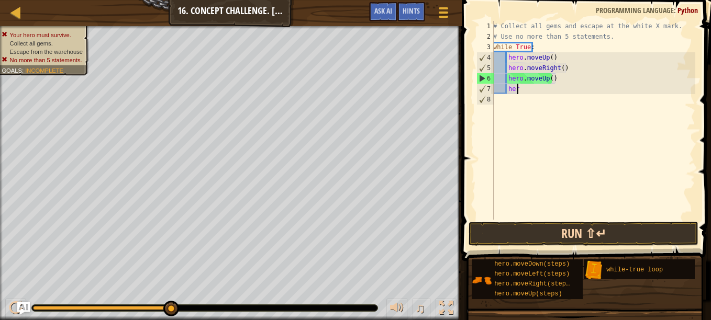
type textarea "h"
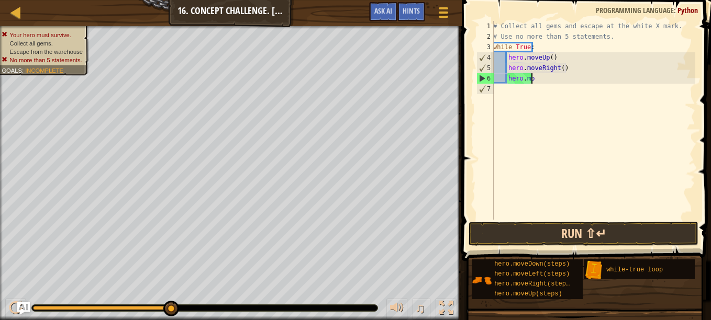
type textarea "h"
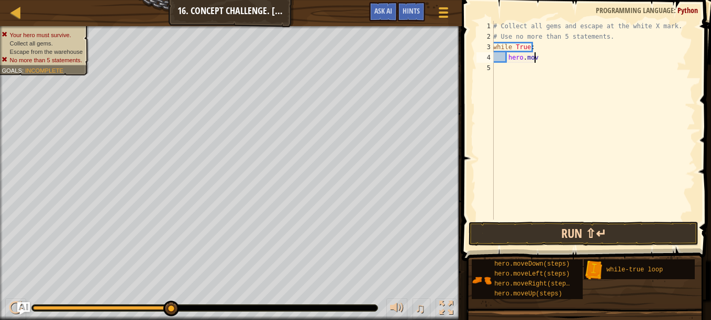
type textarea "h"
click at [379, 12] on span "Ask AI" at bounding box center [383, 11] width 18 height 10
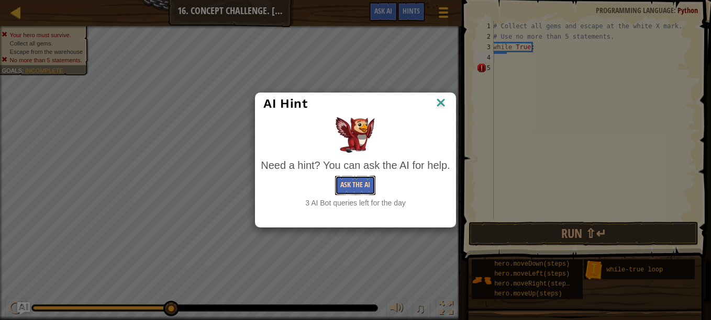
click at [348, 184] on button "Ask the AI" at bounding box center [355, 185] width 40 height 19
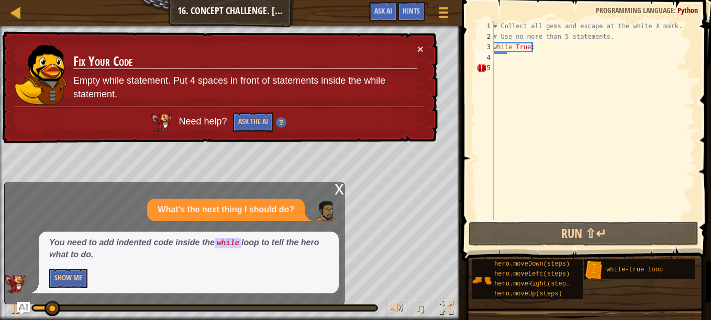
click at [501, 62] on div "# Collect all gems and escape at the white X mark. # Use no more than 5 stateme…" at bounding box center [593, 131] width 204 height 220
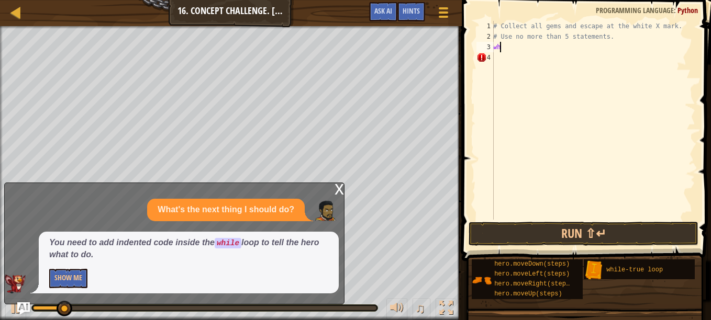
type textarea "w"
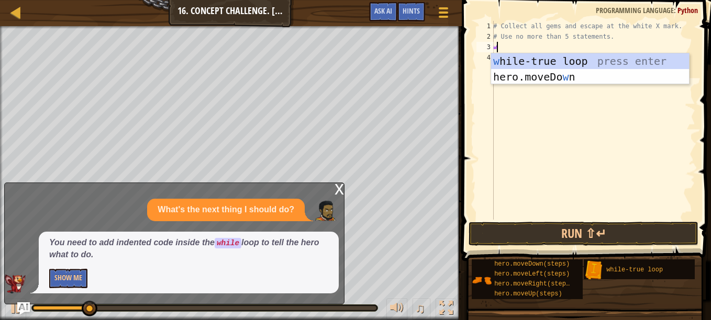
type textarea "w"
click at [565, 58] on div "w [PERSON_NAME]-true loop press enter hero.moveDo w n press enter" at bounding box center [590, 84] width 198 height 63
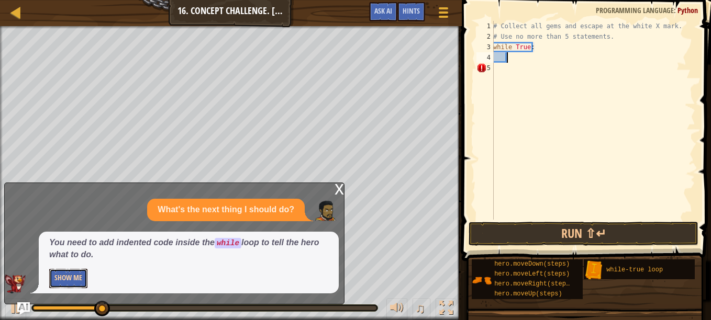
click at [75, 279] on button "Show Me" at bounding box center [68, 278] width 38 height 19
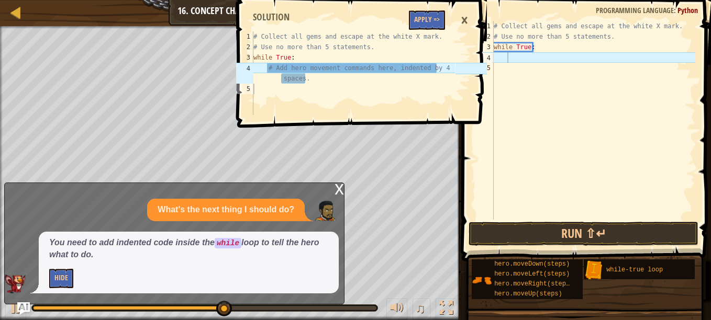
click at [530, 63] on div "# Collect all gems and escape at the white X mark. # Use no more than 5 stateme…" at bounding box center [593, 131] width 204 height 220
click at [530, 58] on div "# Collect all gems and escape at the white X mark. # Use no more than 5 stateme…" at bounding box center [593, 131] width 204 height 220
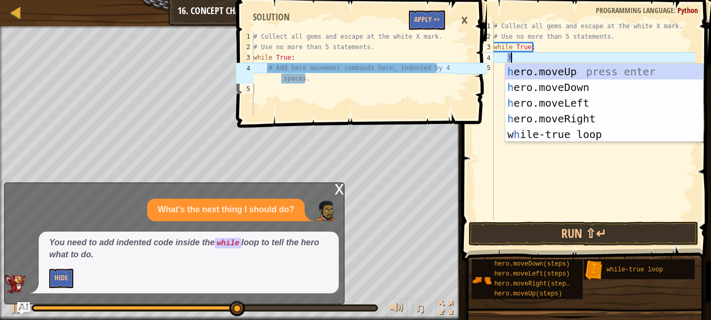
type textarea "h"
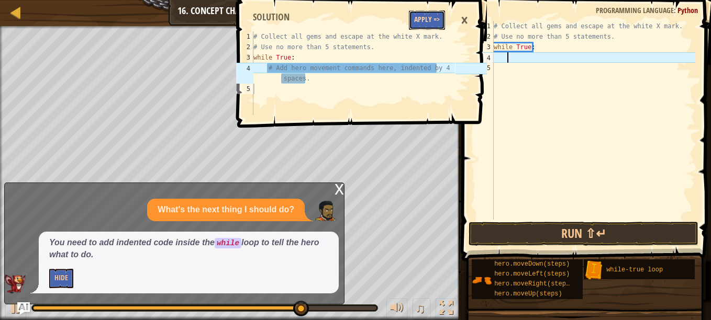
click at [438, 19] on button "Apply =>" at bounding box center [427, 19] width 36 height 19
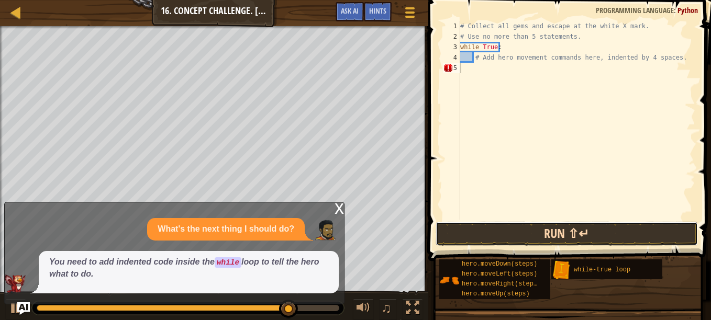
click at [521, 230] on button "Run ⇧↵" at bounding box center [566, 234] width 262 height 24
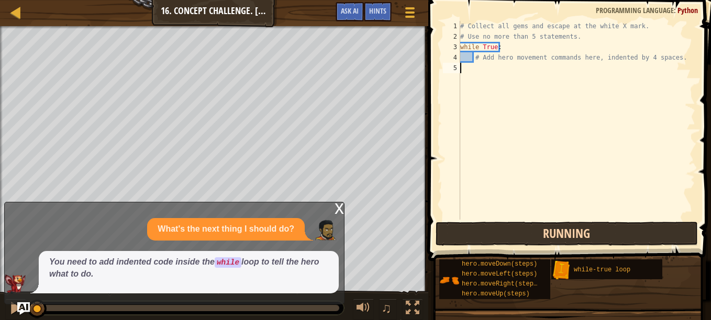
scroll to position [5, 0]
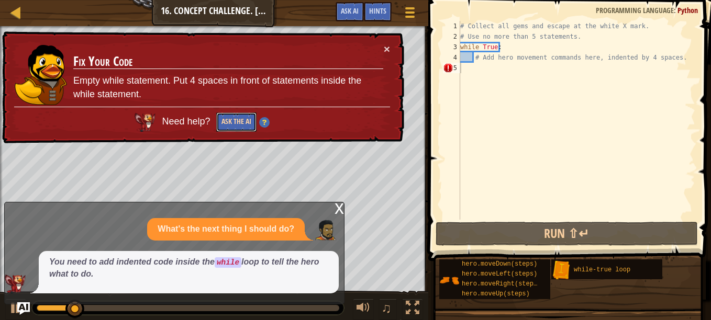
click at [222, 122] on button "Ask the AI" at bounding box center [236, 122] width 40 height 19
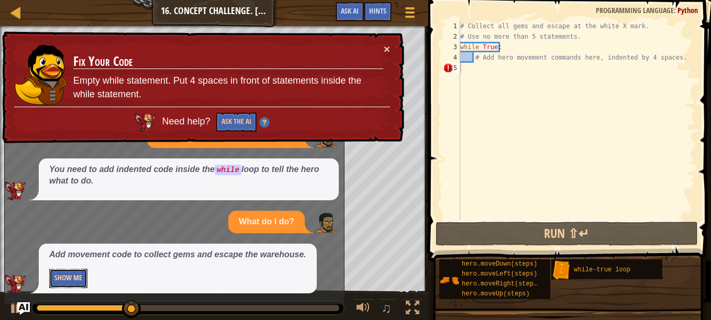
click at [70, 280] on button "Show Me" at bounding box center [68, 278] width 38 height 19
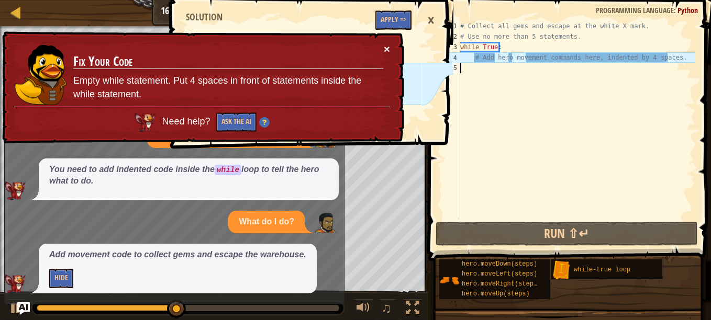
click at [387, 49] on button "×" at bounding box center [387, 48] width 6 height 11
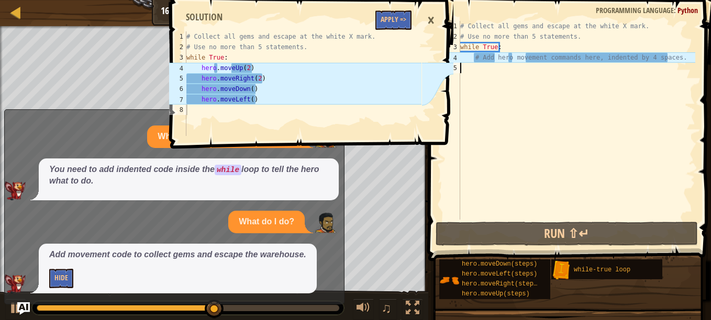
type textarea "h"
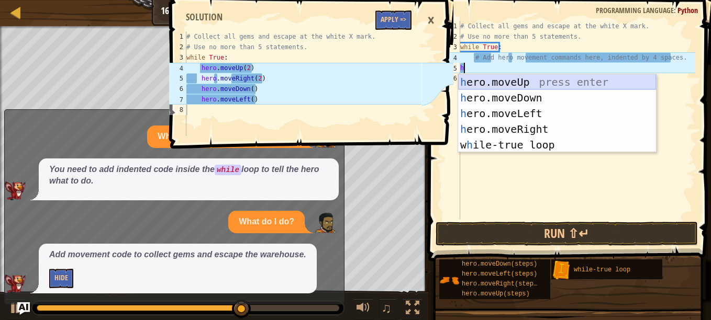
click at [503, 83] on div "h ero.moveUp press enter h ero.moveDown press enter h ero.moveLeft press enter …" at bounding box center [557, 129] width 198 height 110
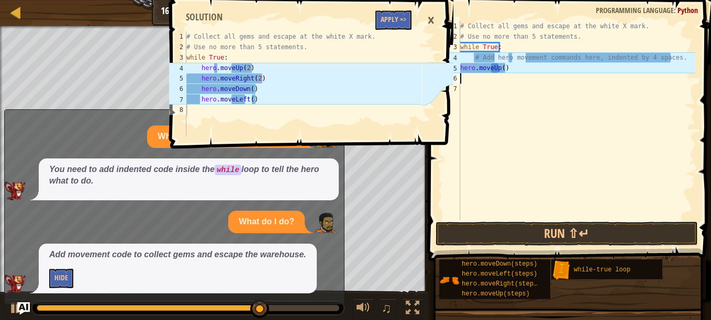
click at [503, 72] on div "# Collect all gems and escape at the white X mark. # Use no more than 5 stateme…" at bounding box center [576, 131] width 237 height 220
click at [500, 69] on div "# Collect all gems and escape at the white X mark. # Use no more than 5 stateme…" at bounding box center [576, 131] width 237 height 220
type textarea "hero.moveUp(2)"
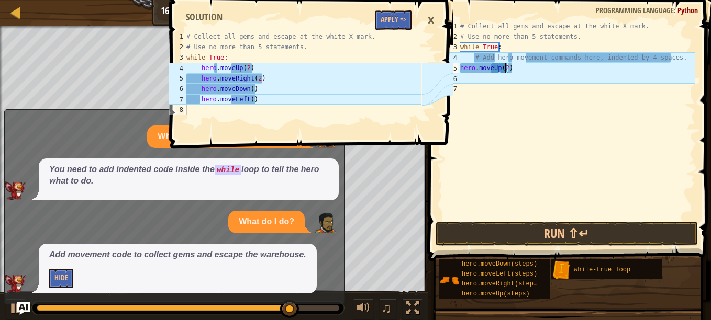
scroll to position [5, 3]
click at [474, 81] on div "# Collect all gems and escape at the white X mark. # Use no more than 5 stateme…" at bounding box center [576, 131] width 237 height 220
type textarea "h"
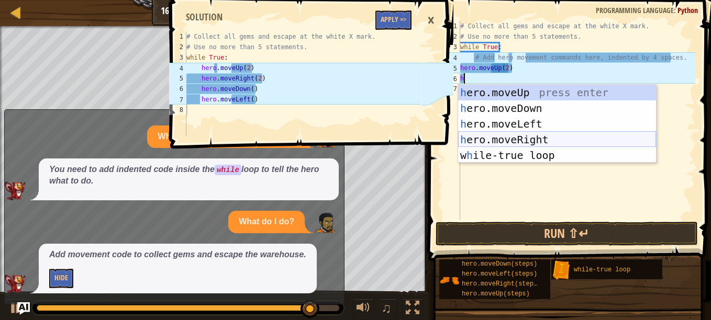
click at [545, 137] on div "h ero.moveUp press enter h ero.moveDown press enter h ero.moveLeft press enter …" at bounding box center [557, 140] width 198 height 110
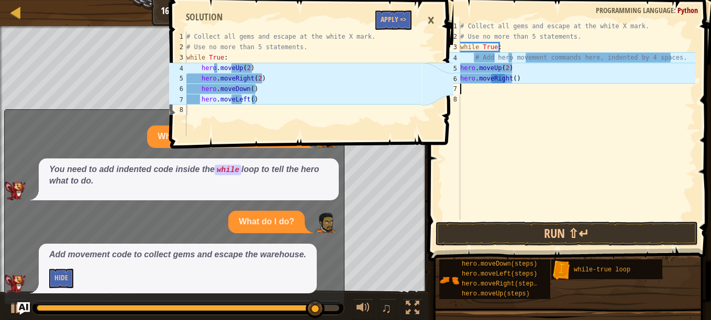
click at [511, 80] on div "# Collect all gems and escape at the white X mark. # Use no more than 5 stateme…" at bounding box center [576, 131] width 237 height 220
type textarea "hero.moveRight(2)"
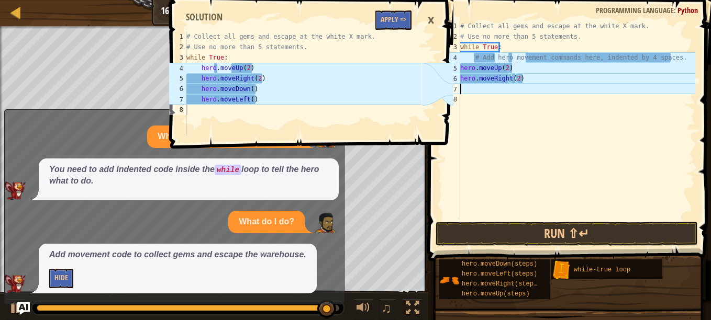
click at [489, 89] on div "# Collect all gems and escape at the white X mark. # Use no more than 5 stateme…" at bounding box center [576, 131] width 237 height 220
type textarea "h"
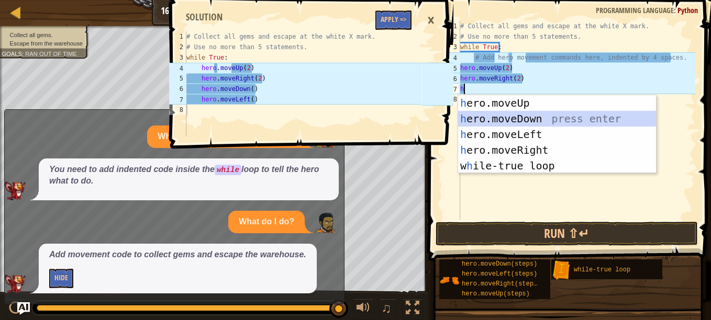
click at [525, 121] on div "h ero.moveUp press enter h ero.moveDown press enter h ero.moveLeft press enter …" at bounding box center [557, 150] width 198 height 110
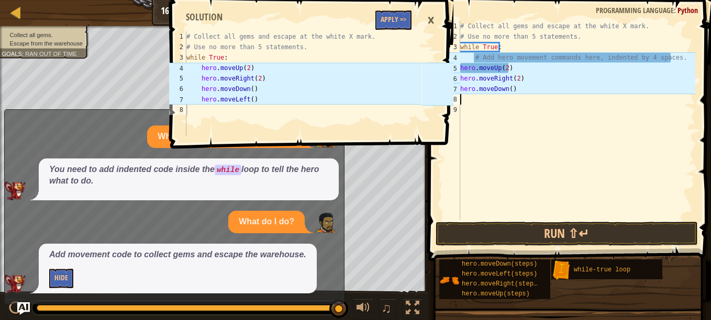
type textarea "h"
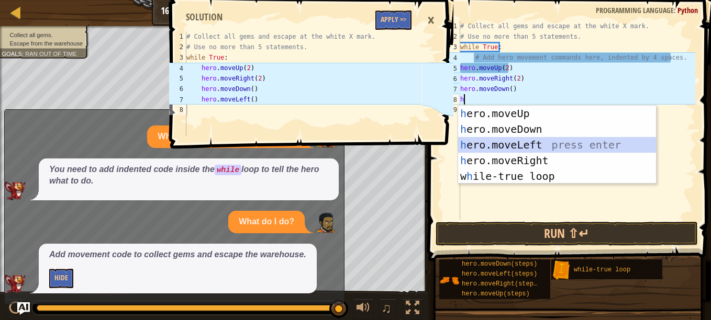
click at [541, 144] on div "h ero.moveUp press enter h ero.moveDown press enter h ero.moveLeft press enter …" at bounding box center [557, 161] width 198 height 110
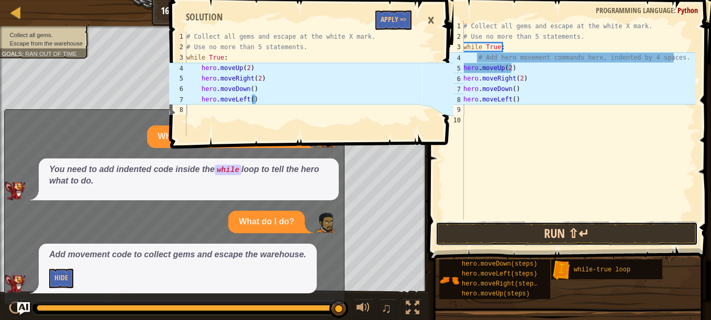
click at [557, 238] on button "Run ⇧↵" at bounding box center [566, 234] width 262 height 24
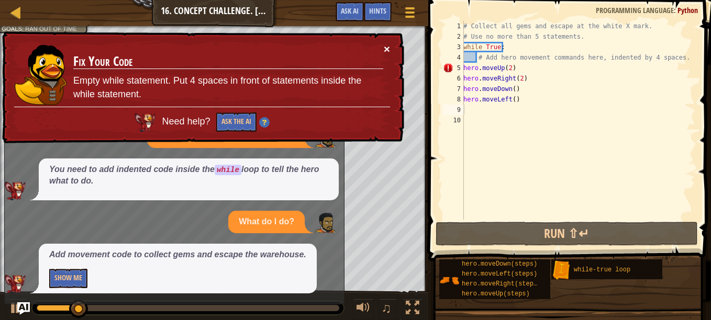
click at [386, 51] on button "×" at bounding box center [387, 48] width 6 height 11
click at [465, 71] on div "# Collect all gems and escape at the white X mark. # Use no more than 5 stateme…" at bounding box center [578, 131] width 234 height 220
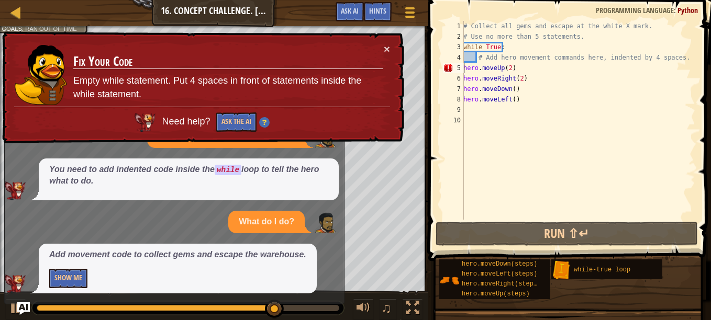
click at [465, 70] on div "# Collect all gems and escape at the white X mark. # Use no more than 5 stateme…" at bounding box center [578, 131] width 234 height 220
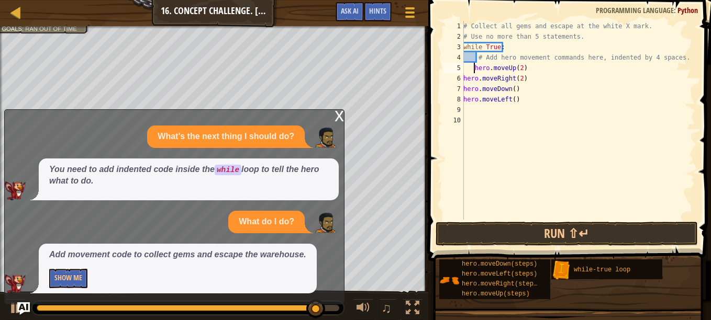
type textarea "hero.moveUp(2)"
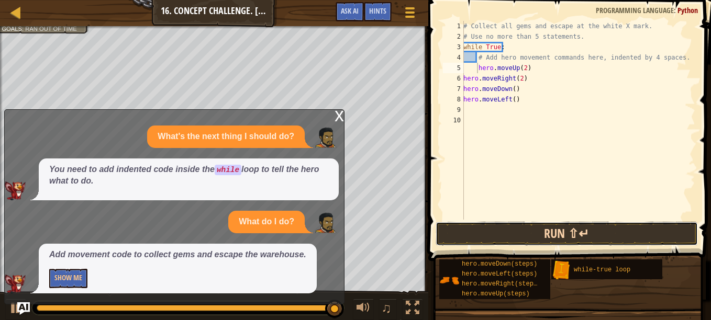
click at [568, 230] on button "Run ⇧↵" at bounding box center [566, 234] width 262 height 24
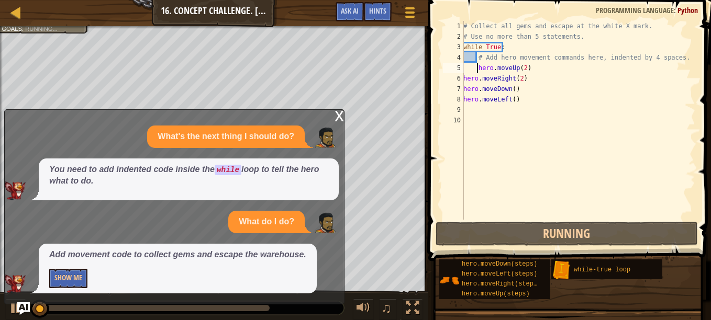
click at [339, 117] on div "x" at bounding box center [338, 115] width 9 height 10
